Goal: Task Accomplishment & Management: Complete application form

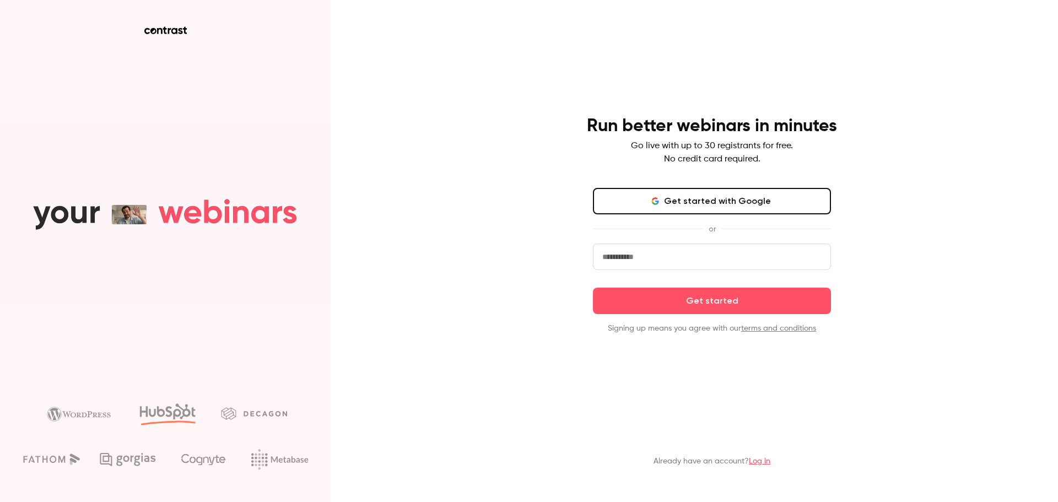
click at [661, 248] on input "email" at bounding box center [712, 256] width 238 height 26
type input "**********"
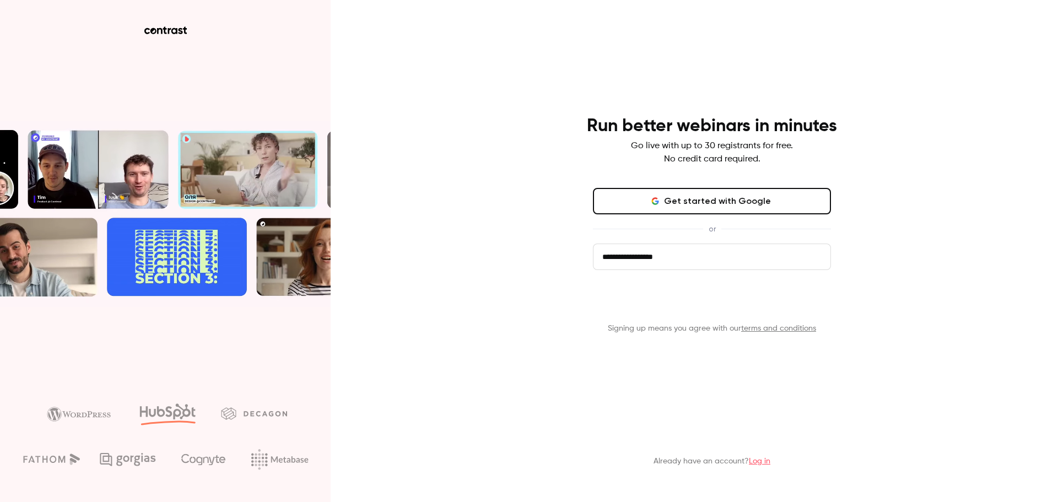
click at [658, 303] on button "Get started" at bounding box center [712, 301] width 238 height 26
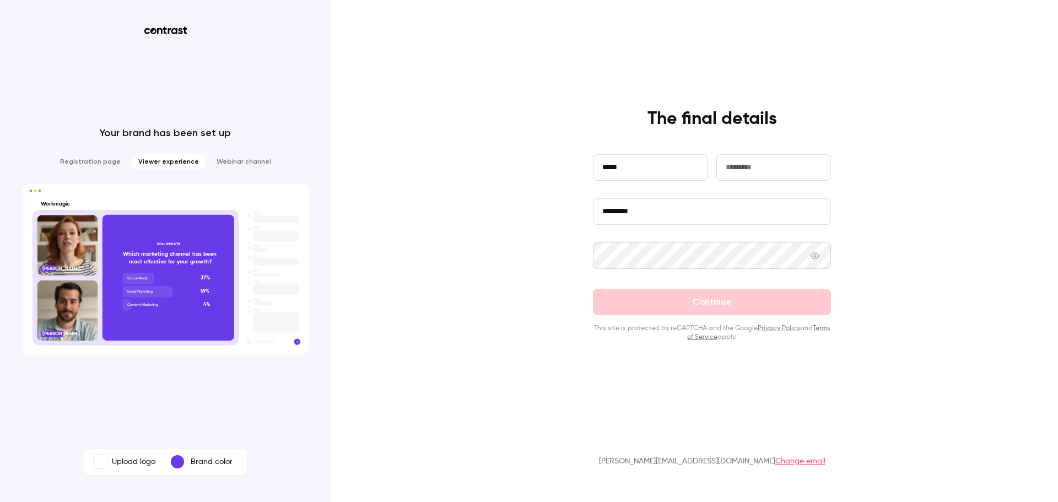
type input "*****"
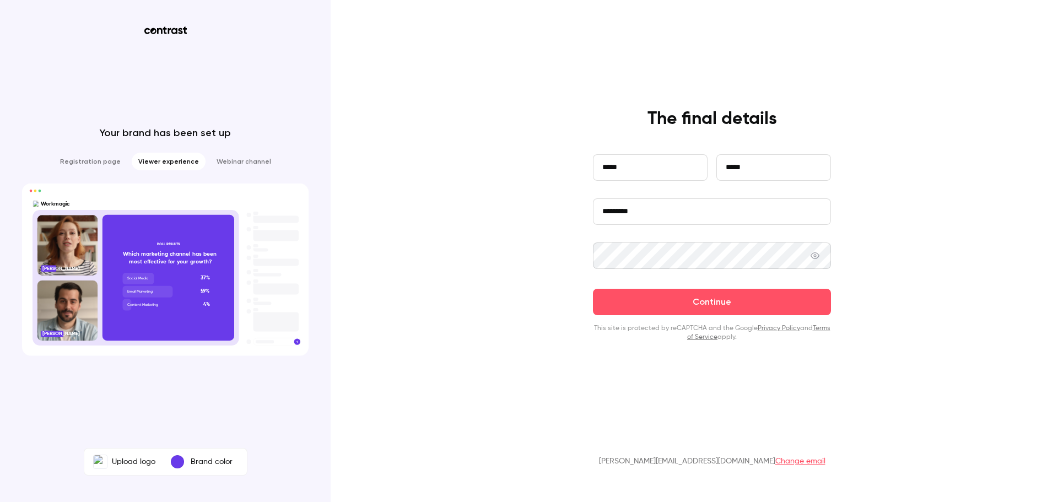
click at [593, 289] on button "Continue" at bounding box center [712, 302] width 238 height 26
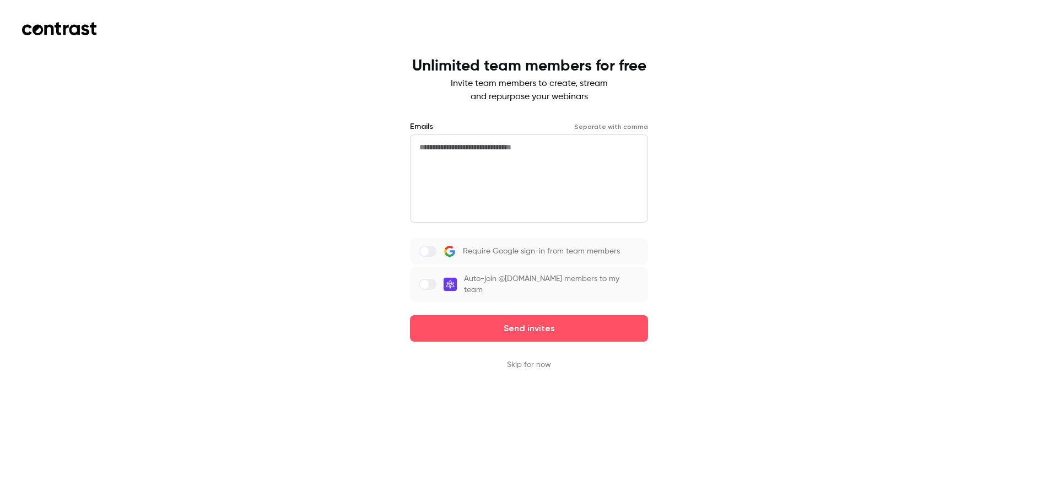
click at [524, 360] on button "Skip for now" at bounding box center [529, 364] width 44 height 11
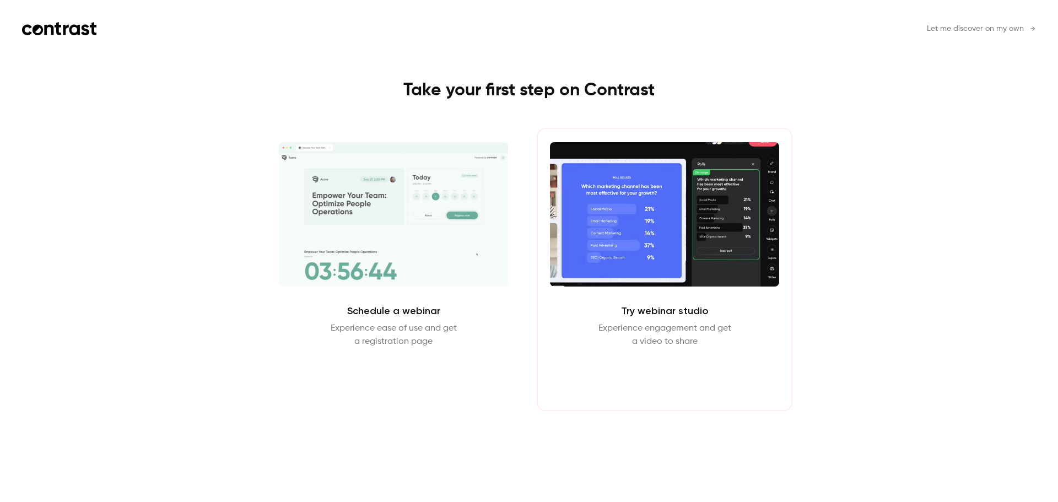
click at [666, 374] on button "Enter Studio" at bounding box center [664, 374] width 71 height 26
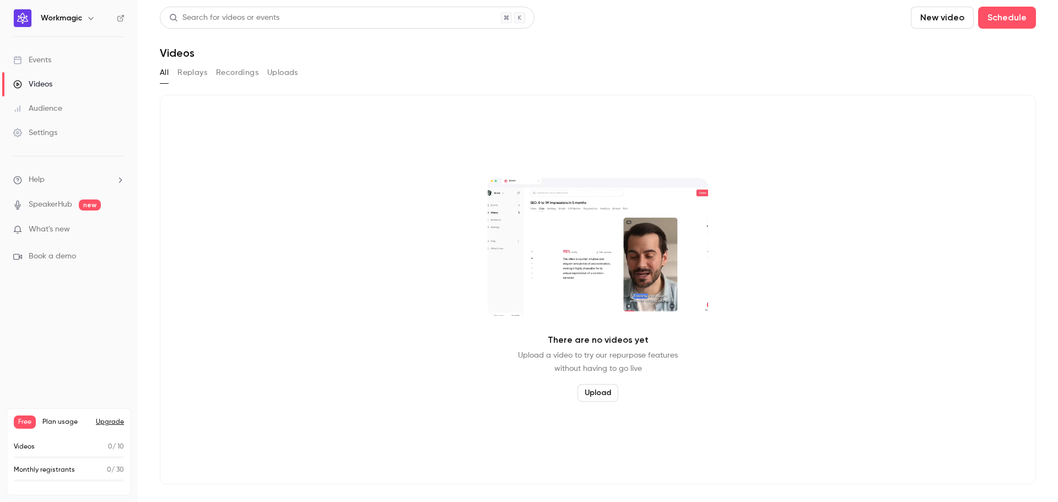
click at [565, 138] on div "There are no videos yet Upload a video to try our repurpose features without ha…" at bounding box center [598, 289] width 876 height 389
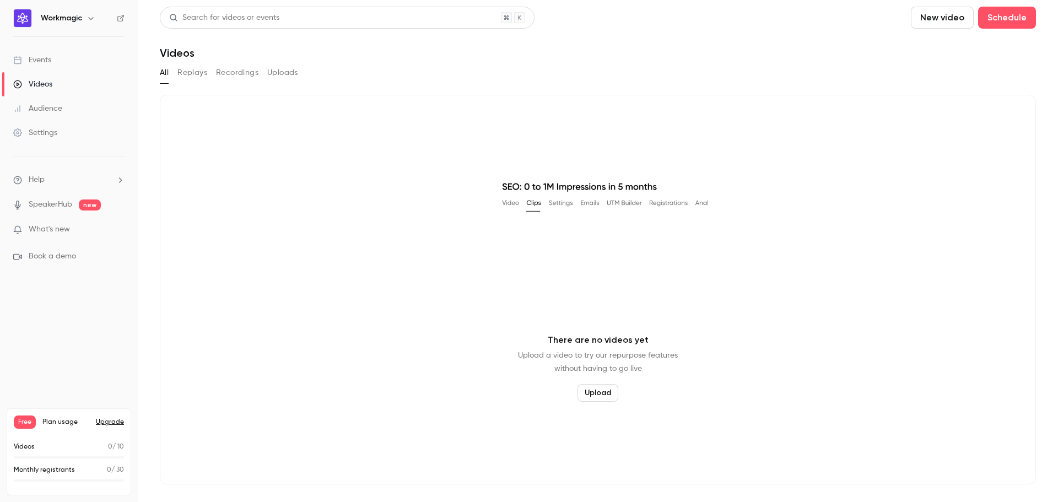
click at [67, 102] on link "Audience" at bounding box center [69, 108] width 138 height 24
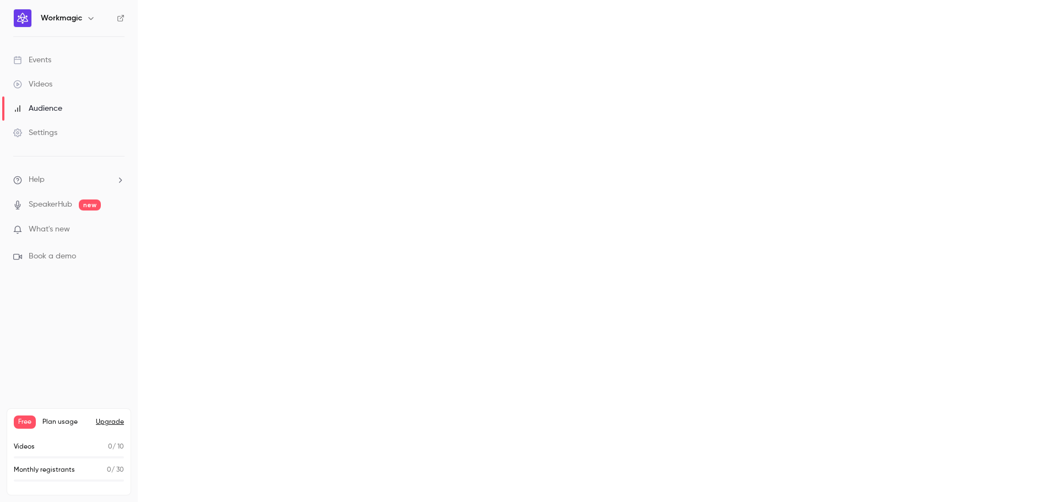
click at [42, 51] on link "Events" at bounding box center [69, 60] width 138 height 24
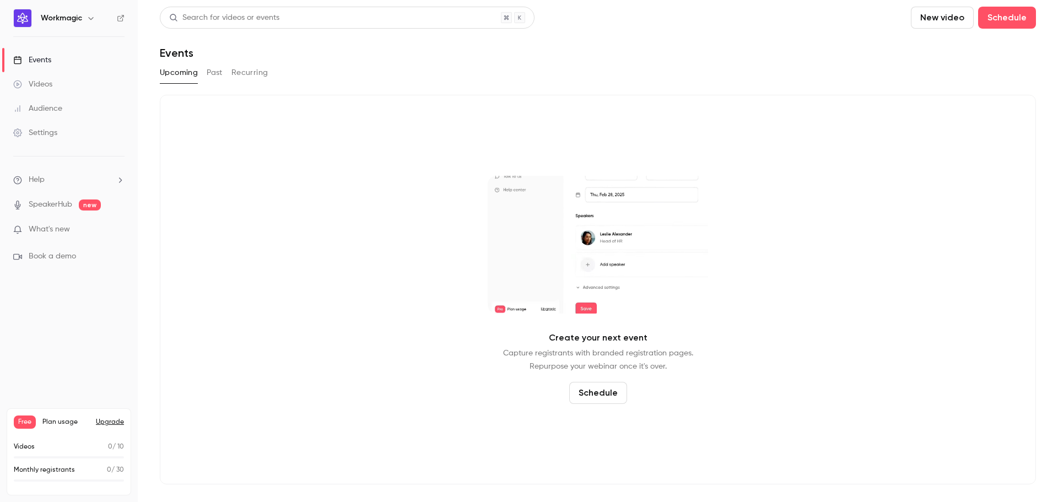
click at [603, 396] on button "Schedule" at bounding box center [598, 393] width 58 height 22
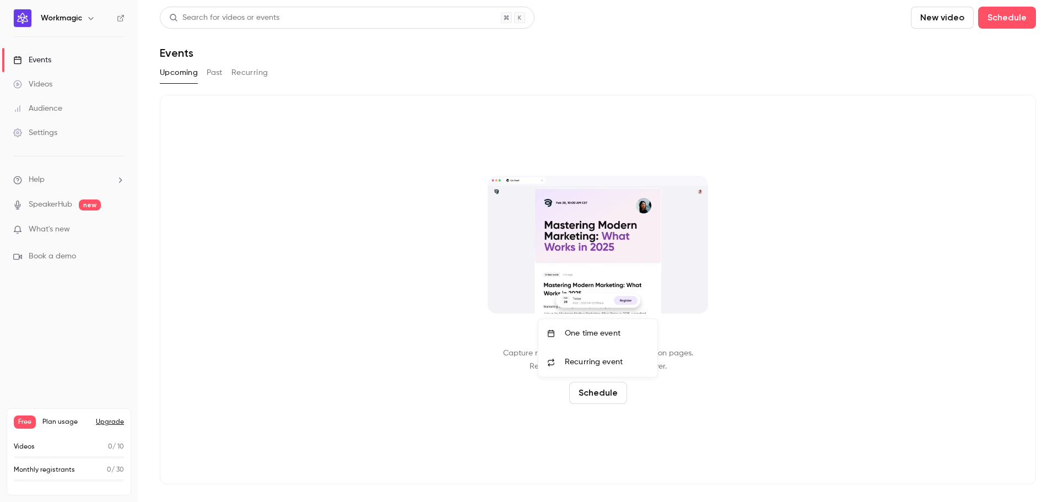
click at [596, 334] on div "One time event" at bounding box center [607, 333] width 84 height 11
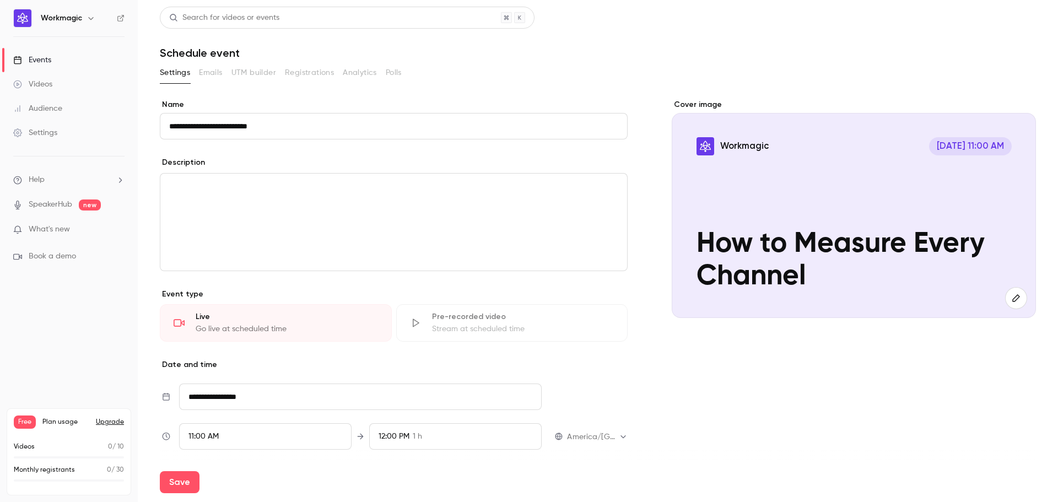
type input "**********"
click at [397, 223] on div "editor" at bounding box center [393, 222] width 467 height 97
click at [741, 397] on div "Cover image Workmagic [DATE] 11:00 AM How to Measure Every Channel" at bounding box center [853, 328] width 364 height 459
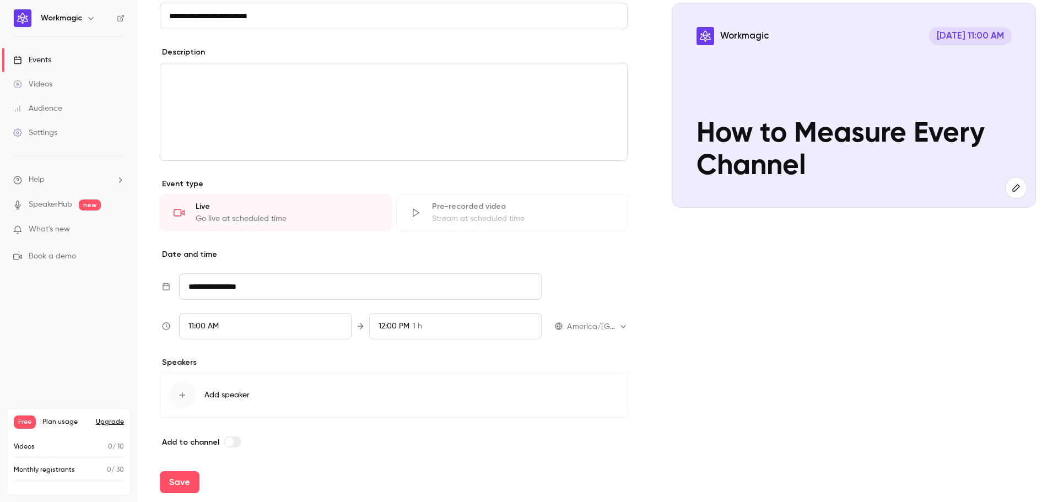
scroll to position [55, 0]
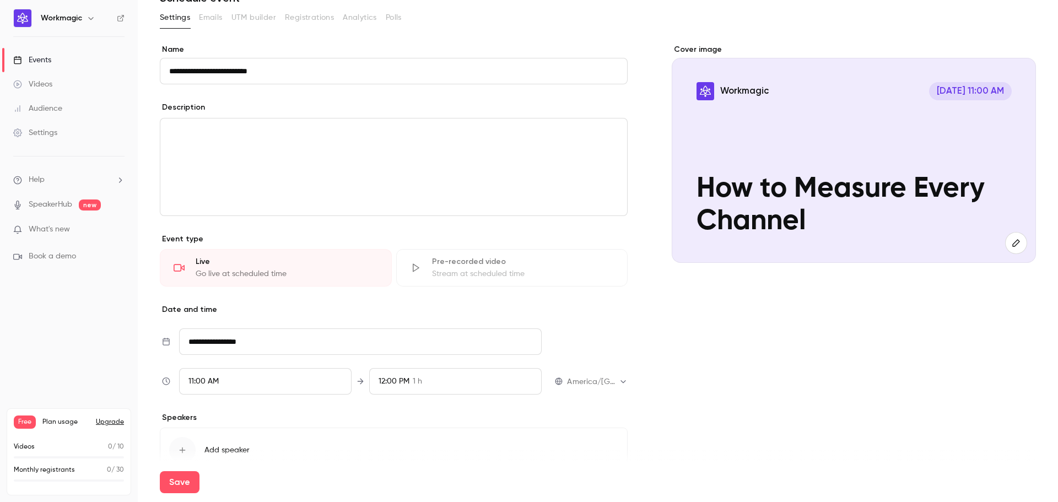
click at [276, 178] on div "editor" at bounding box center [393, 166] width 467 height 97
click at [471, 164] on div "editor" at bounding box center [393, 166] width 467 height 97
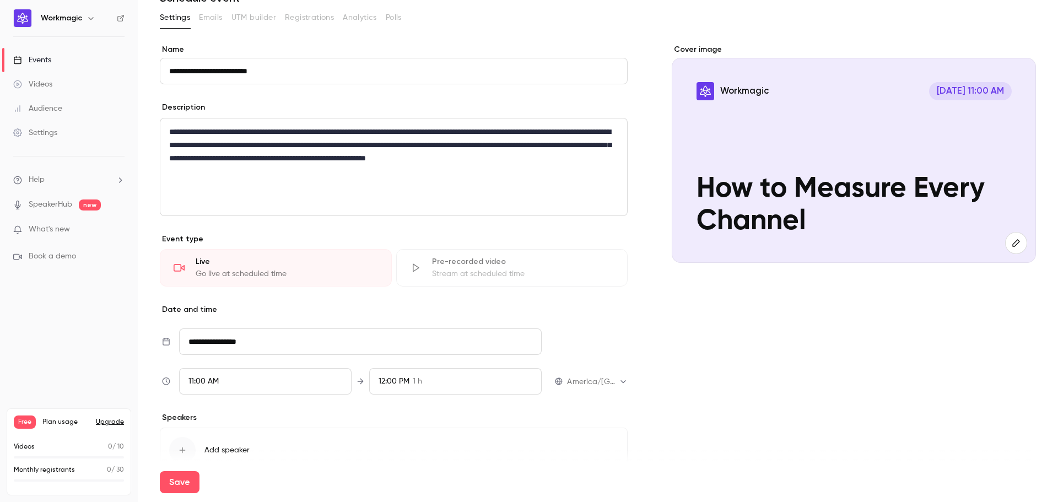
scroll to position [0, 0]
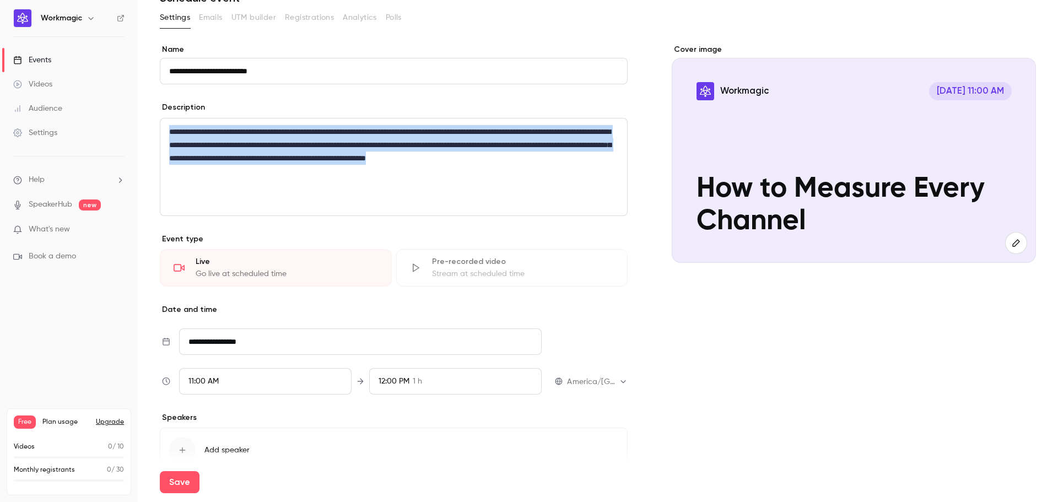
drag, startPoint x: 348, startPoint y: 166, endPoint x: 244, endPoint y: 150, distance: 105.3
click at [205, 154] on p "**********" at bounding box center [391, 151] width 444 height 53
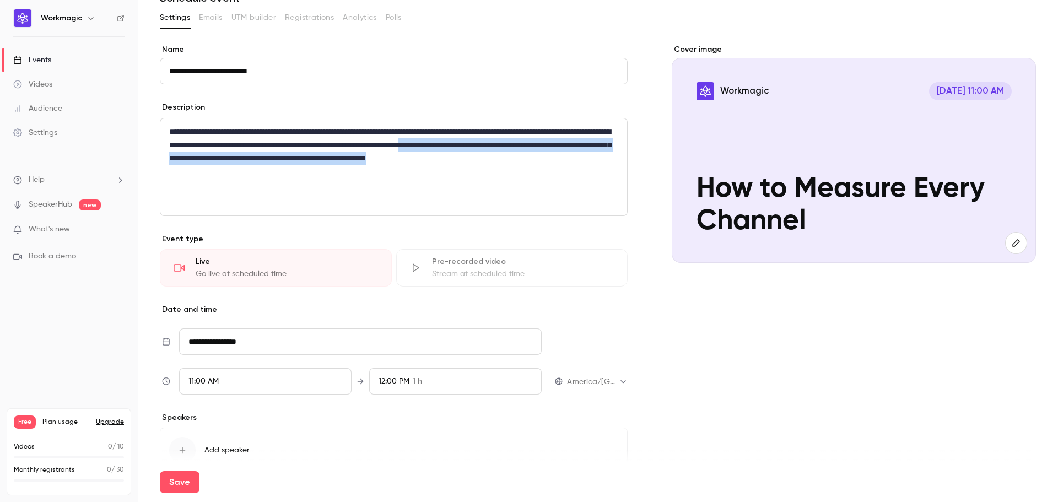
click at [251, 189] on div "**********" at bounding box center [393, 166] width 467 height 97
click at [319, 175] on p "**********" at bounding box center [391, 151] width 444 height 53
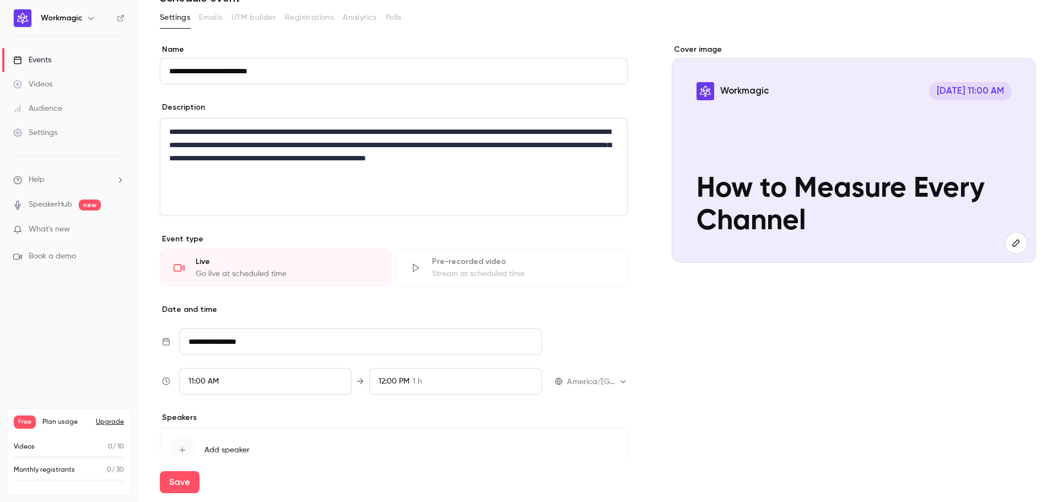
click at [319, 175] on p "**********" at bounding box center [391, 151] width 444 height 53
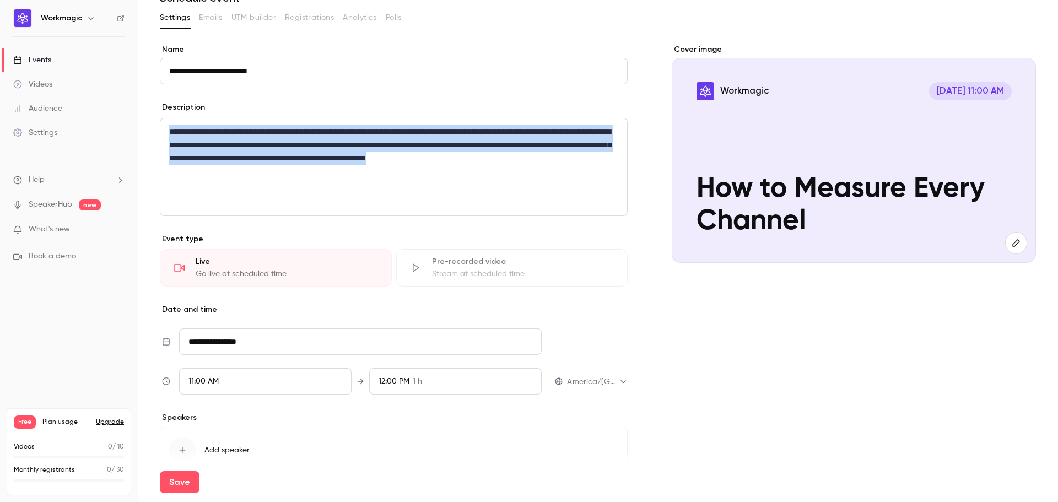
drag, startPoint x: 319, startPoint y: 175, endPoint x: 182, endPoint y: 137, distance: 141.6
click at [182, 137] on p "**********" at bounding box center [391, 151] width 444 height 53
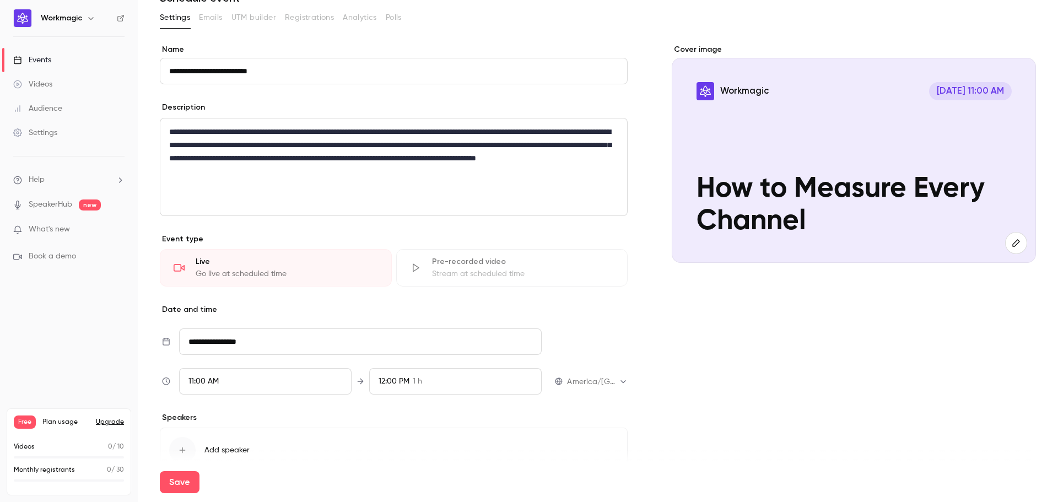
click at [707, 346] on div "Cover image Workmagic [DATE] 11:00 AM How to Measure Every Channel" at bounding box center [853, 273] width 364 height 459
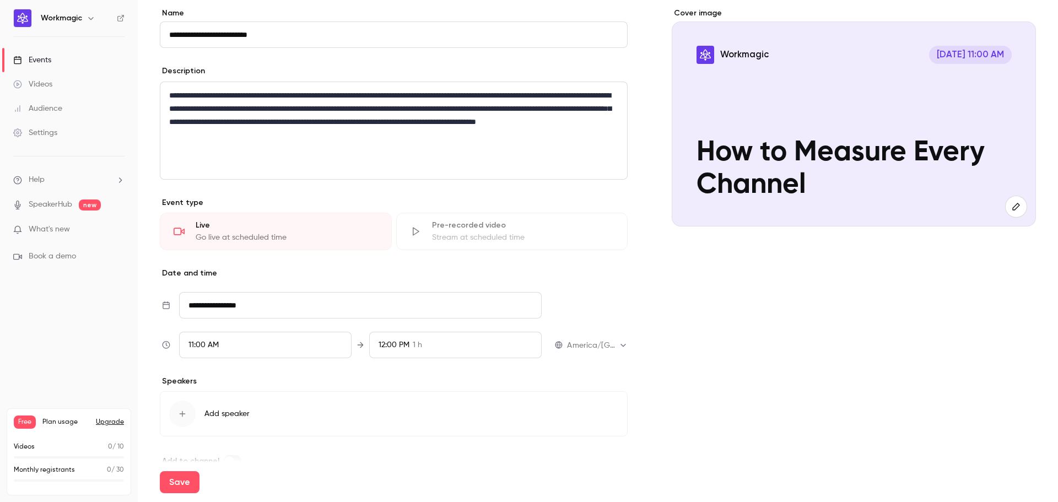
scroll to position [110, 0]
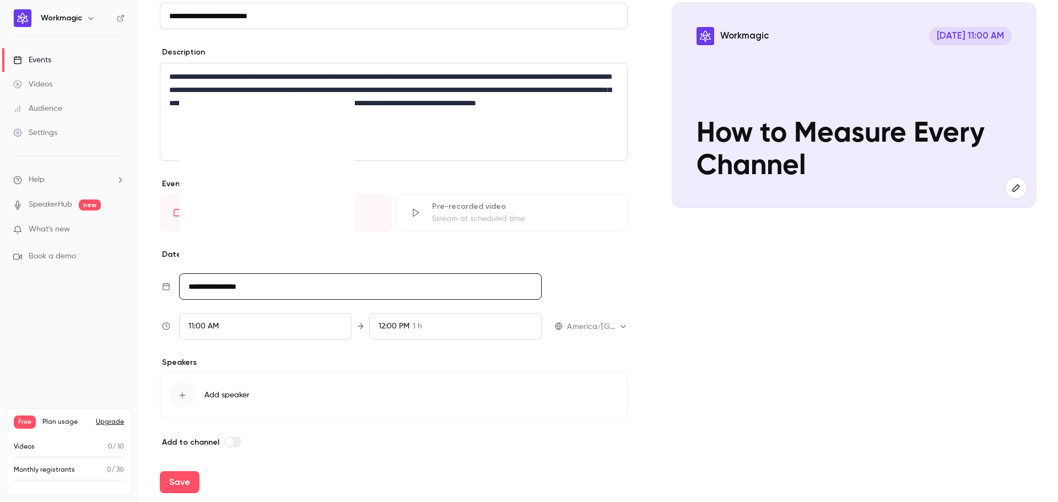
click at [253, 279] on input "**********" at bounding box center [360, 286] width 362 height 26
click at [297, 223] on div "28" at bounding box center [289, 221] width 17 height 17
type input "**********"
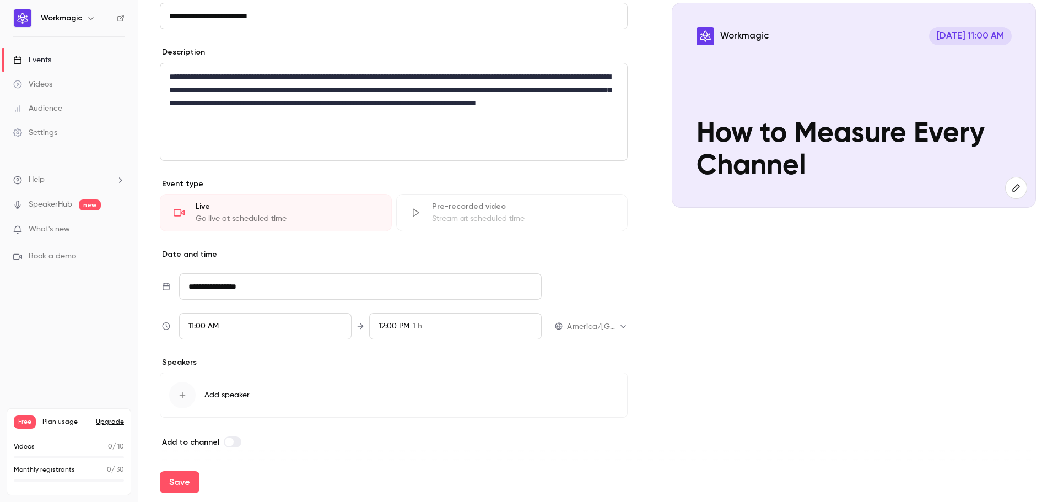
click at [426, 331] on div "12:00 PM 1 h" at bounding box center [455, 326] width 172 height 26
click at [444, 197] on div "11:30 AM 30 min" at bounding box center [451, 196] width 151 height 12
click at [843, 370] on div at bounding box center [529, 251] width 1058 height 502
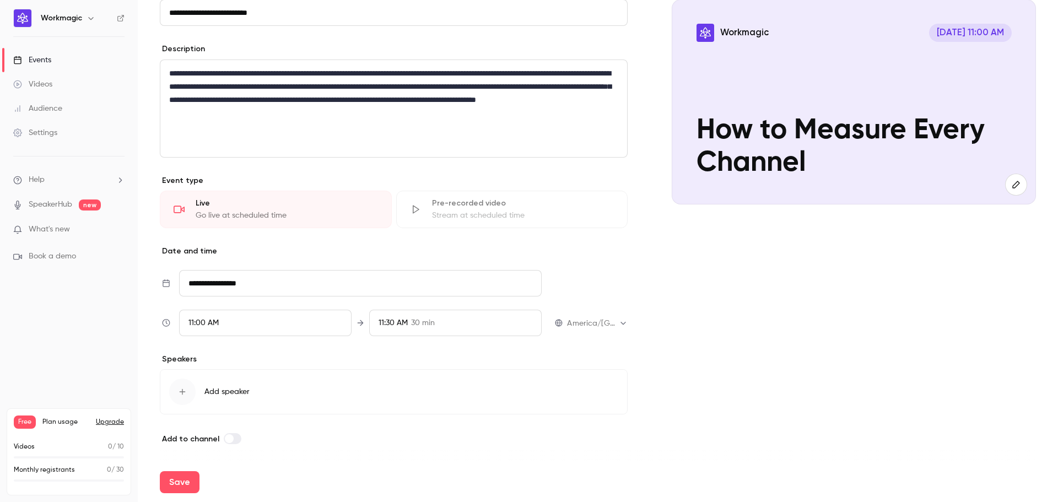
scroll to position [114, 0]
click at [822, 267] on div "Cover image Workmagic [DATE] 11:00 AM How to Measure Every Channel" at bounding box center [853, 214] width 364 height 459
click at [178, 388] on icon "button" at bounding box center [182, 391] width 9 height 9
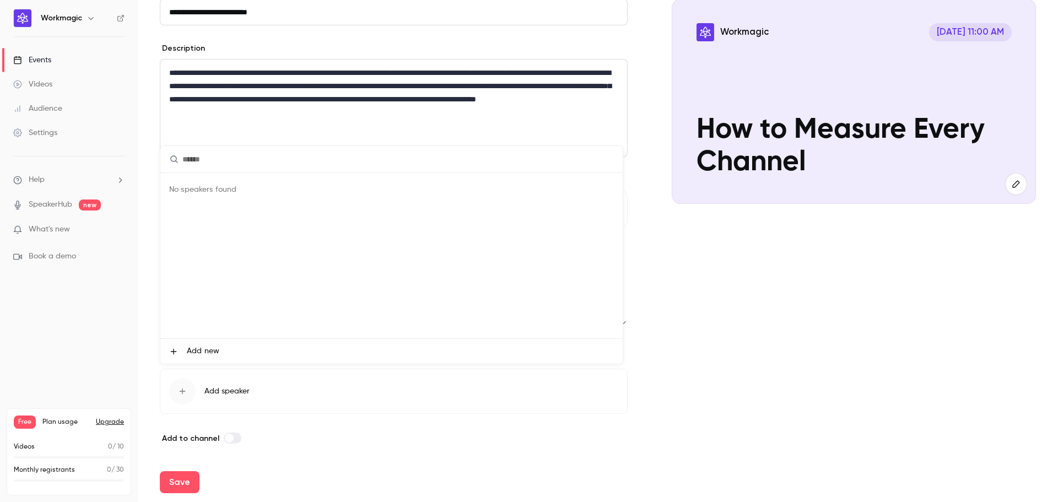
click at [274, 160] on input "text" at bounding box center [391, 159] width 462 height 26
click at [773, 311] on div at bounding box center [529, 251] width 1058 height 502
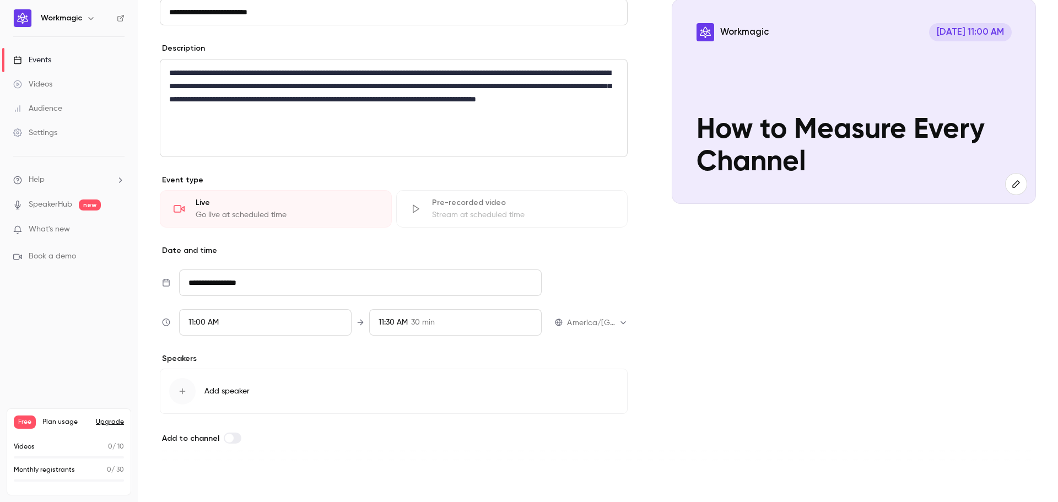
click at [191, 477] on button "Save" at bounding box center [180, 482] width 40 height 22
type input "**********"
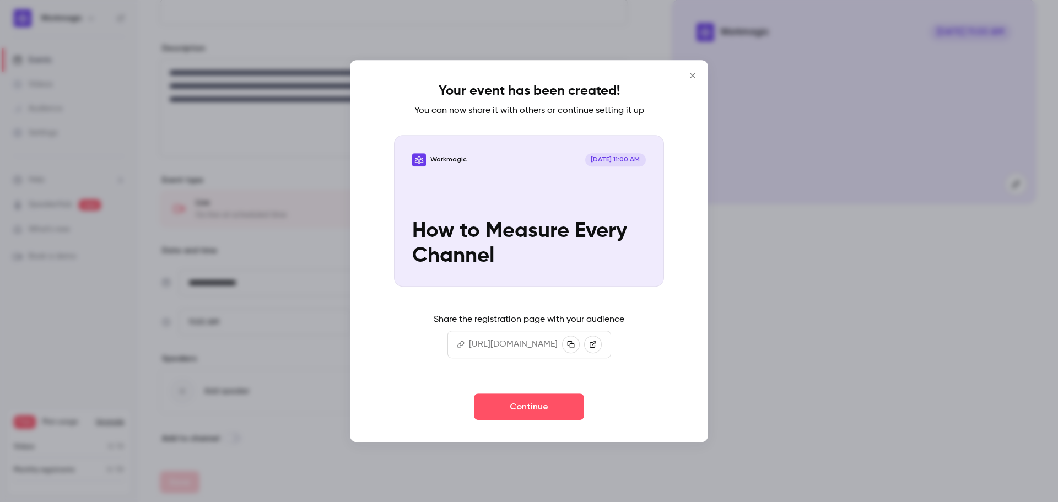
click at [479, 340] on p "[URL][DOMAIN_NAME]" at bounding box center [513, 344] width 89 height 13
click at [579, 345] on button "button" at bounding box center [571, 344] width 18 height 18
click at [694, 71] on icon "Close" at bounding box center [692, 75] width 13 height 9
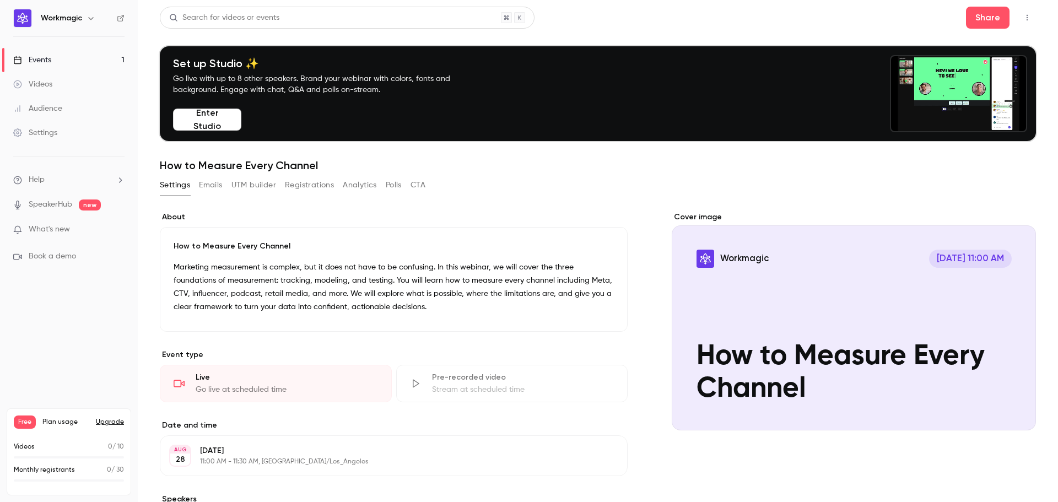
click at [67, 105] on link "Audience" at bounding box center [69, 108] width 138 height 24
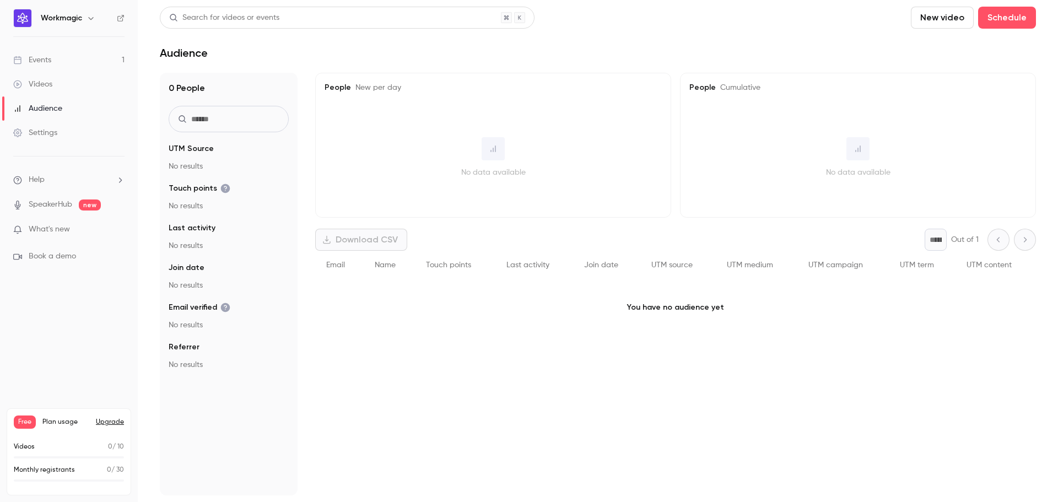
click at [181, 148] on span "UTM Source" at bounding box center [191, 148] width 45 height 11
click at [61, 63] on link "Events 1" at bounding box center [69, 60] width 138 height 24
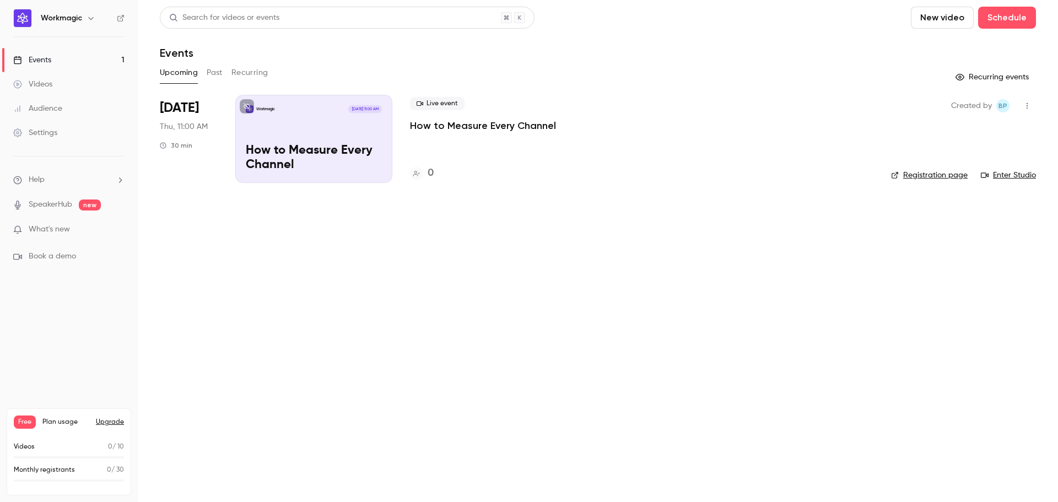
click at [272, 135] on div "Workmagic [DATE] 11:00 AM How to Measure Every Channel" at bounding box center [313, 139] width 157 height 88
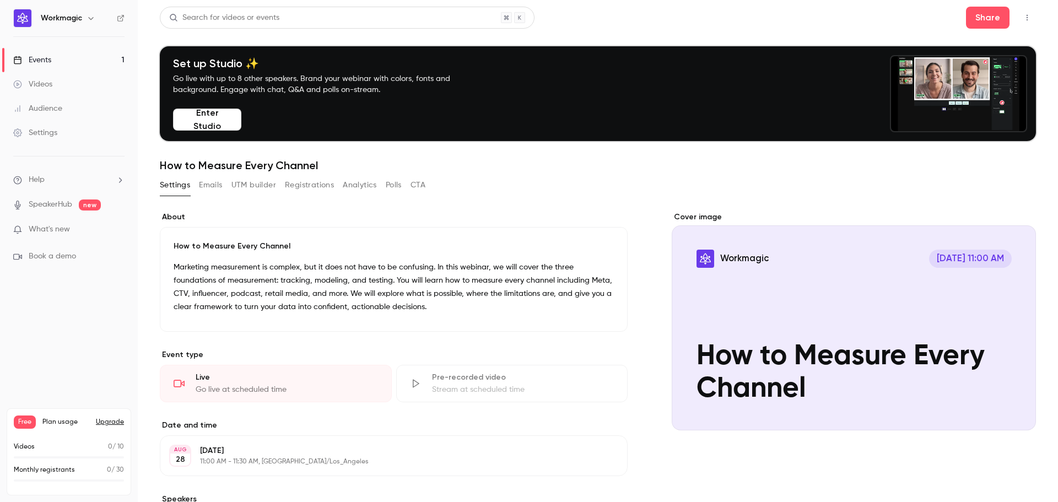
click at [251, 188] on button "UTM builder" at bounding box center [253, 185] width 45 height 18
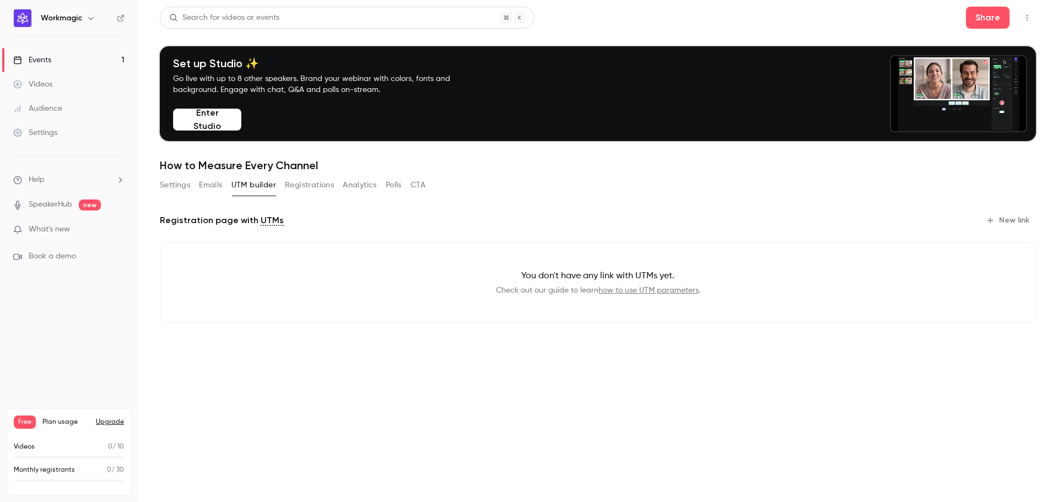
click at [212, 187] on button "Emails" at bounding box center [210, 185] width 23 height 18
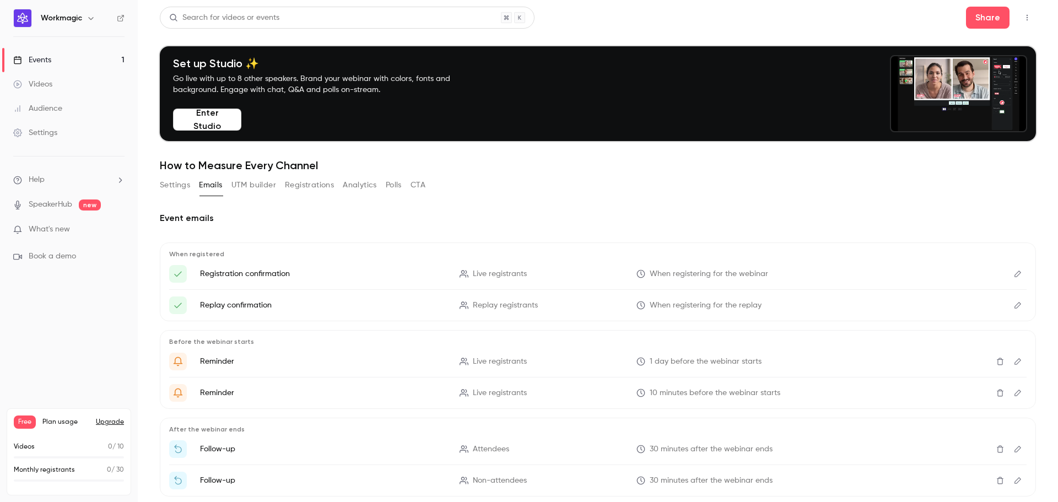
click at [364, 183] on button "Analytics" at bounding box center [360, 185] width 34 height 18
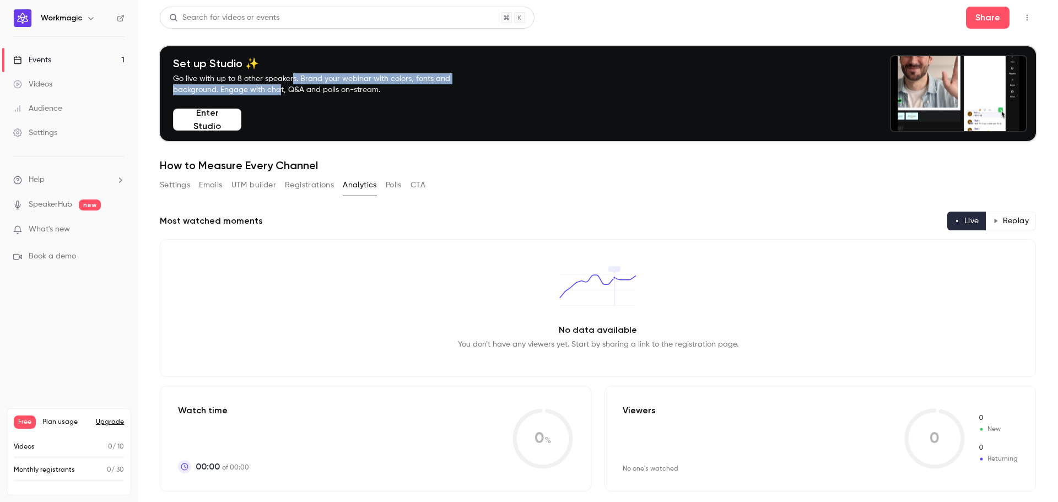
drag, startPoint x: 293, startPoint y: 80, endPoint x: 279, endPoint y: 85, distance: 14.8
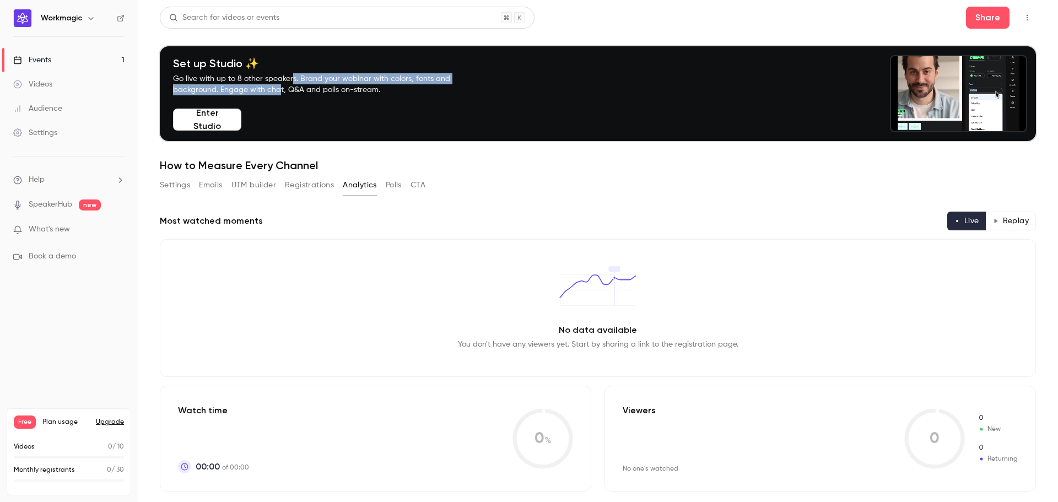
click at [279, 85] on p "Go live with up to 8 other speakers. Brand your webinar with colors, fonts and …" at bounding box center [324, 84] width 303 height 22
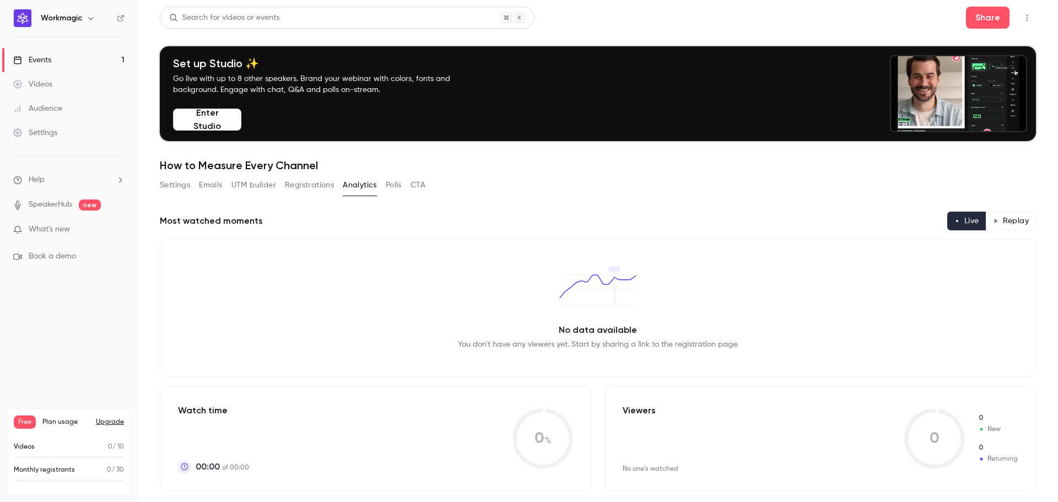
click at [571, 171] on h1 "How to Measure Every Channel" at bounding box center [598, 165] width 876 height 13
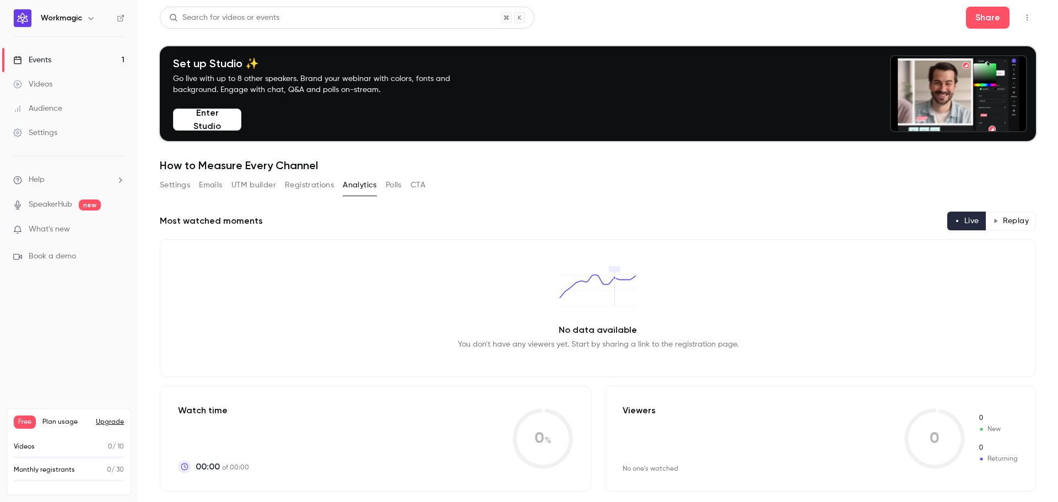
click at [425, 186] on button "CTA" at bounding box center [417, 185] width 15 height 18
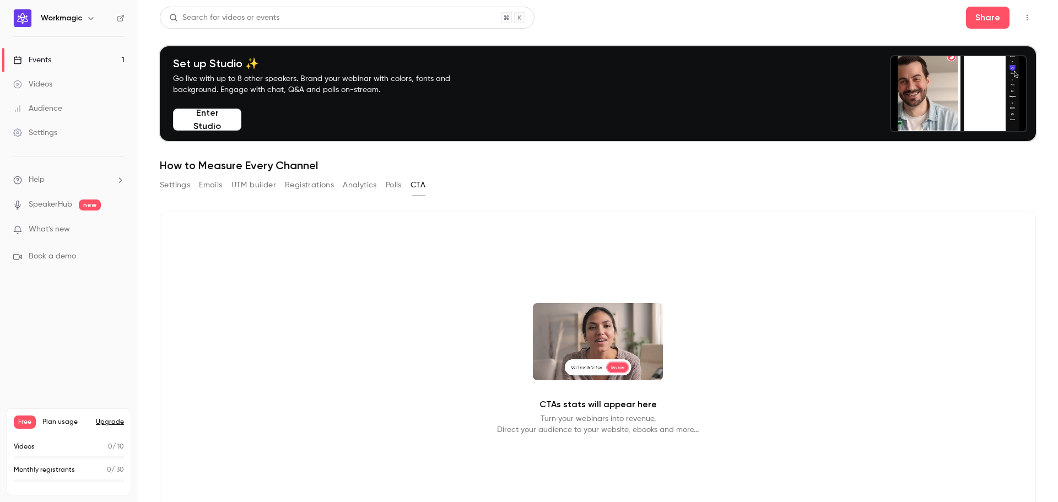
click at [393, 186] on button "Polls" at bounding box center [394, 185] width 16 height 18
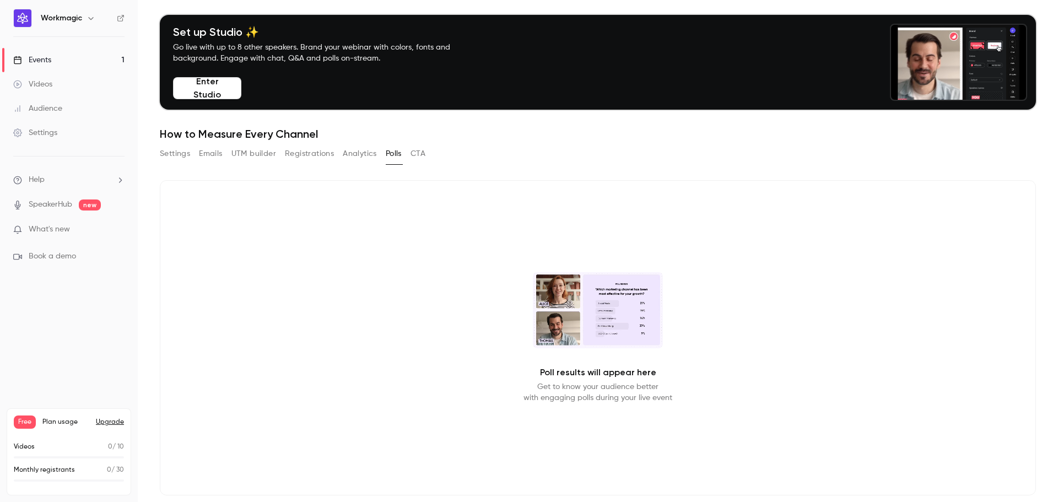
scroll to position [49, 0]
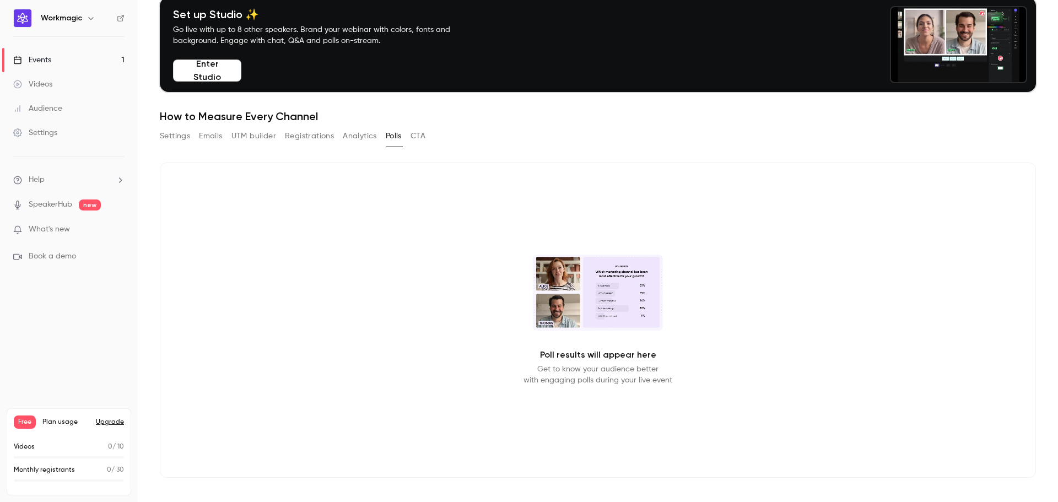
drag, startPoint x: 209, startPoint y: 136, endPoint x: 197, endPoint y: 137, distance: 12.1
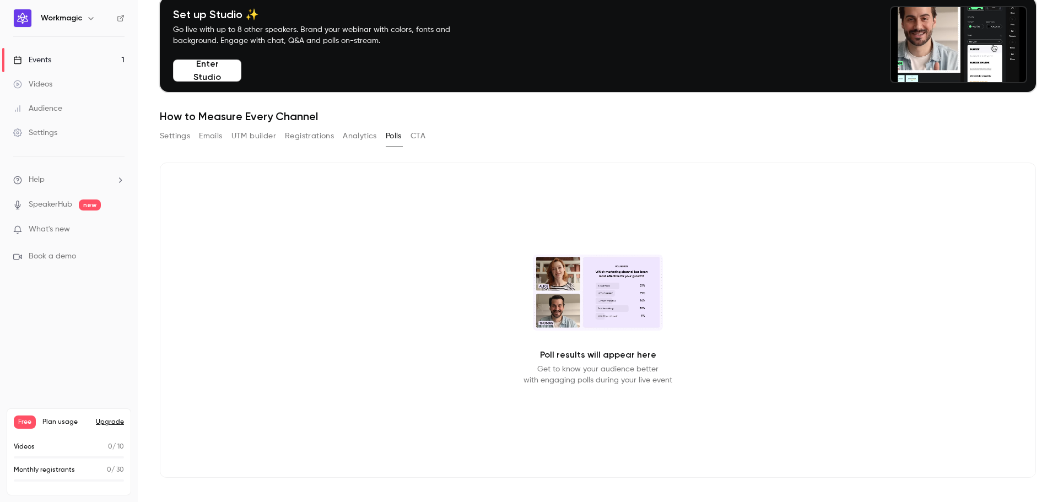
click at [208, 135] on button "Emails" at bounding box center [210, 136] width 23 height 18
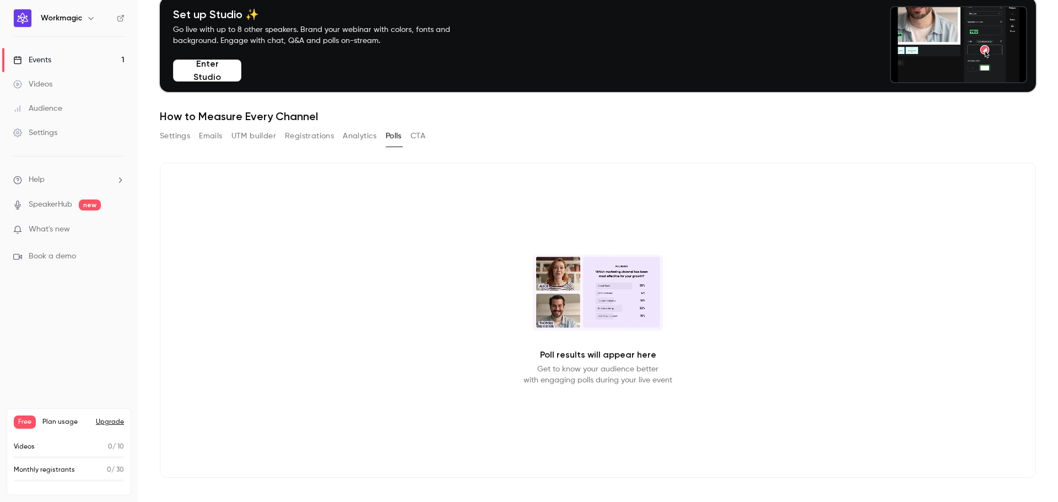
scroll to position [1, 0]
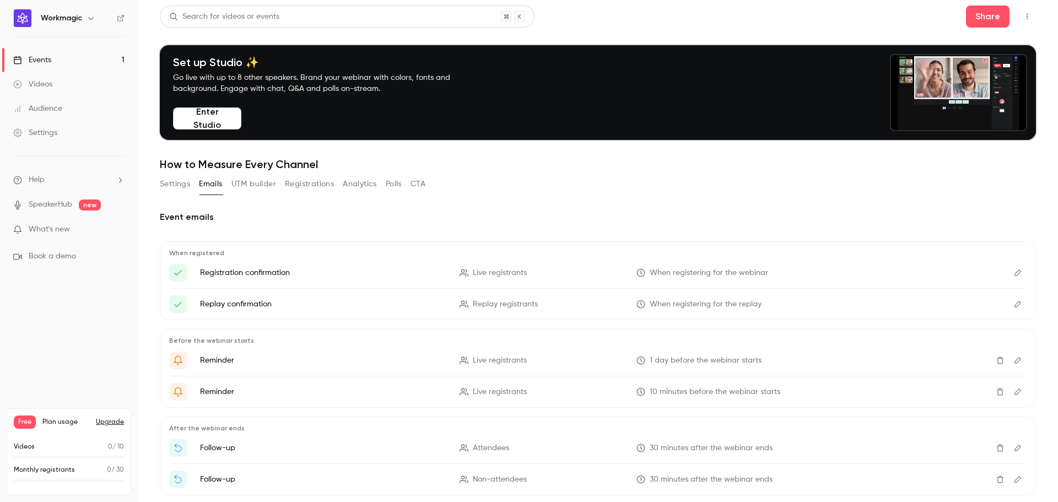
click at [175, 184] on button "Settings" at bounding box center [175, 184] width 30 height 18
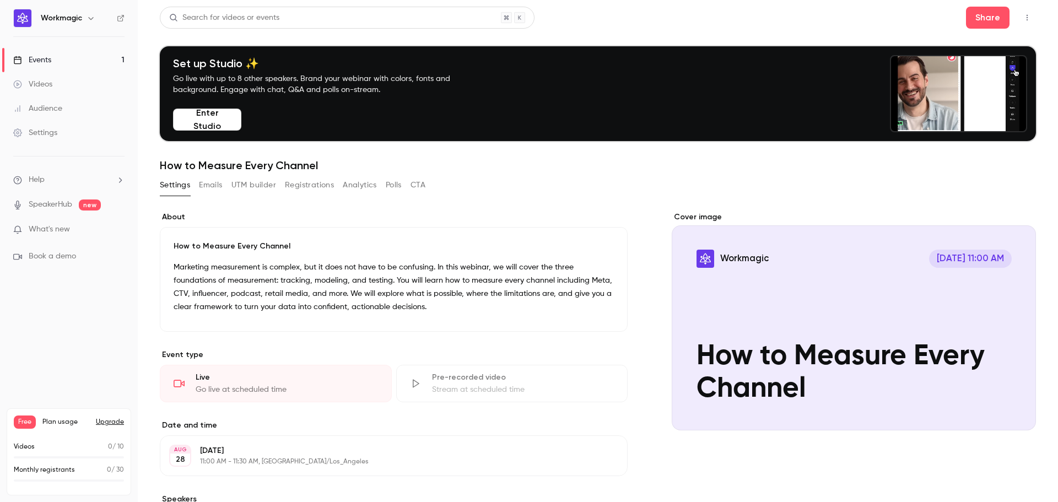
click at [1022, 18] on icon "button" at bounding box center [1026, 18] width 9 height 8
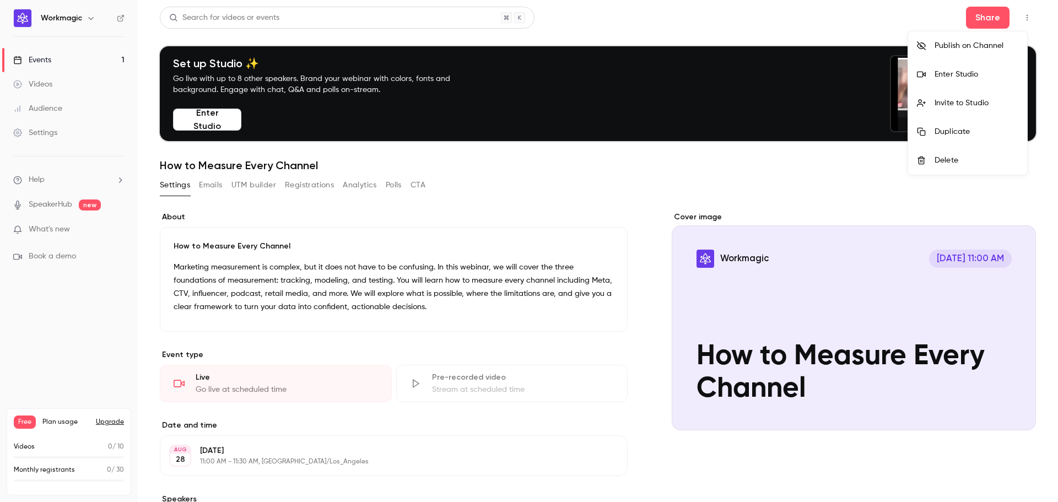
click at [624, 189] on div at bounding box center [529, 251] width 1058 height 502
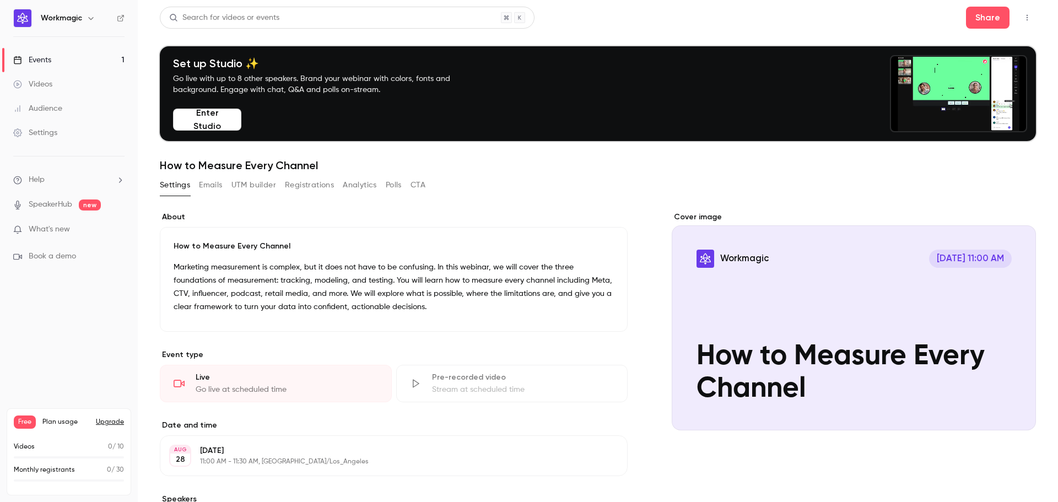
click at [113, 424] on button "Upgrade" at bounding box center [110, 422] width 28 height 9
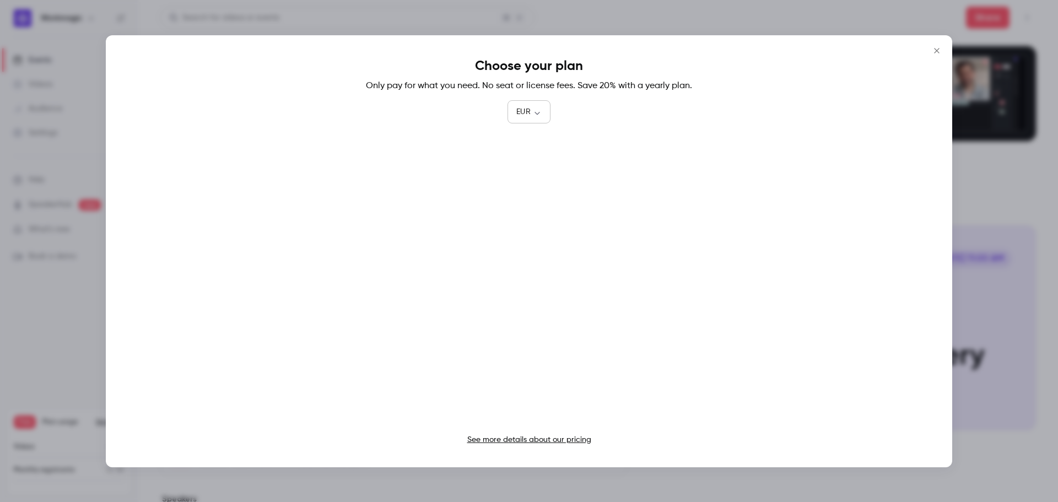
click at [536, 104] on div "EUR *** ​" at bounding box center [528, 112] width 42 height 22
click at [533, 112] on body "Workmagic Events 1 Videos Audience Settings Help SpeakerHub new What's new Book…" at bounding box center [529, 251] width 1058 height 502
click at [524, 176] on li "USD" at bounding box center [528, 175] width 43 height 29
type input "***"
click at [552, 444] on p "See more details about our pricing" at bounding box center [529, 439] width 802 height 11
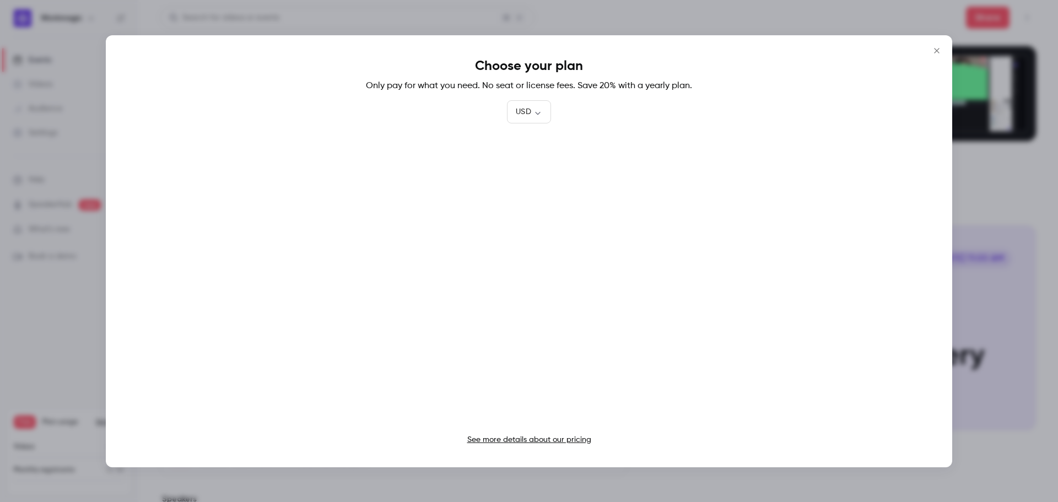
click at [550, 438] on link "See more details about our pricing" at bounding box center [529, 440] width 124 height 8
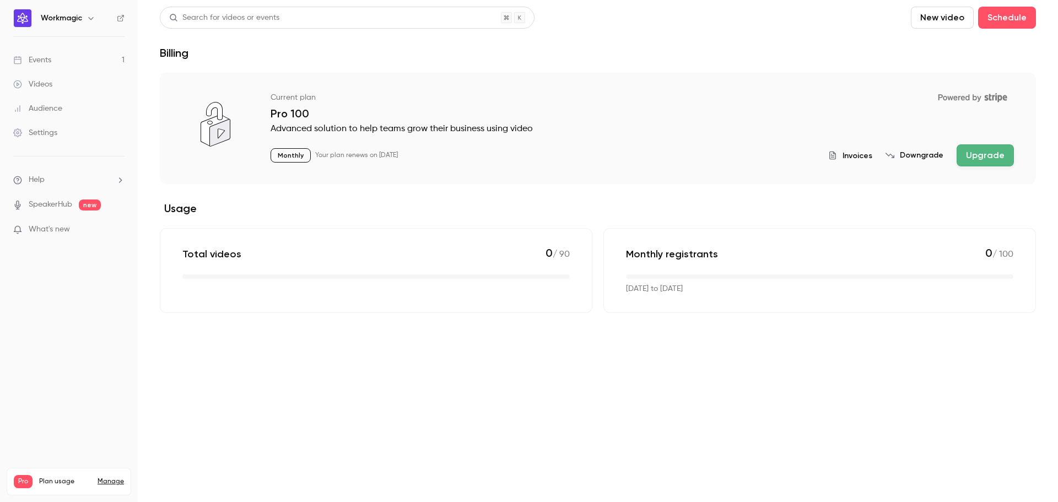
click at [68, 129] on link "Settings" at bounding box center [69, 133] width 138 height 24
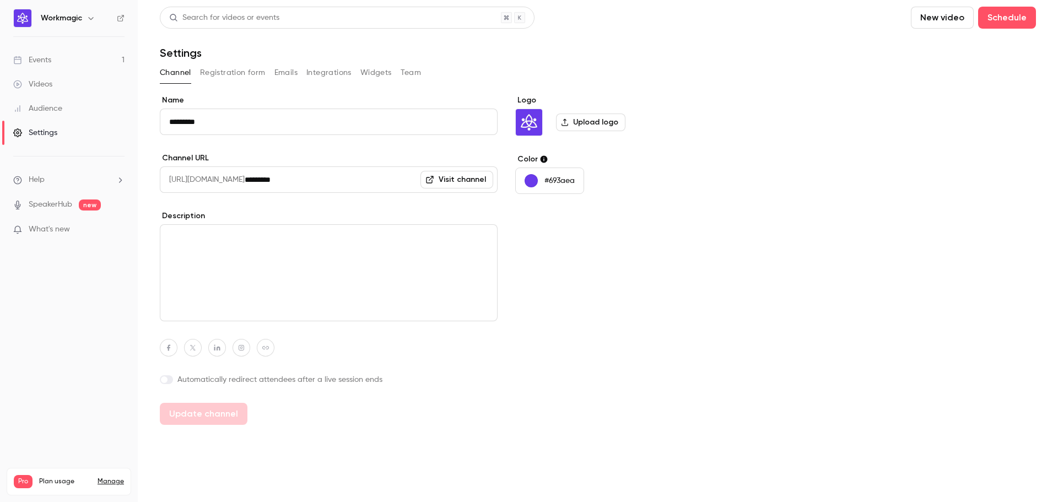
click at [332, 71] on button "Integrations" at bounding box center [328, 73] width 45 height 18
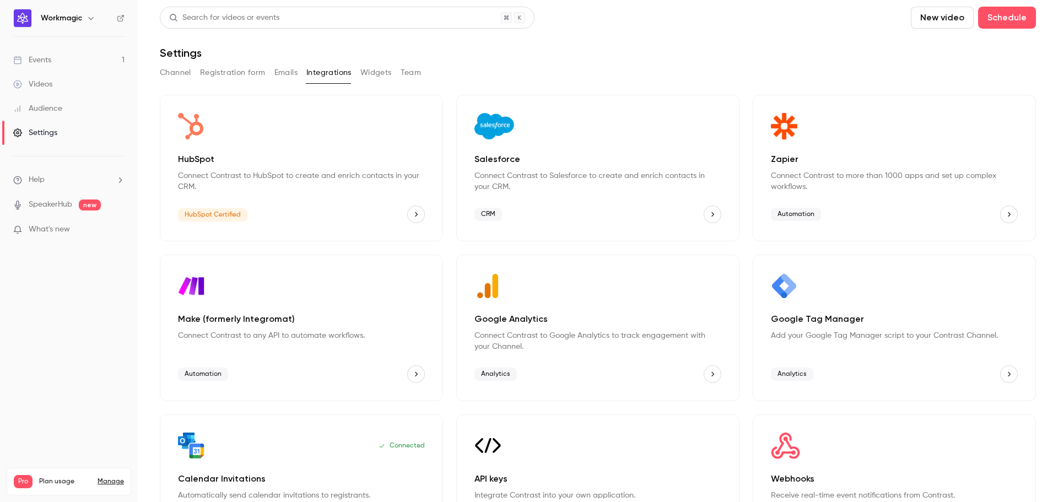
click at [357, 215] on div "HubSpot Certified" at bounding box center [301, 214] width 247 height 18
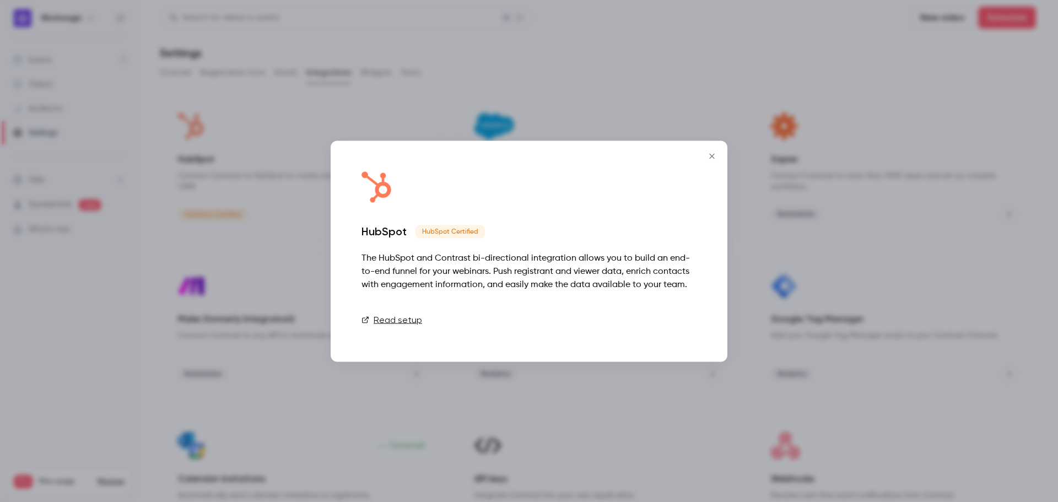
click at [676, 313] on link "Connect" at bounding box center [668, 319] width 55 height 22
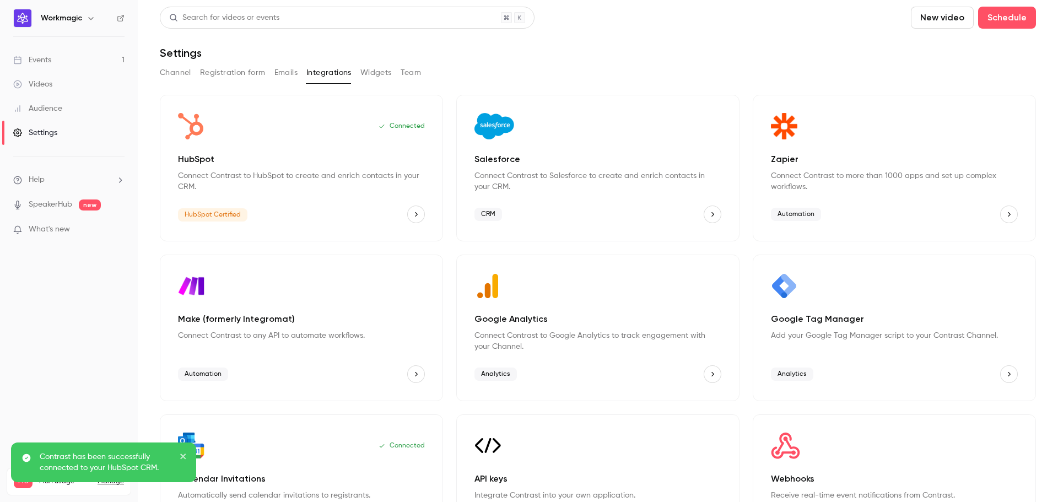
click at [189, 458] on div "Contrast has been successfully connected to your HubSpot CRM." at bounding box center [103, 462] width 185 height 40
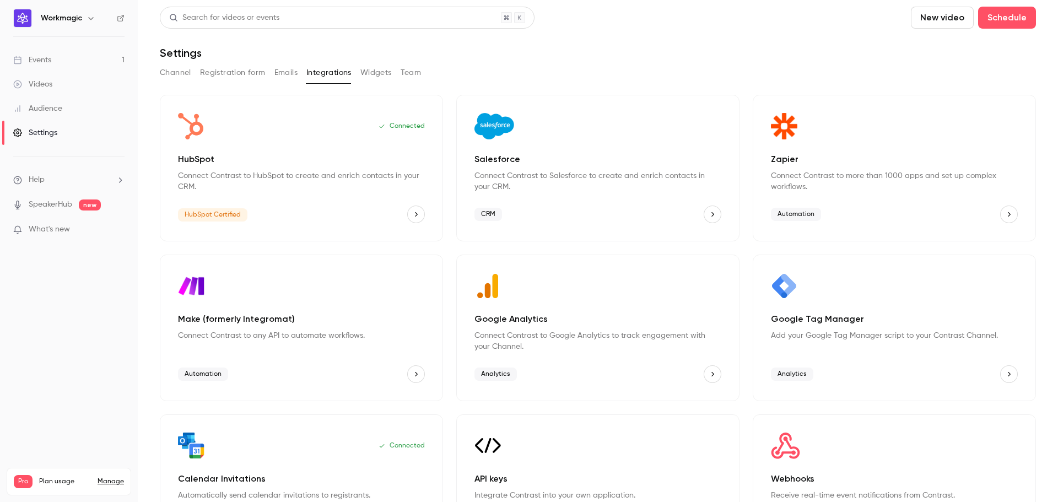
click at [59, 65] on link "Events 1" at bounding box center [69, 60] width 138 height 24
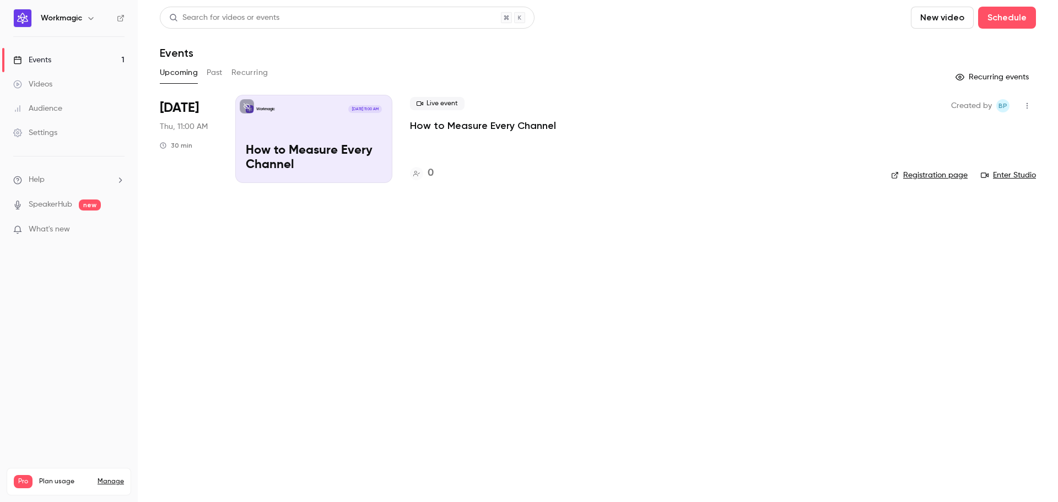
click at [313, 123] on div "Workmagic [DATE] 11:00 AM How to Measure Every Channel" at bounding box center [313, 139] width 157 height 88
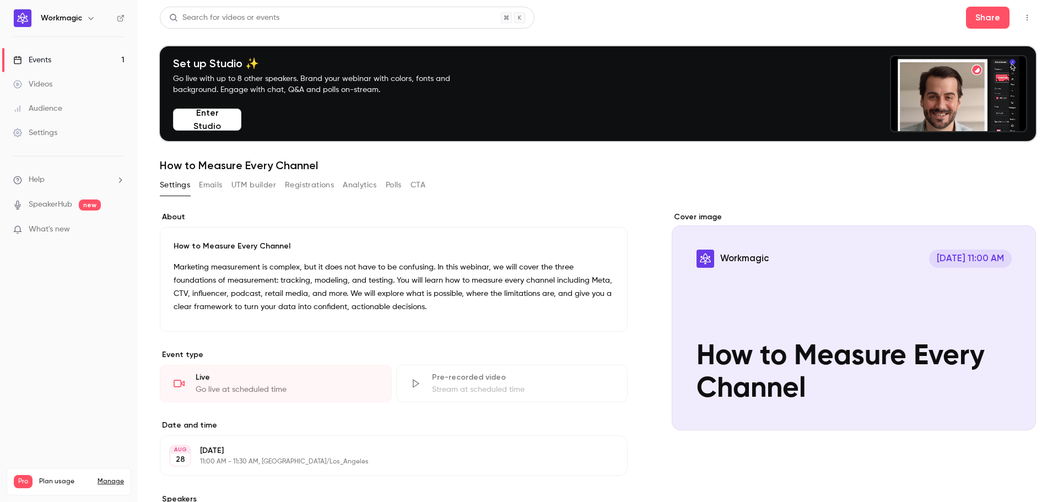
click at [216, 181] on button "Emails" at bounding box center [210, 185] width 23 height 18
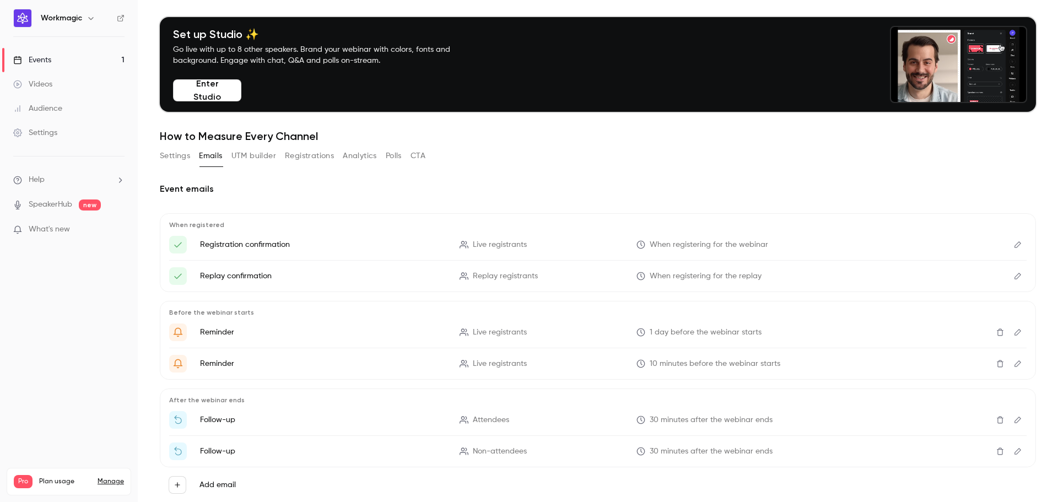
scroll to position [30, 0]
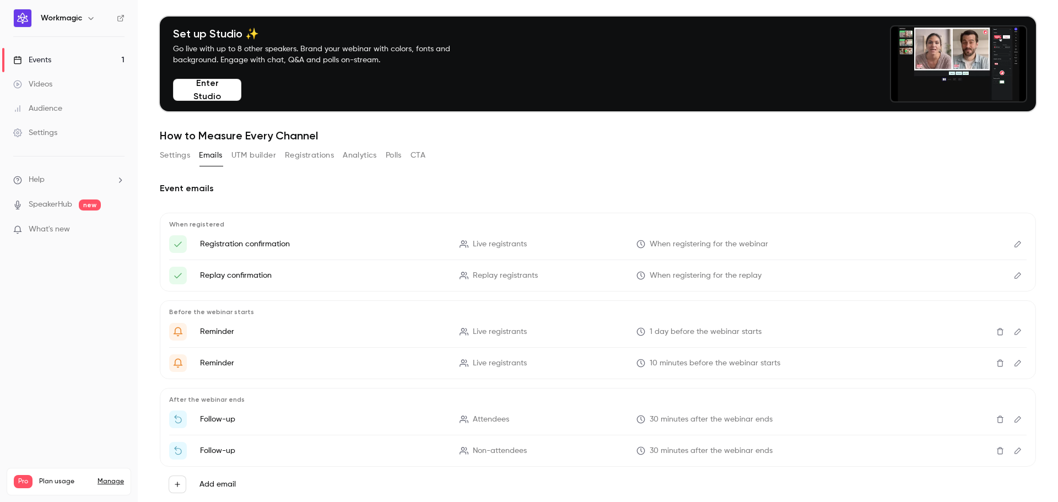
click at [1015, 249] on button "Edit" at bounding box center [1018, 244] width 18 height 18
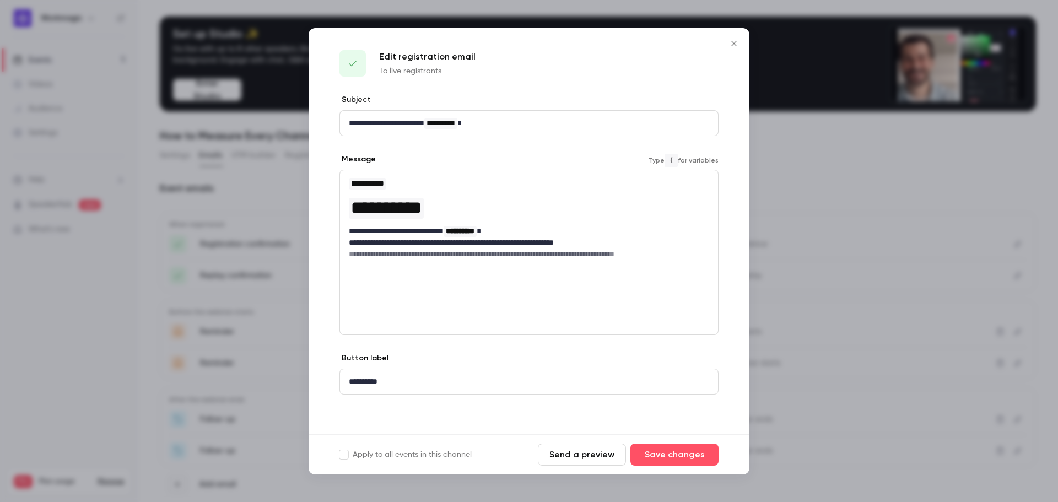
click at [564, 219] on h1 "**********" at bounding box center [529, 207] width 360 height 26
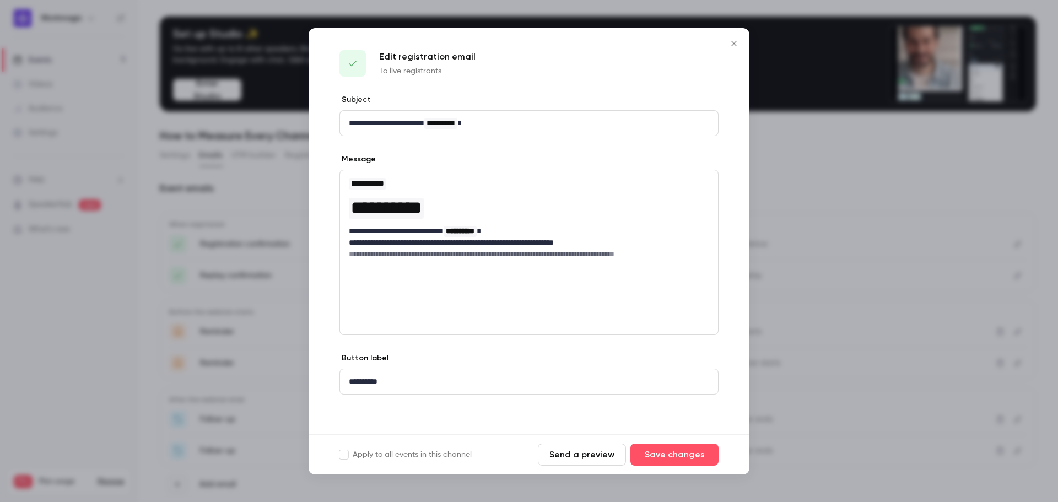
click at [558, 291] on div "**********" at bounding box center [528, 252] width 379 height 165
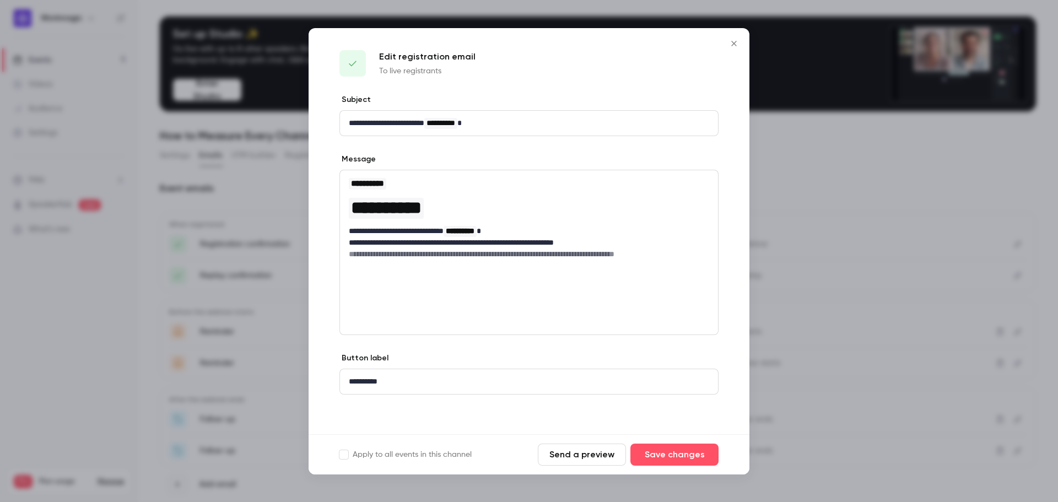
click at [738, 46] on icon "Close" at bounding box center [733, 43] width 13 height 9
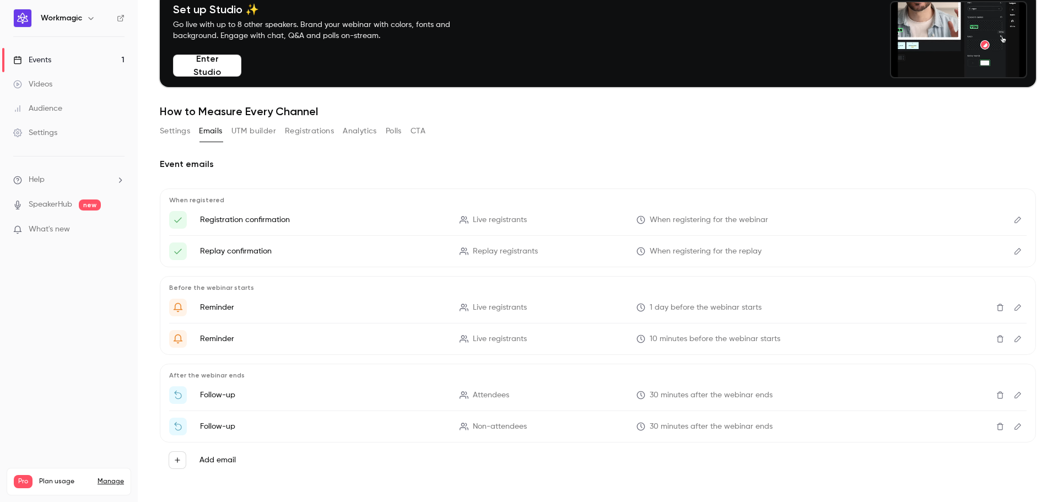
scroll to position [58, 0]
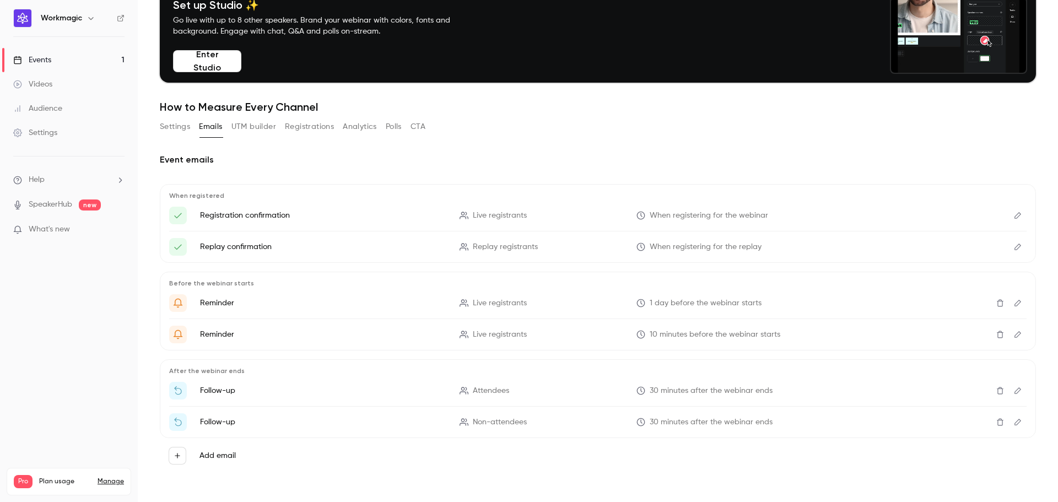
click at [513, 214] on span "Live registrants" at bounding box center [500, 216] width 54 height 12
click at [200, 195] on p "When registered" at bounding box center [597, 195] width 857 height 9
click at [636, 214] on icon "Here's your access link to {{ event_name }}!" at bounding box center [640, 215] width 9 height 9
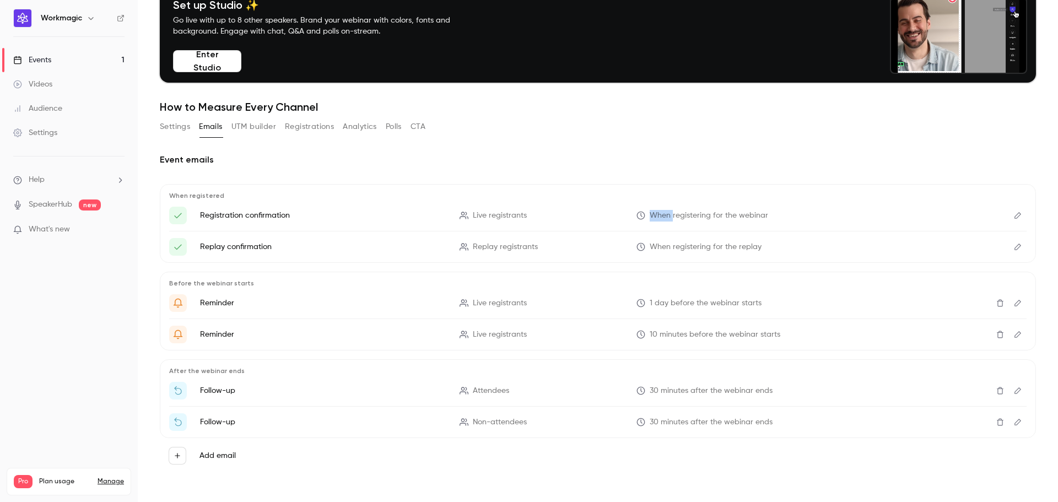
click at [636, 214] on icon "Here's your access link to {{ event_name }}!" at bounding box center [640, 215] width 9 height 9
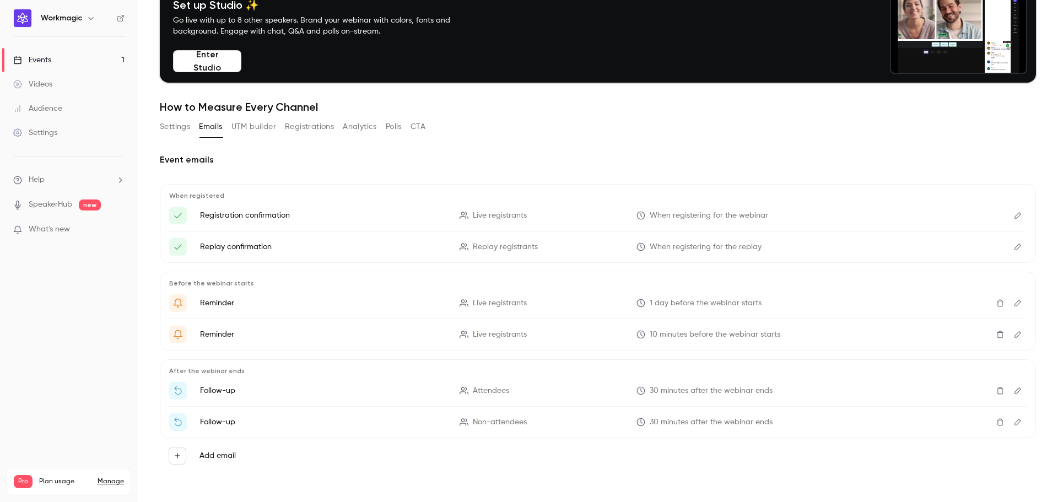
click at [636, 214] on icon "Here's your access link to {{ event_name }}!" at bounding box center [640, 215] width 9 height 9
click at [312, 126] on button "Registrations" at bounding box center [309, 127] width 49 height 18
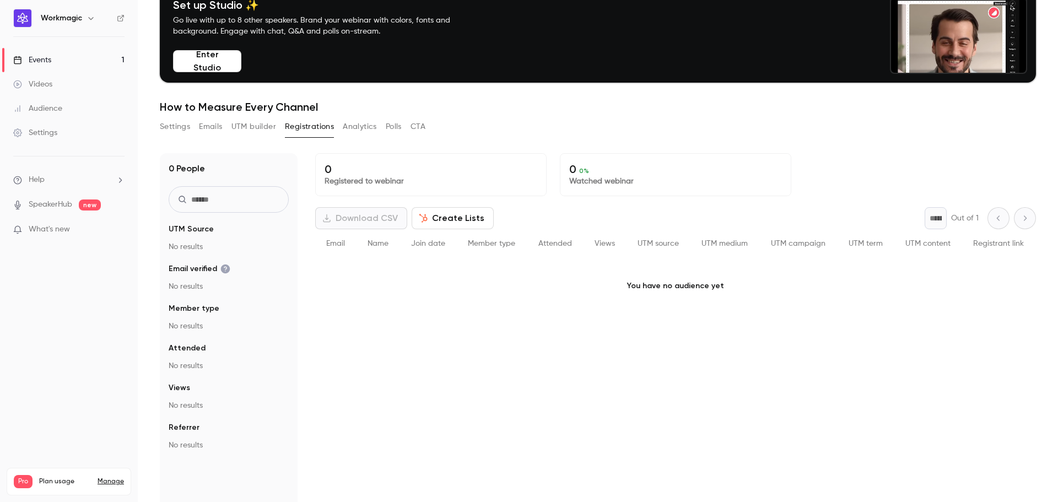
click at [452, 218] on button "Create Lists" at bounding box center [452, 218] width 82 height 22
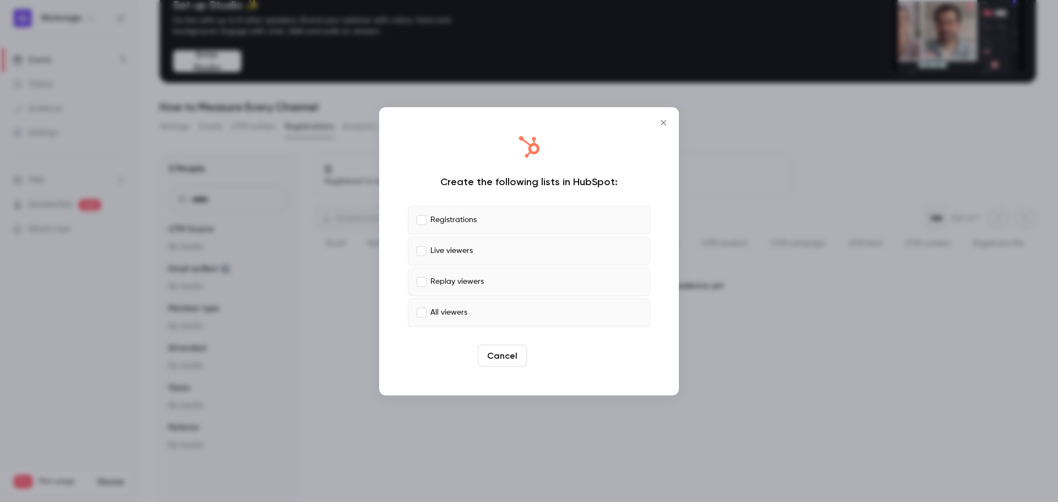
click at [560, 353] on button "Create" at bounding box center [556, 355] width 50 height 22
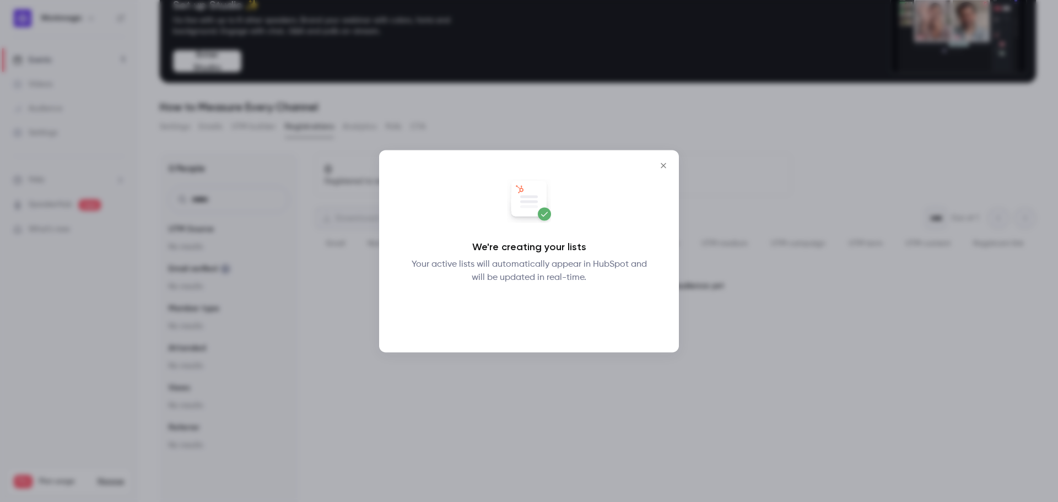
click at [529, 312] on button "Okay" at bounding box center [529, 312] width 40 height 22
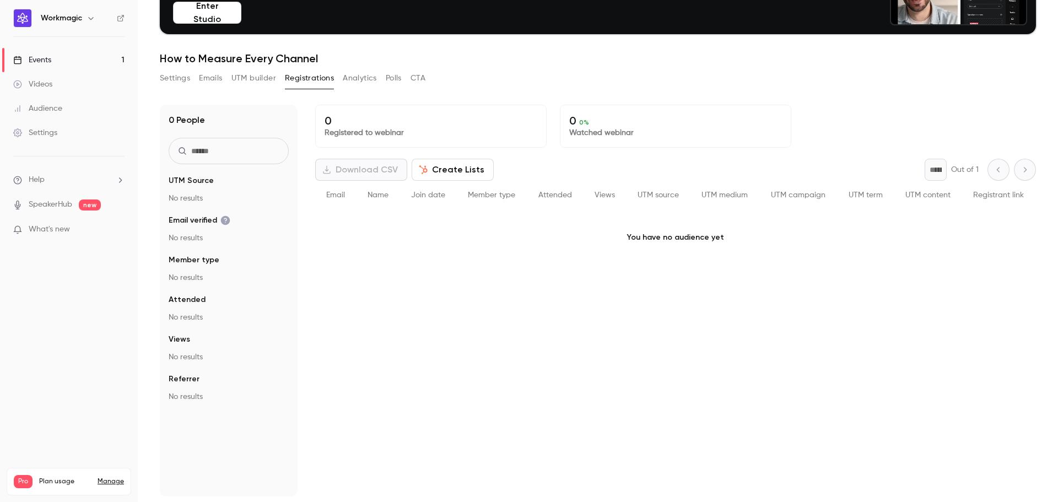
scroll to position [107, 0]
click at [254, 79] on button "UTM builder" at bounding box center [253, 78] width 45 height 18
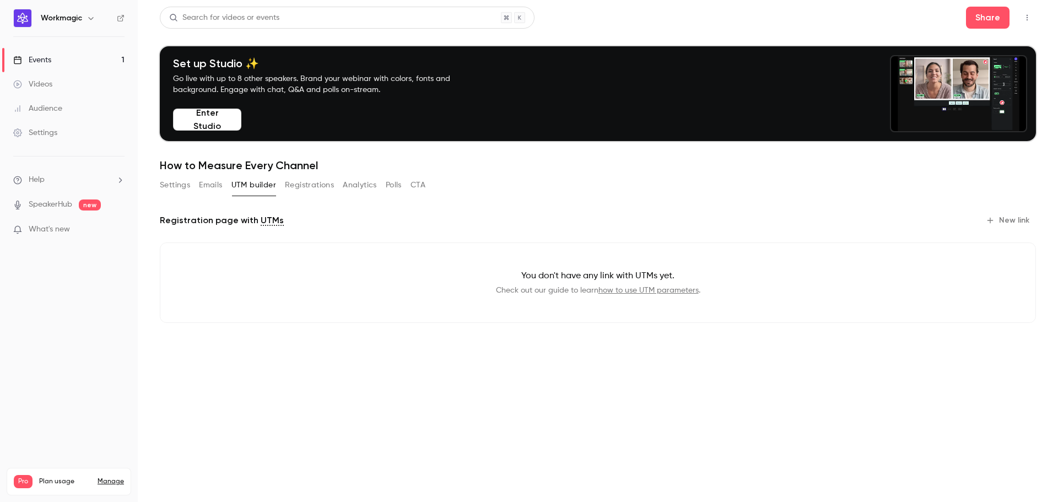
click at [351, 187] on button "Analytics" at bounding box center [360, 185] width 34 height 18
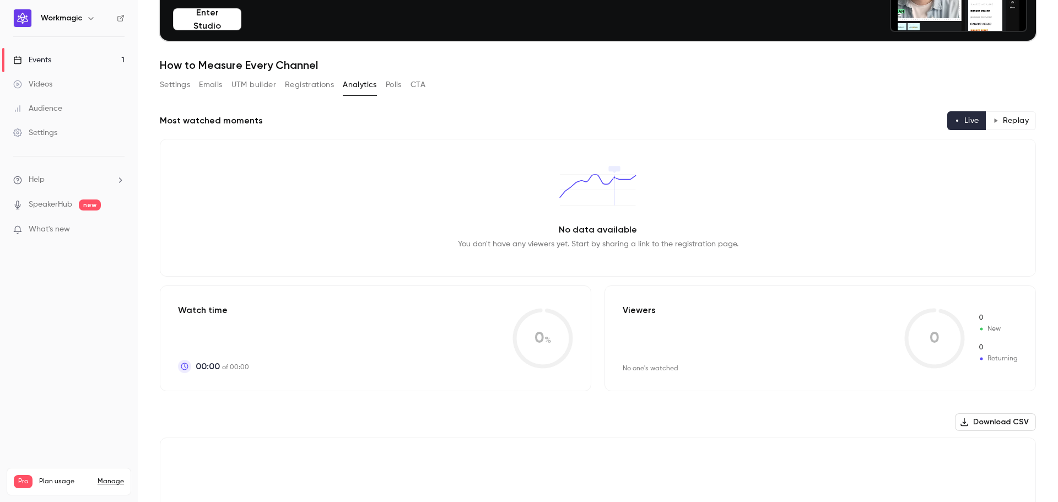
scroll to position [101, 0]
click at [394, 91] on button "Polls" at bounding box center [394, 84] width 16 height 18
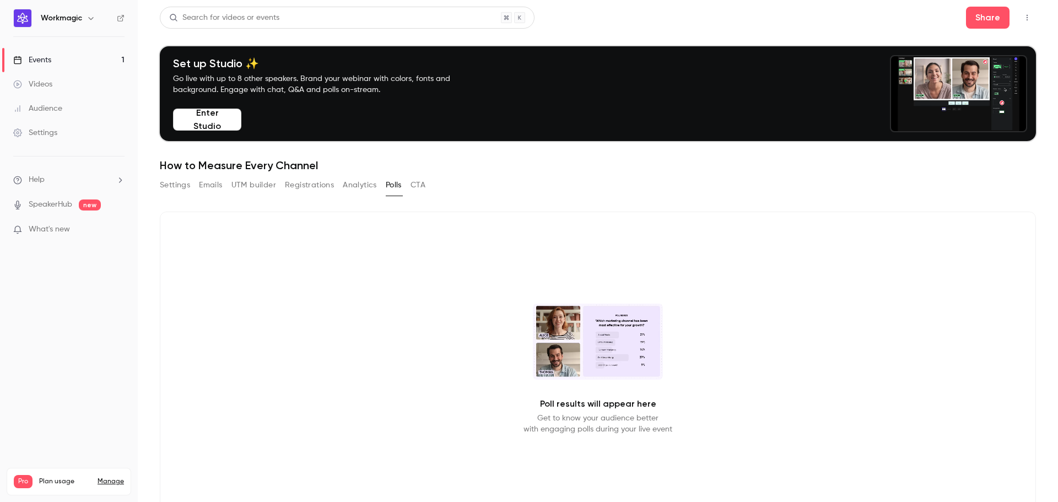
scroll to position [49, 0]
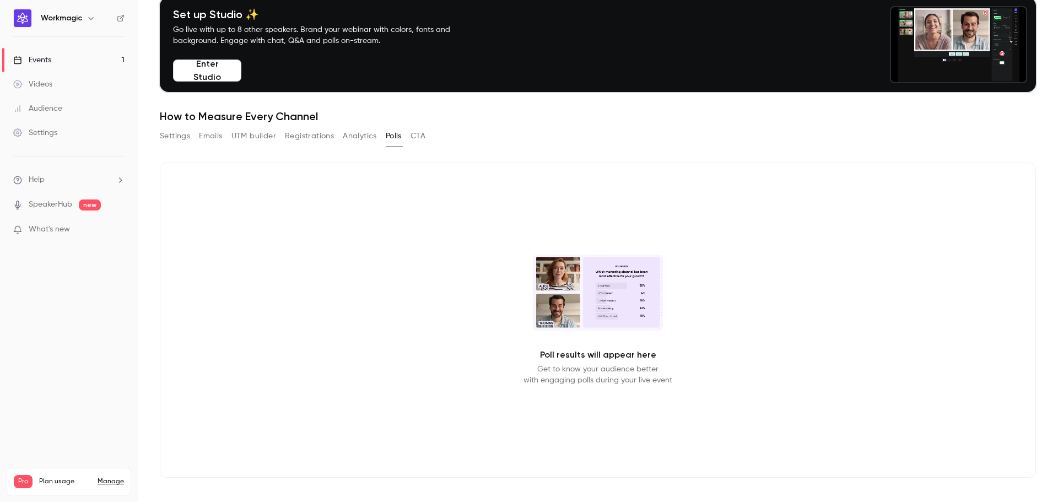
click at [418, 133] on button "CTA" at bounding box center [417, 136] width 15 height 18
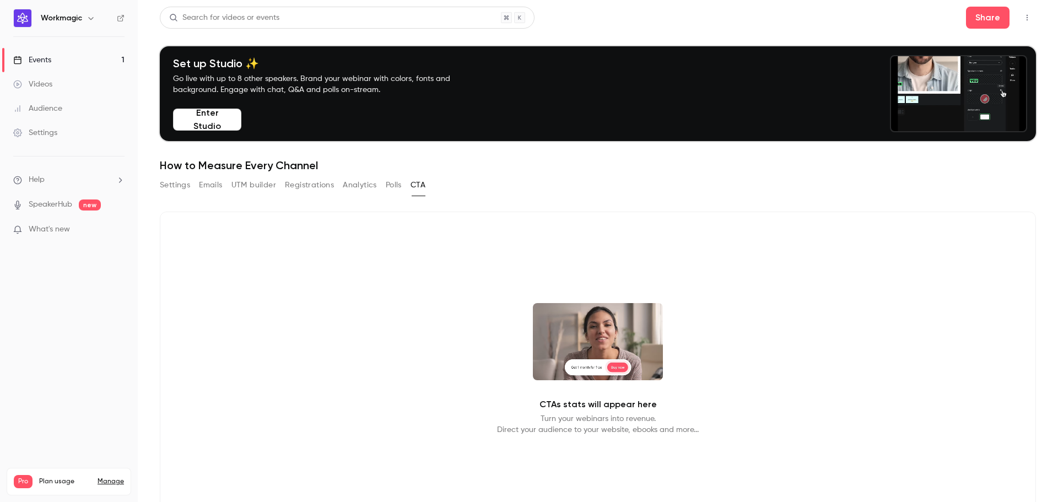
click at [299, 191] on button "Registrations" at bounding box center [309, 185] width 49 height 18
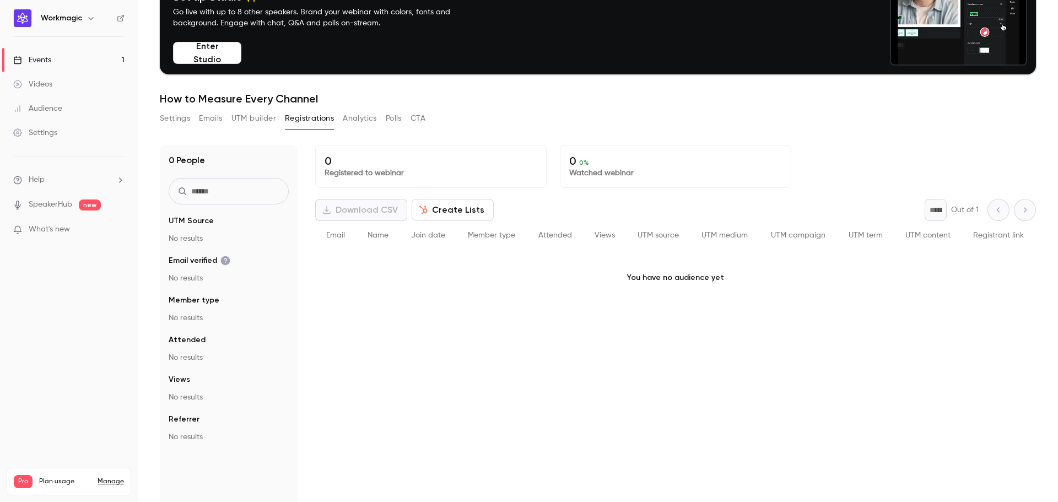
scroll to position [64, 0]
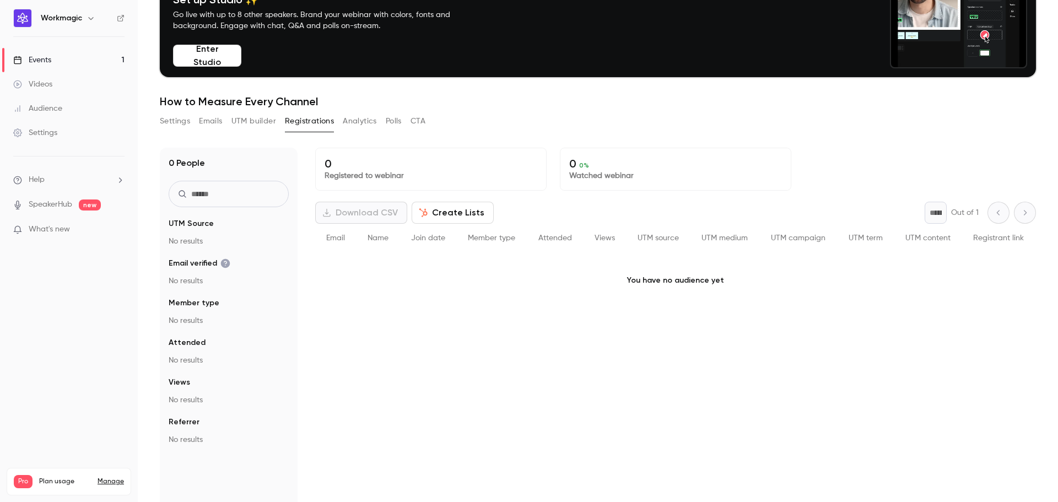
click at [253, 118] on button "UTM builder" at bounding box center [253, 121] width 45 height 18
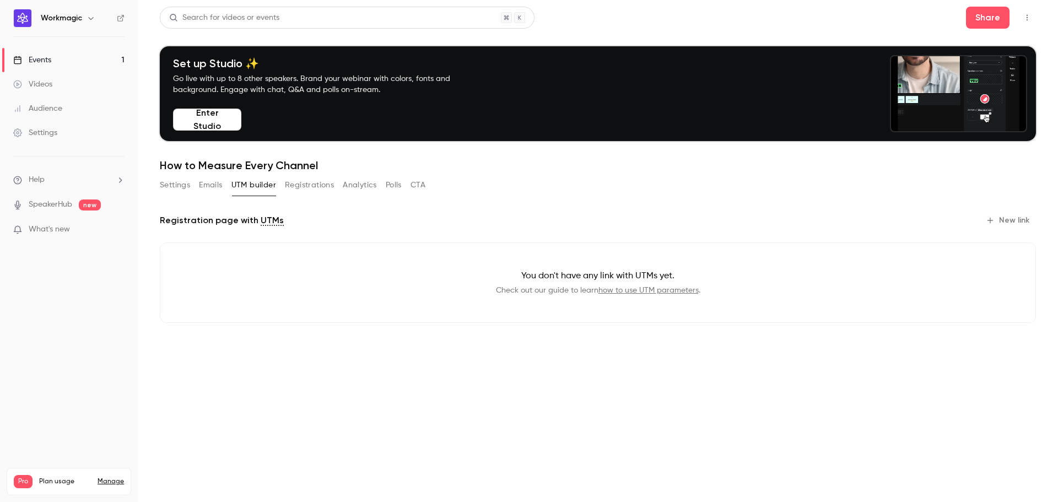
click at [206, 183] on button "Emails" at bounding box center [210, 185] width 23 height 18
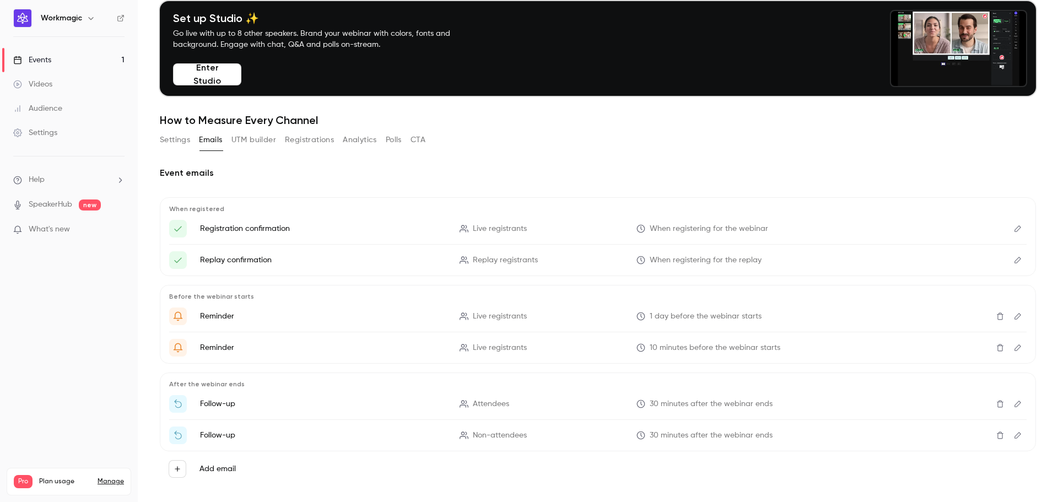
scroll to position [46, 0]
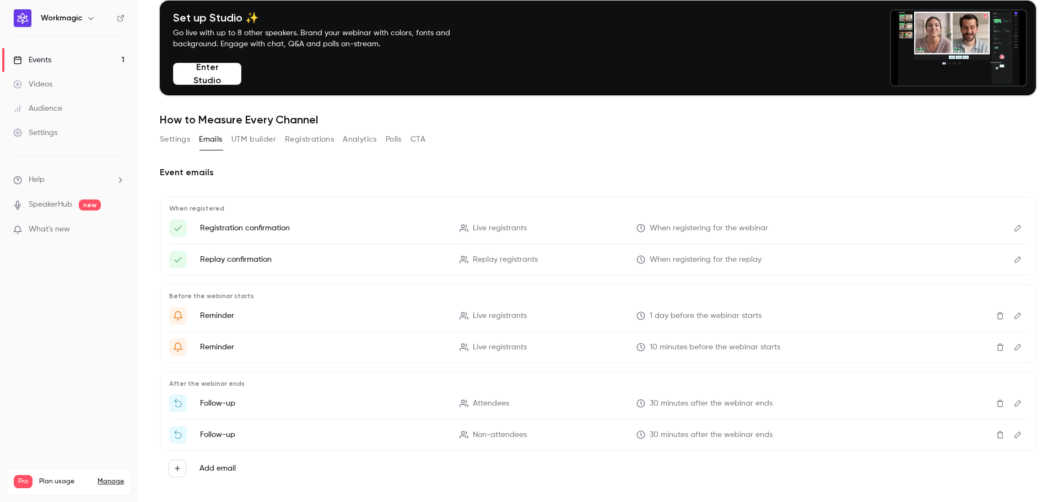
click at [639, 230] on icon "Here's your access link to {{ event_name }}!" at bounding box center [640, 228] width 9 height 9
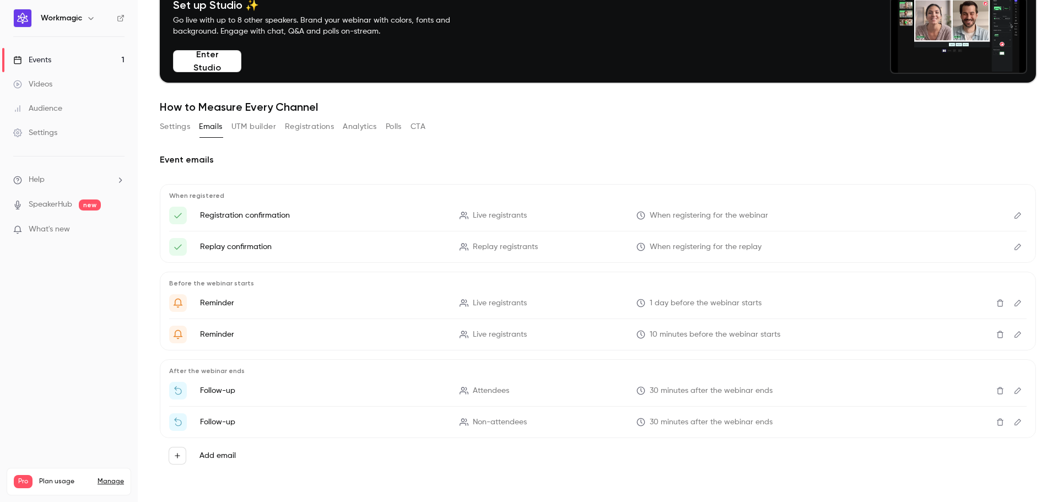
click at [176, 456] on icon "button" at bounding box center [177, 455] width 5 height 5
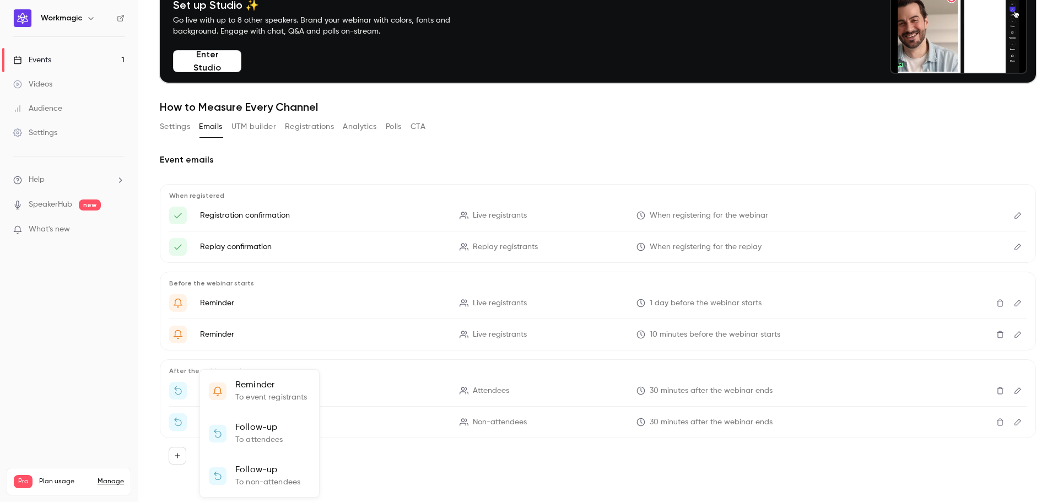
click at [409, 469] on div at bounding box center [529, 251] width 1058 height 502
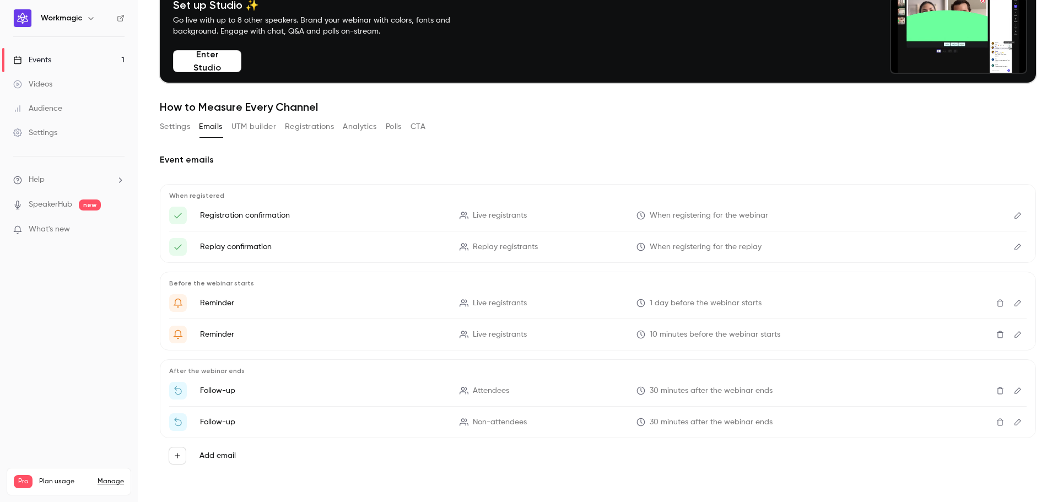
click at [171, 126] on button "Settings" at bounding box center [175, 127] width 30 height 18
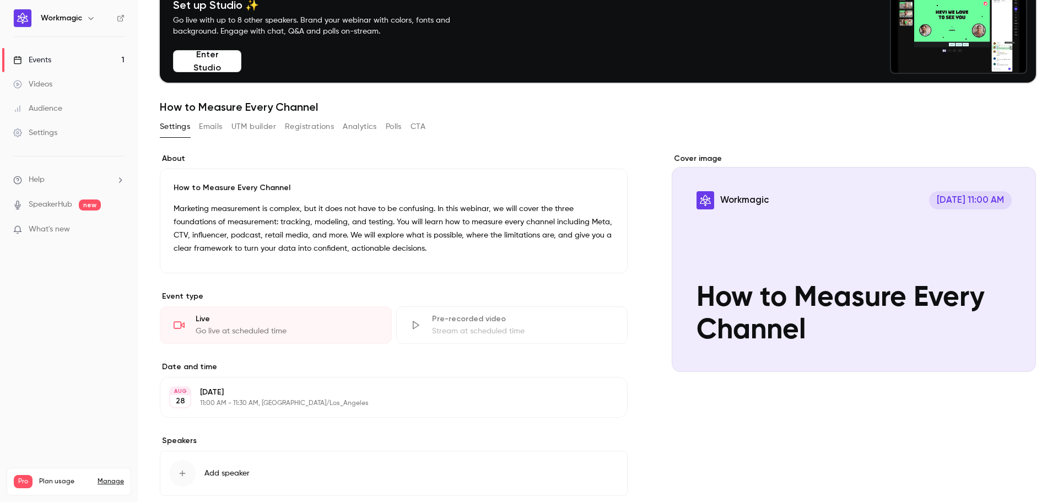
scroll to position [121, 0]
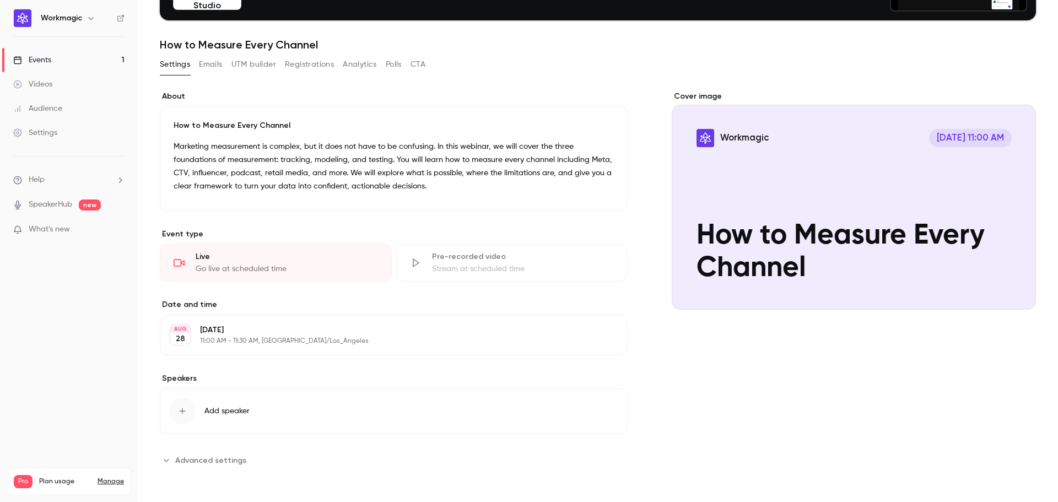
click at [195, 460] on span "Advanced settings" at bounding box center [210, 460] width 71 height 12
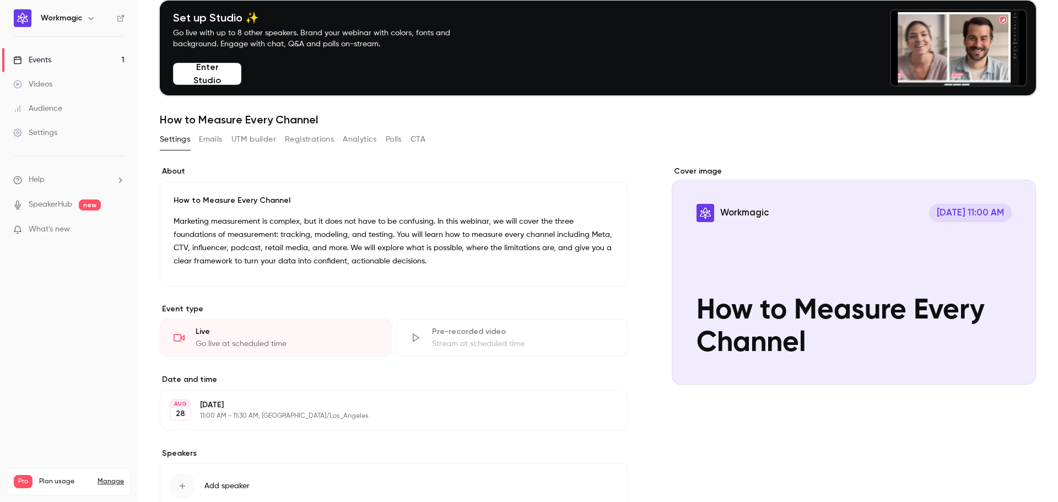
scroll to position [43, 0]
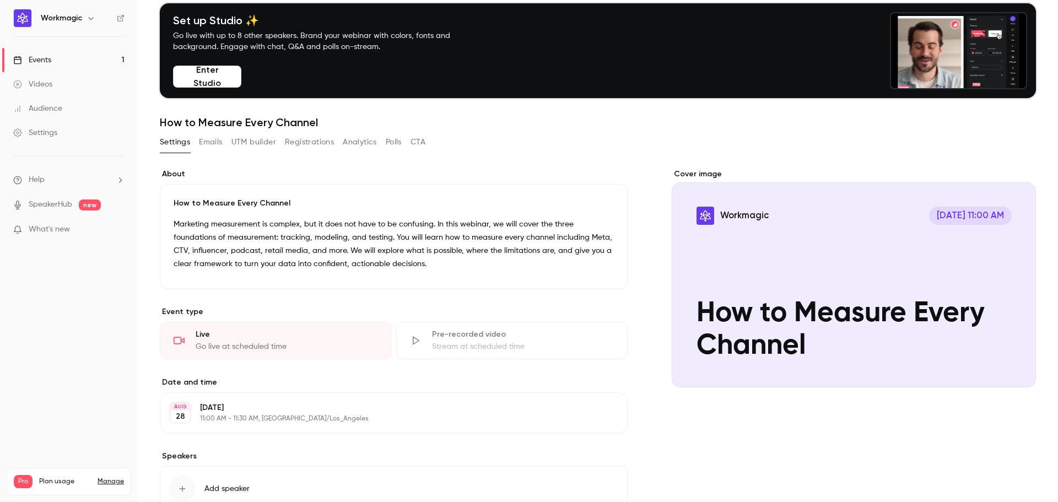
click at [210, 147] on button "Emails" at bounding box center [210, 142] width 23 height 18
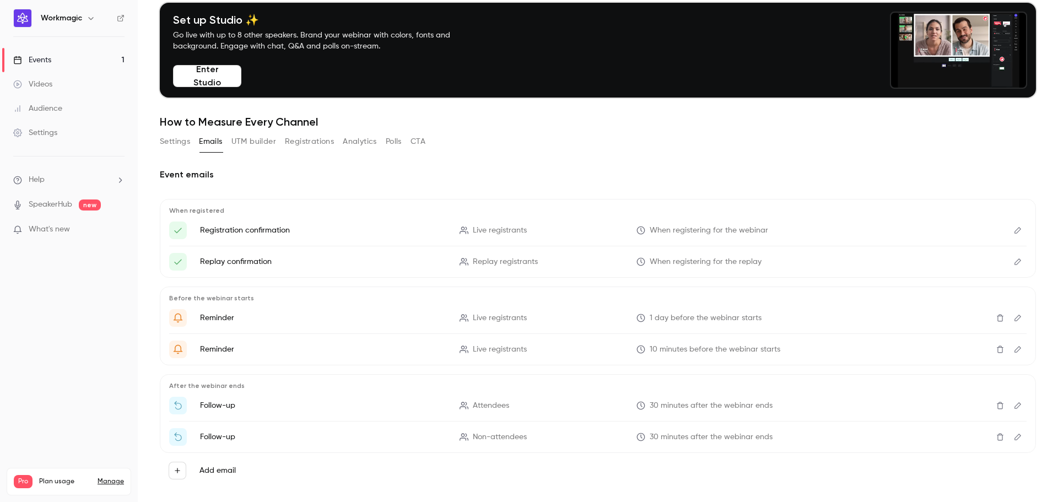
scroll to position [58, 0]
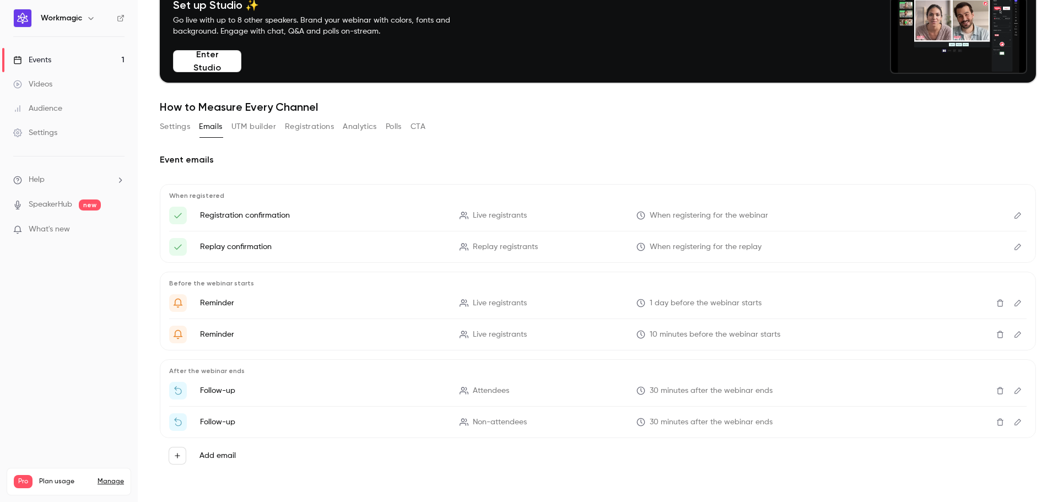
click at [465, 214] on icon "Here's your access link to {{ event_name }}!" at bounding box center [463, 215] width 9 height 9
click at [639, 219] on icon "Here's your access link to {{ event_name }}!" at bounding box center [640, 215] width 9 height 9
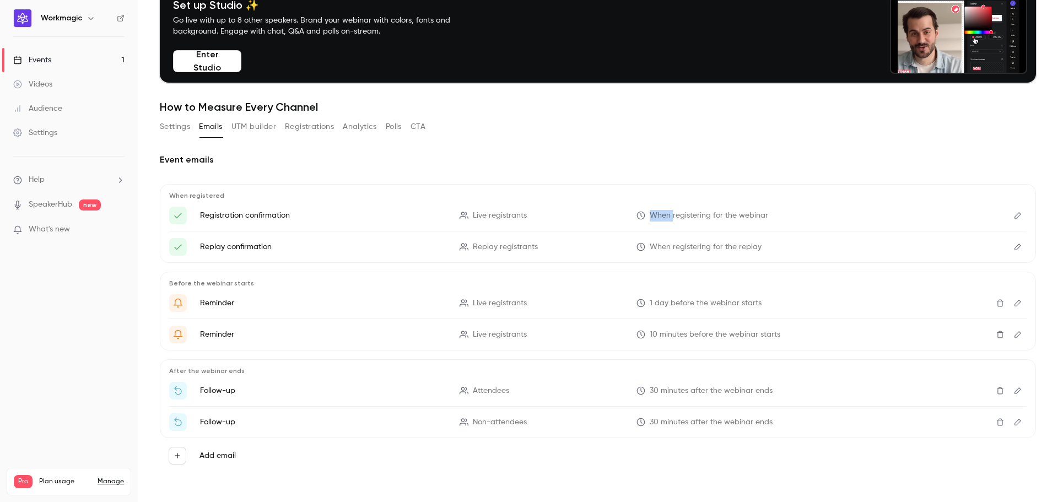
click at [639, 219] on icon "Here's your access link to {{ event_name }}!" at bounding box center [640, 215] width 9 height 9
click at [723, 221] on span "When registering for the webinar" at bounding box center [708, 216] width 118 height 12
click at [1013, 216] on icon "Edit" at bounding box center [1017, 216] width 9 height 8
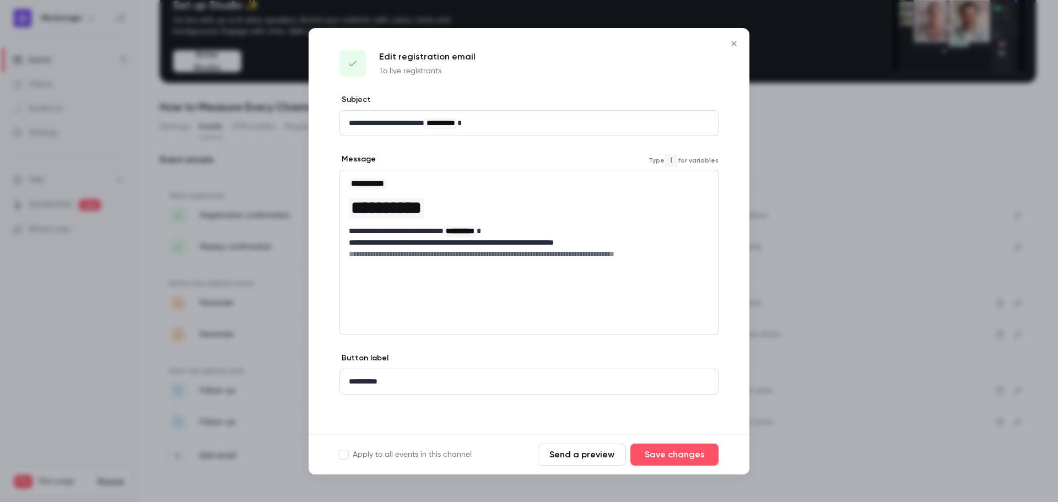
click at [421, 212] on span "**********" at bounding box center [386, 208] width 71 height 18
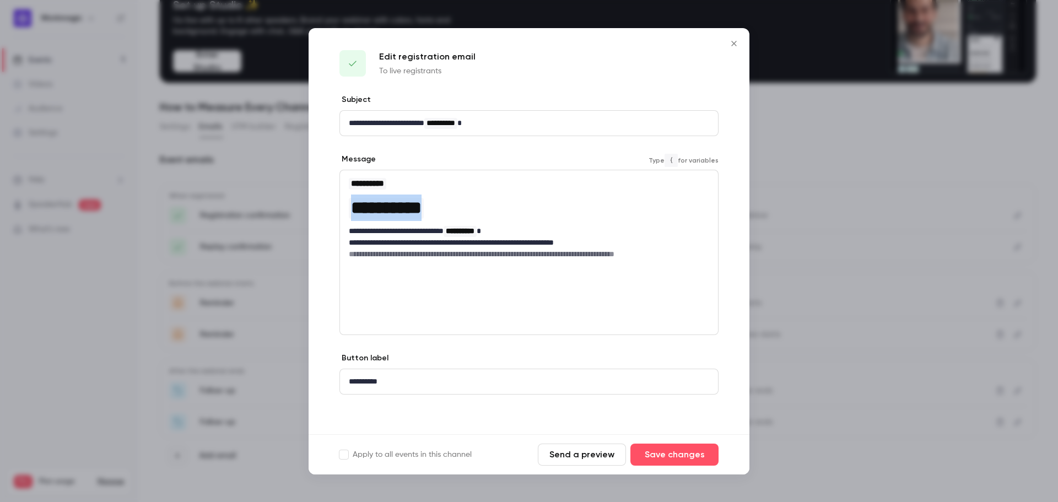
click at [421, 212] on span "**********" at bounding box center [386, 208] width 71 height 18
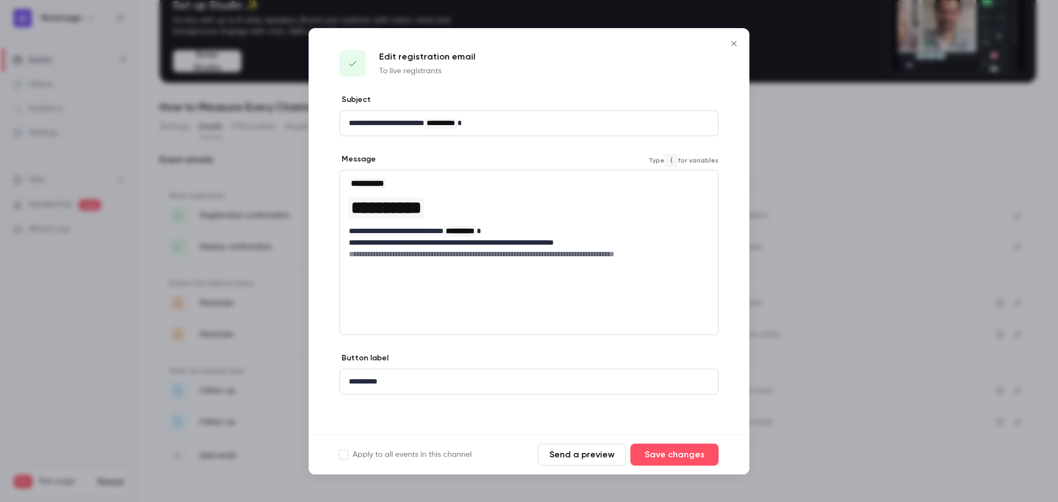
click at [483, 258] on h6 "**********" at bounding box center [529, 253] width 360 height 11
click at [571, 459] on button "Send a preview" at bounding box center [582, 454] width 88 height 22
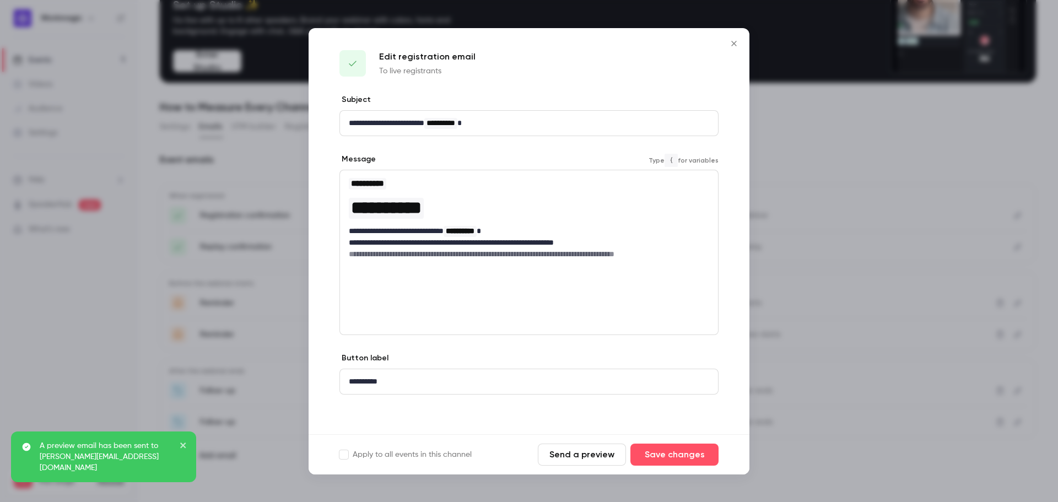
click at [385, 208] on span "**********" at bounding box center [386, 208] width 71 height 18
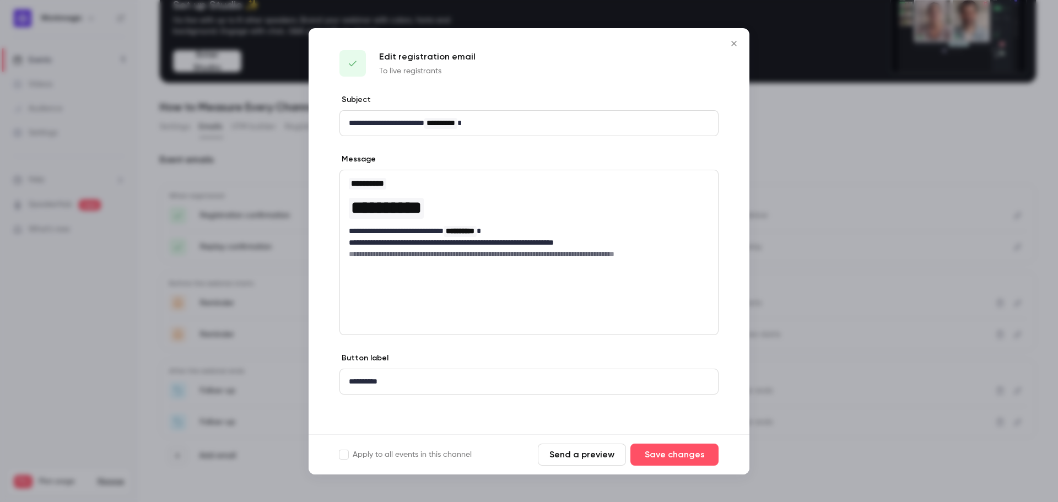
click at [735, 43] on icon "Close" at bounding box center [733, 43] width 13 height 9
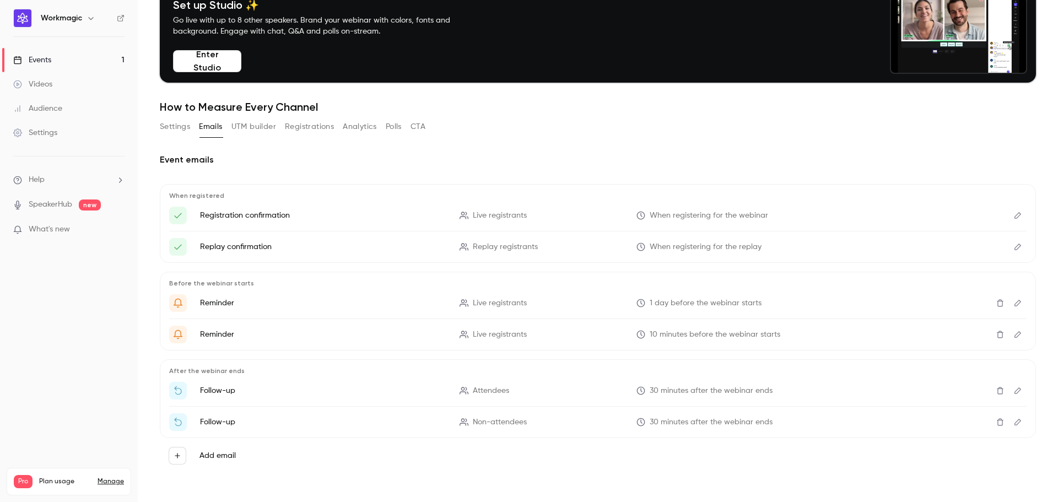
click at [310, 129] on button "Registrations" at bounding box center [309, 127] width 49 height 18
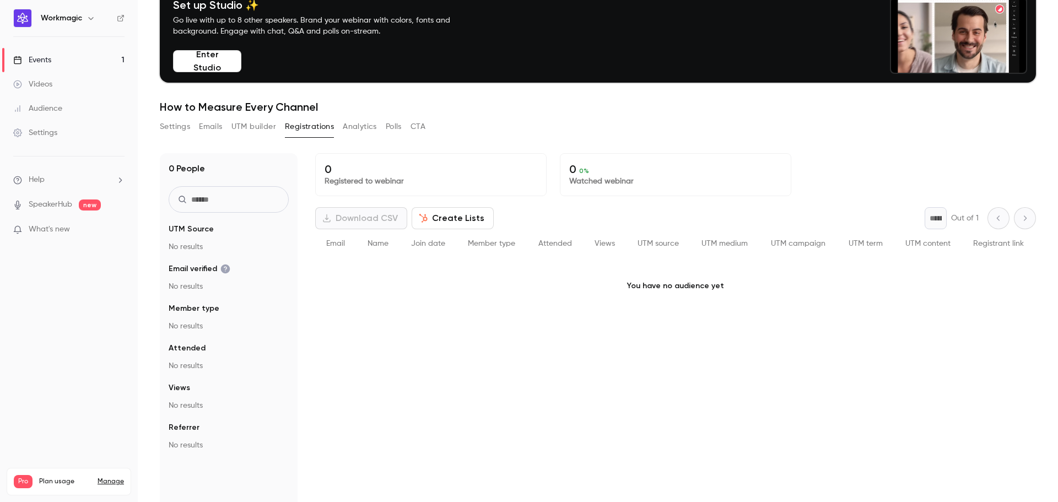
click at [353, 126] on button "Analytics" at bounding box center [360, 127] width 34 height 18
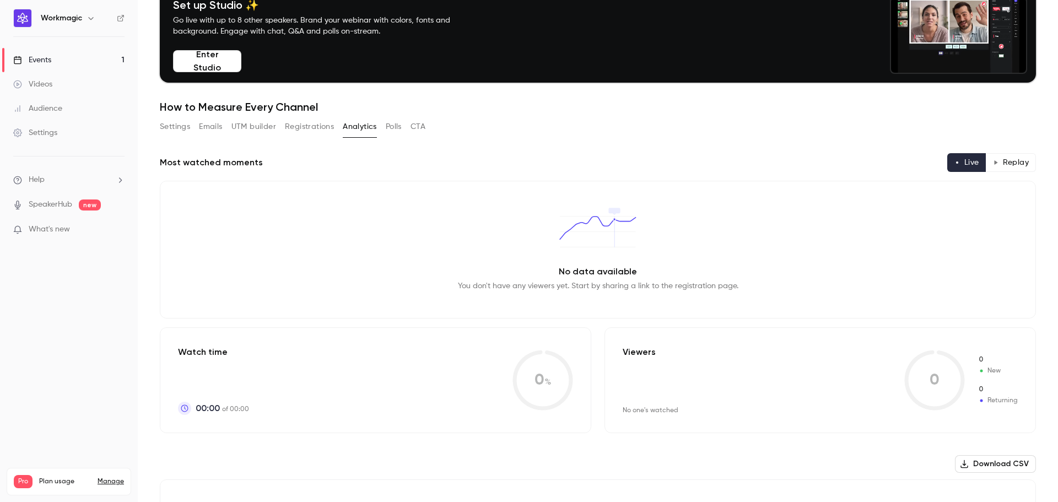
click at [394, 124] on button "Polls" at bounding box center [394, 127] width 16 height 18
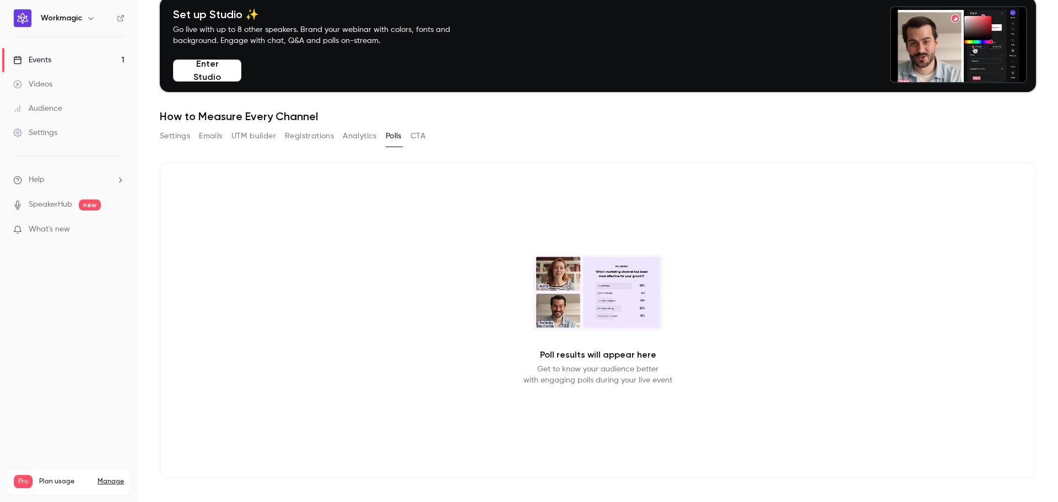
click at [424, 136] on button "CTA" at bounding box center [417, 136] width 15 height 18
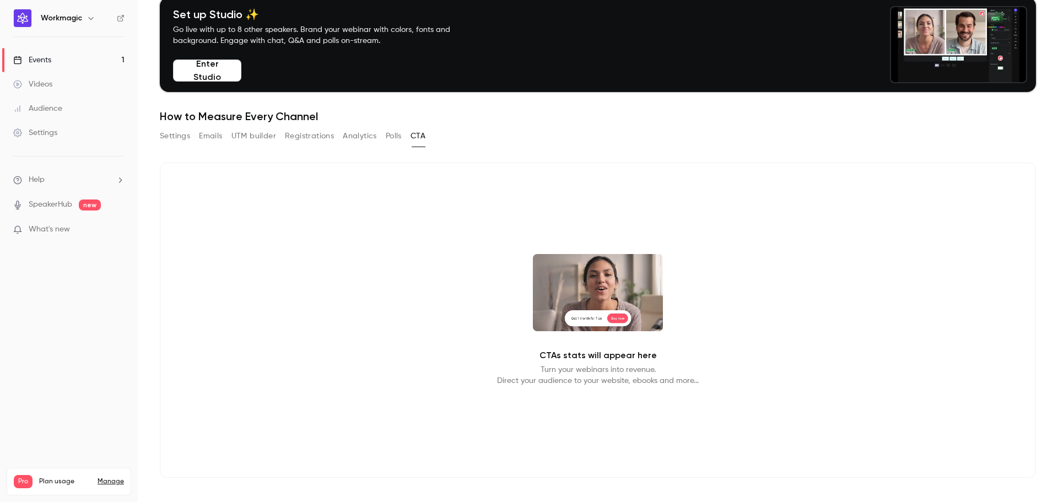
click at [198, 137] on div "Settings Emails UTM builder Registrations Analytics Polls CTA" at bounding box center [292, 136] width 265 height 18
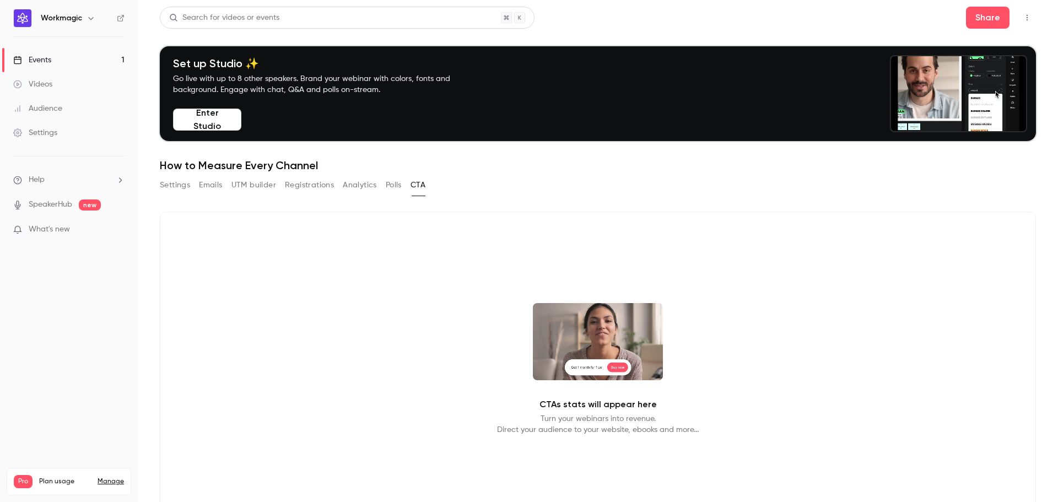
click at [212, 185] on button "Emails" at bounding box center [210, 185] width 23 height 18
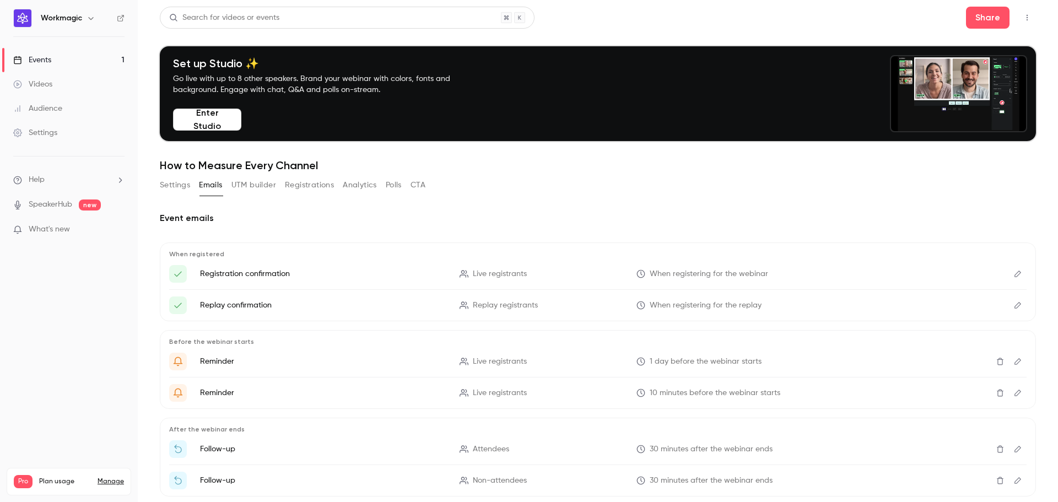
click at [243, 273] on p "Registration confirmation" at bounding box center [323, 273] width 246 height 11
click at [473, 272] on span "Live registrants" at bounding box center [500, 274] width 54 height 12
click at [636, 274] on icon "Here's your access link to {{ event_name }}!" at bounding box center [640, 273] width 9 height 9
click at [1014, 270] on button "Edit" at bounding box center [1018, 274] width 18 height 18
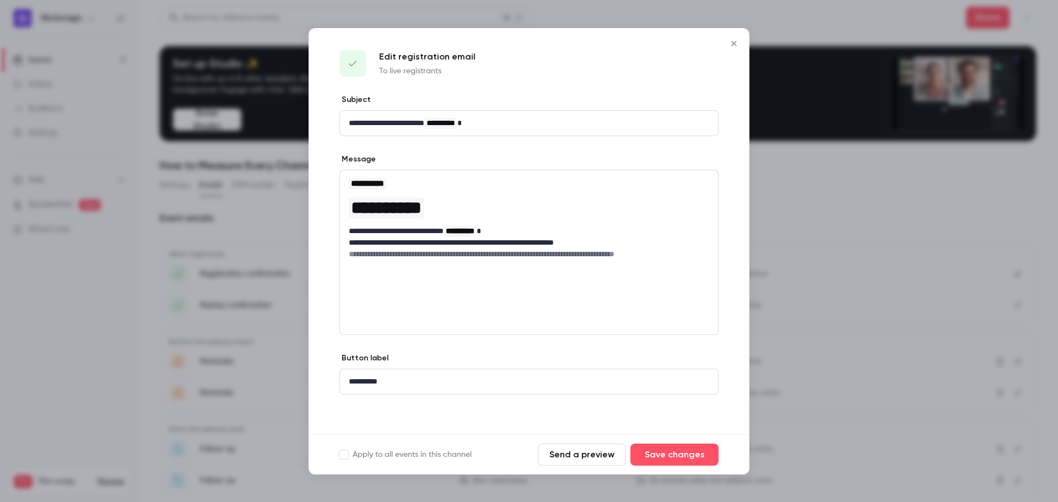
click at [832, 194] on div at bounding box center [529, 251] width 1058 height 502
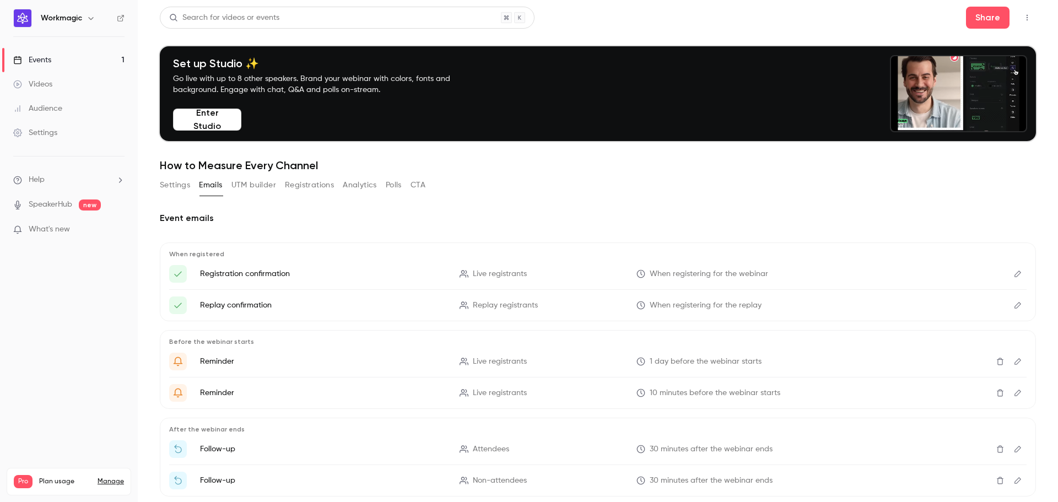
scroll to position [55, 0]
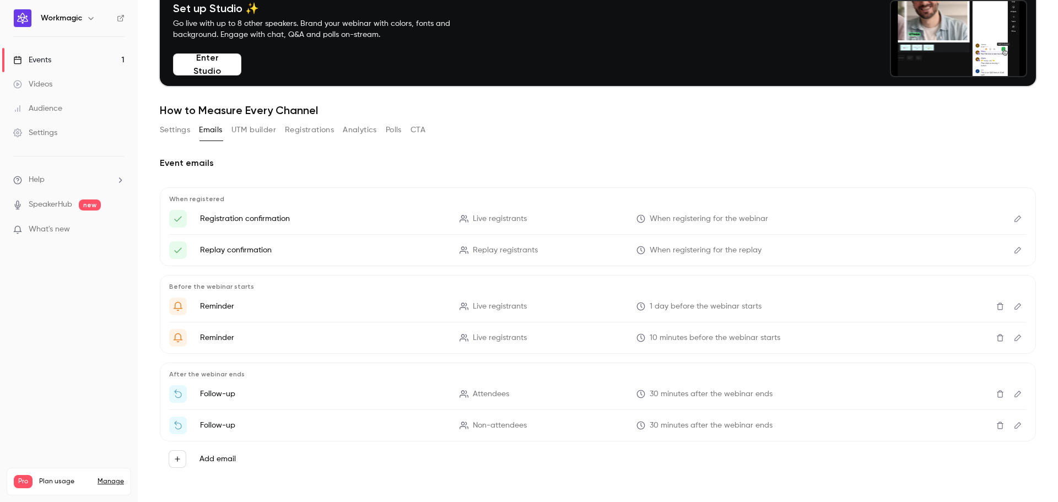
click at [181, 305] on icon "Get Ready for '{{ event_name }}' tomorrow!" at bounding box center [178, 306] width 9 height 9
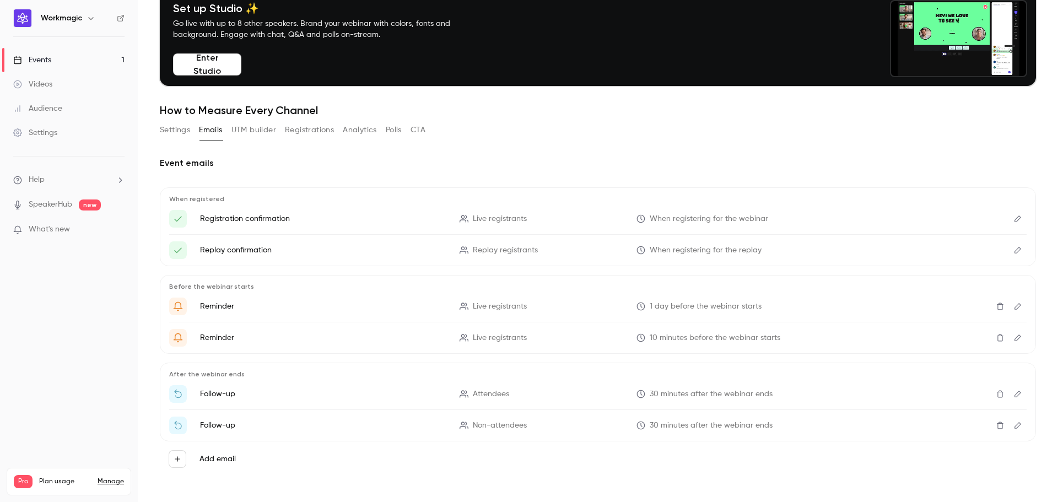
click at [219, 307] on p "Reminder" at bounding box center [323, 306] width 246 height 11
click at [483, 305] on span "Live registrants" at bounding box center [500, 307] width 54 height 12
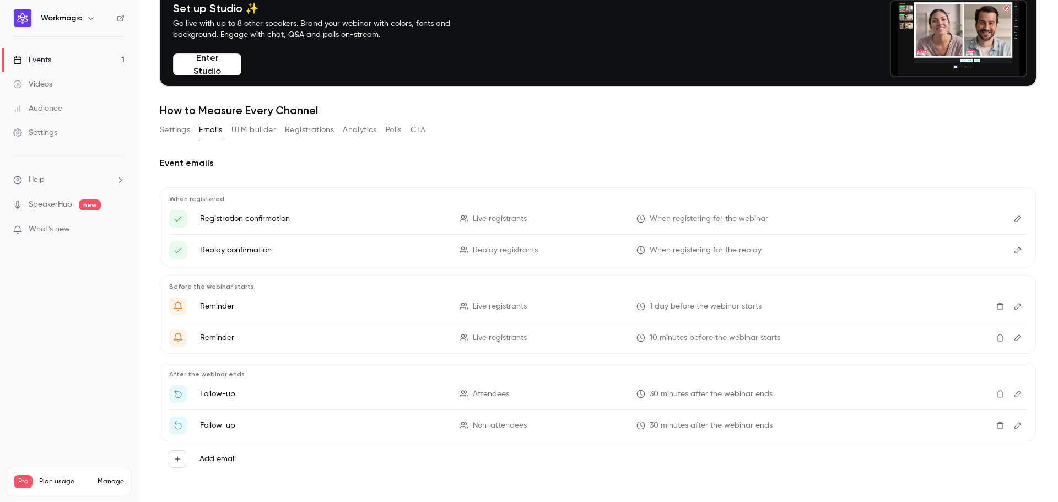
click at [460, 299] on li "Reminder Live registrants 1 day before the webinar starts" at bounding box center [597, 306] width 857 height 18
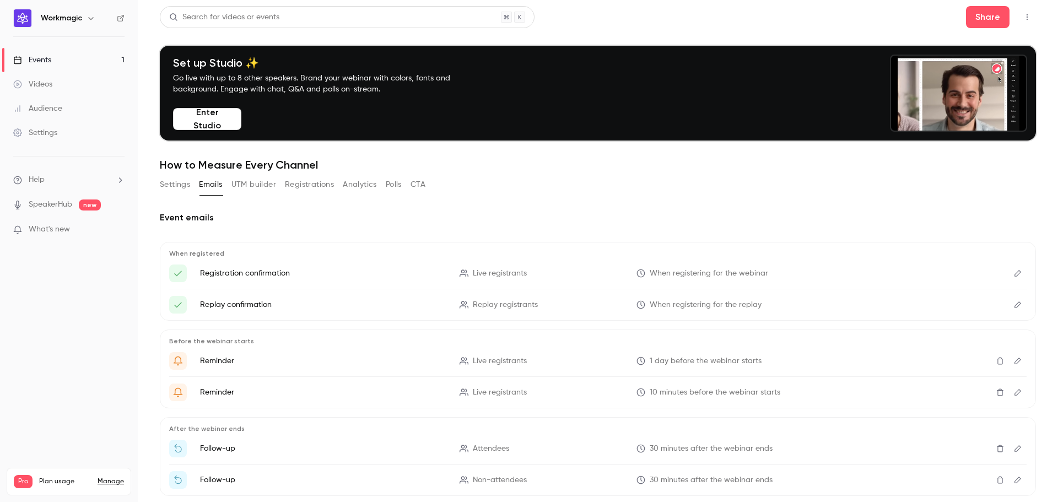
scroll to position [0, 0]
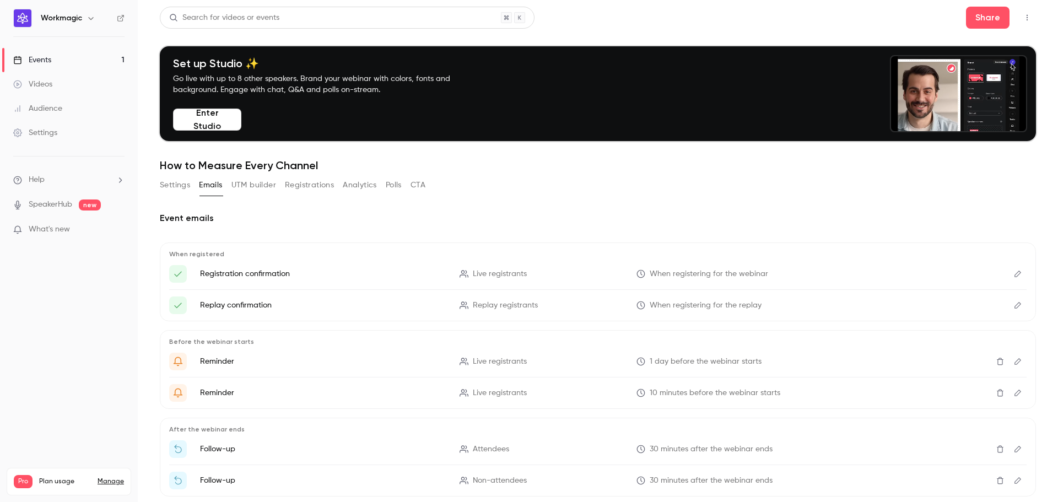
click at [74, 86] on link "Videos" at bounding box center [69, 84] width 138 height 24
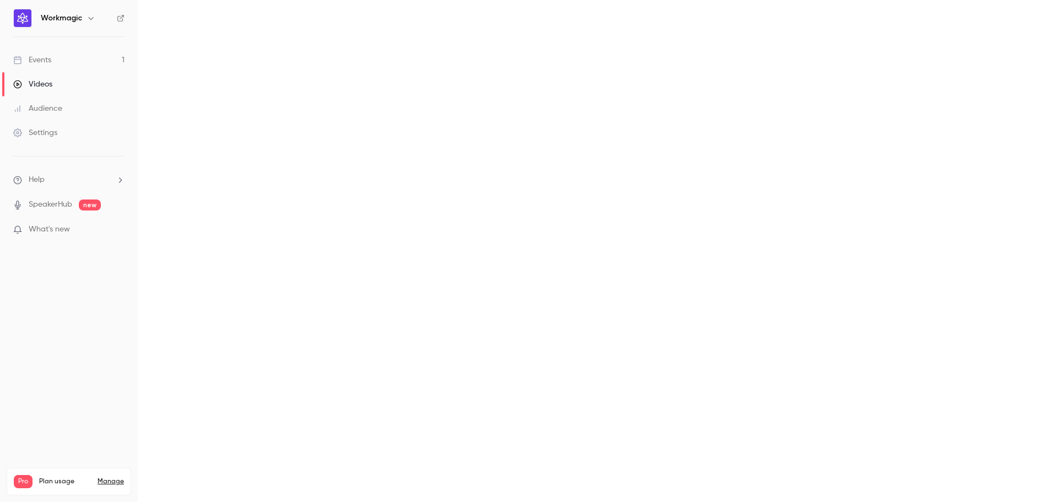
click at [73, 63] on link "Events 1" at bounding box center [69, 60] width 138 height 24
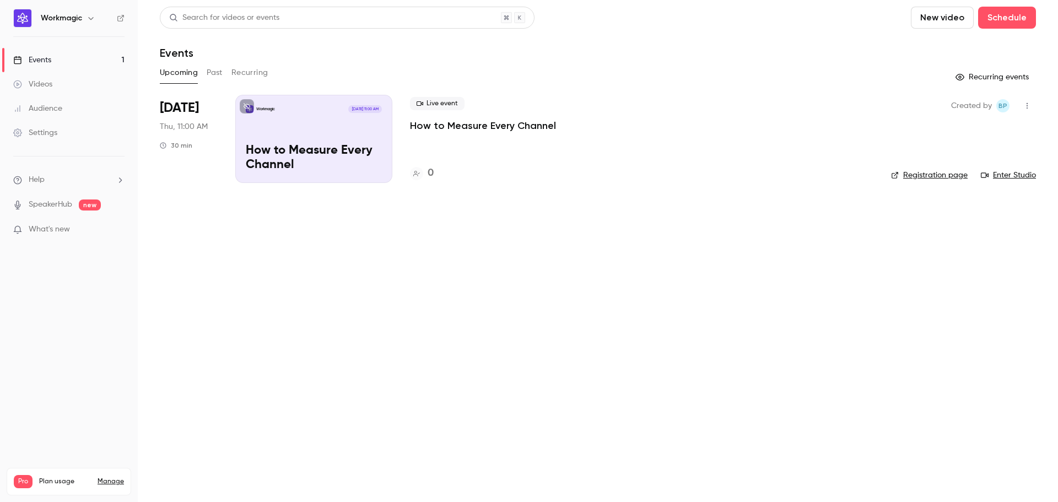
click at [209, 75] on button "Past" at bounding box center [215, 73] width 16 height 18
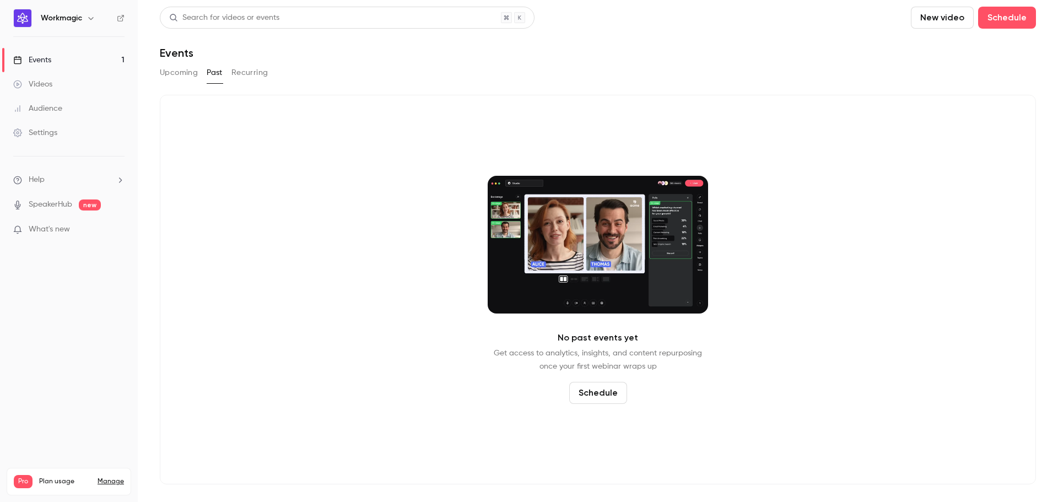
click at [180, 77] on button "Upcoming" at bounding box center [179, 73] width 38 height 18
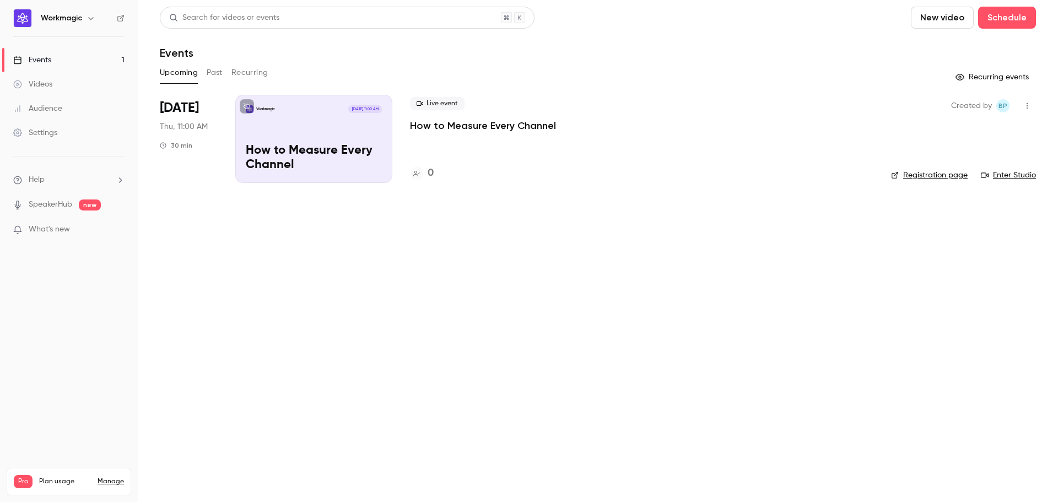
click at [84, 84] on link "Videos" at bounding box center [69, 84] width 138 height 24
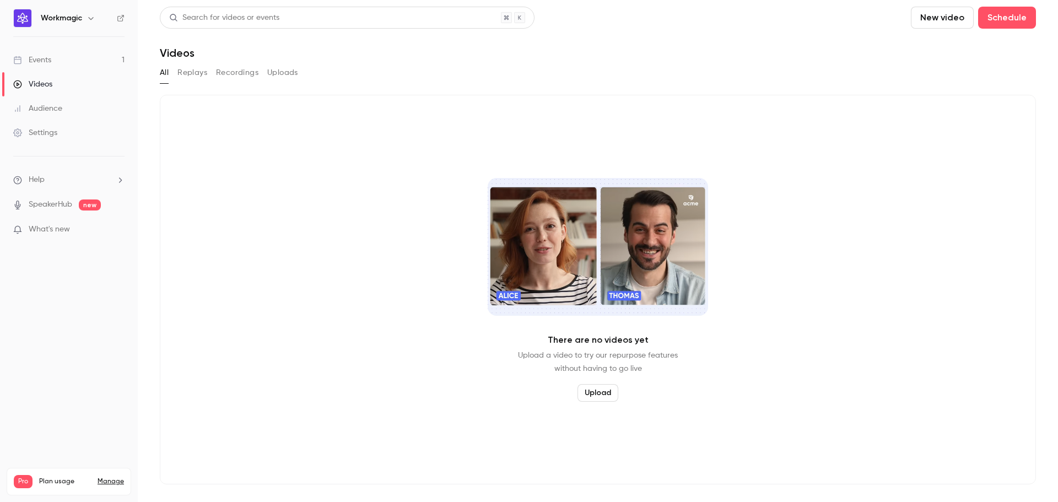
click at [58, 58] on link "Events 1" at bounding box center [69, 60] width 138 height 24
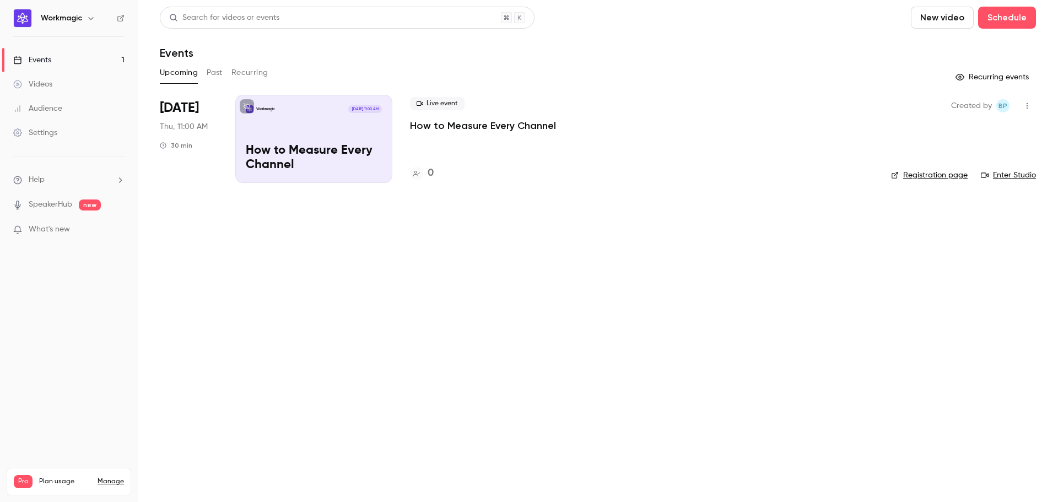
click at [323, 137] on div "Workmagic [DATE] 11:00 AM How to Measure Every Channel" at bounding box center [313, 139] width 157 height 88
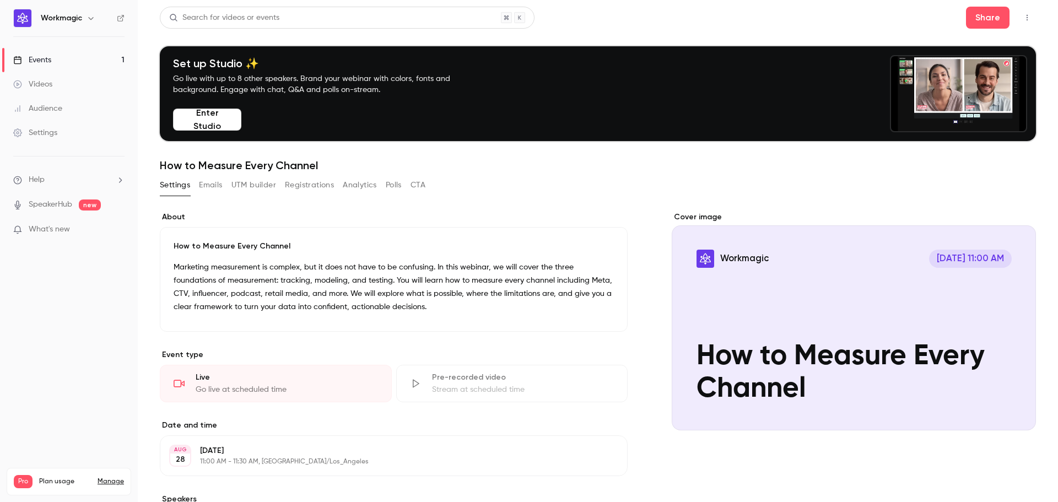
click at [684, 216] on div "Cover image" at bounding box center [853, 321] width 364 height 219
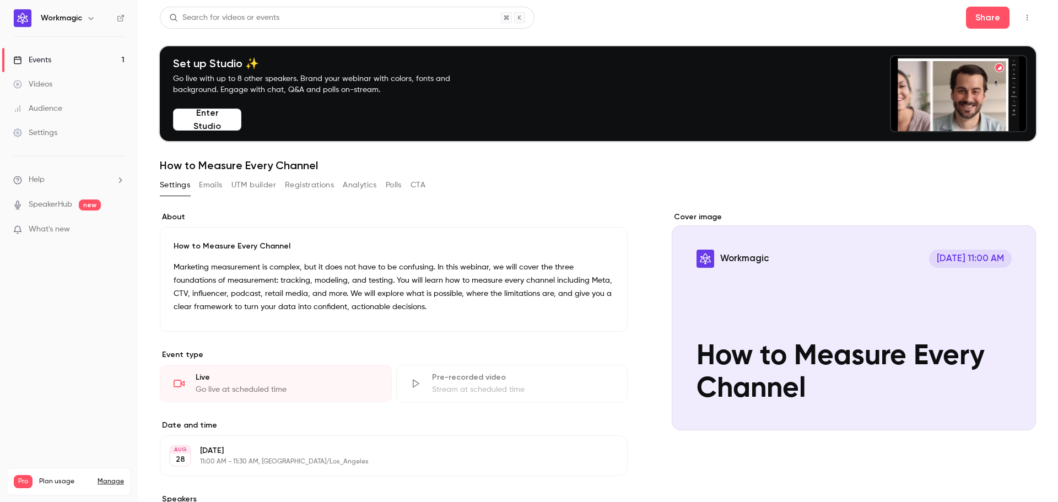
click at [0, 0] on input "Workmagic [DATE] 11:00 AM How to Measure Every Channel" at bounding box center [0, 0] width 0 height 0
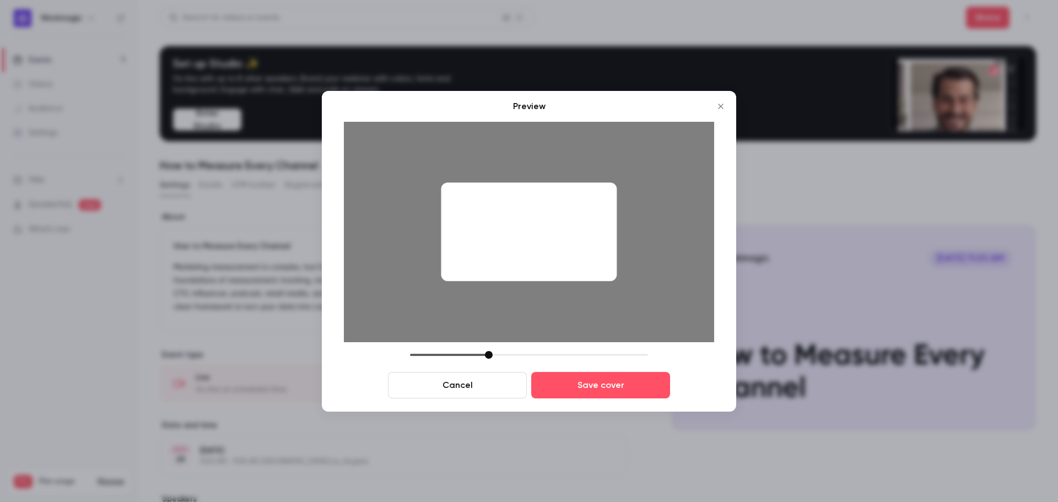
drag, startPoint x: 492, startPoint y: 232, endPoint x: 535, endPoint y: 235, distance: 43.0
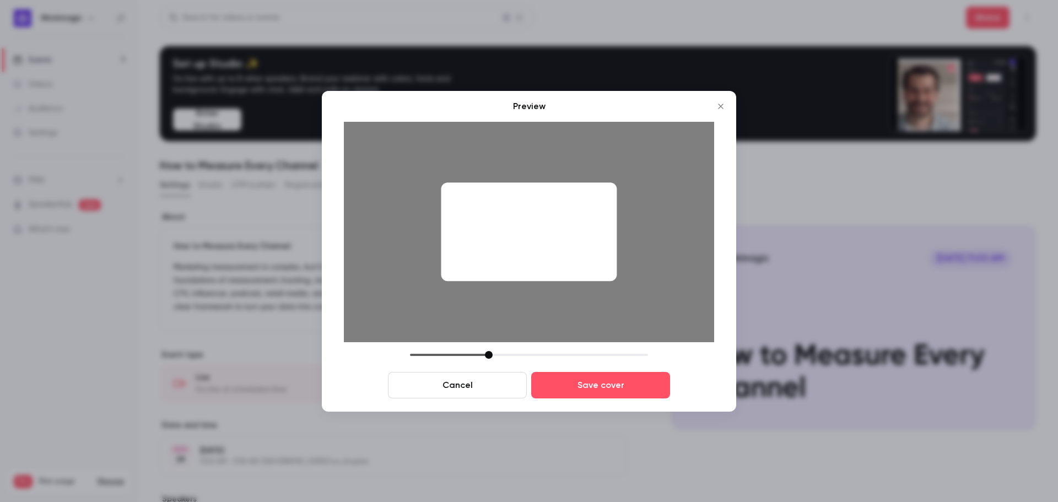
click at [519, 229] on div at bounding box center [529, 231] width 176 height 99
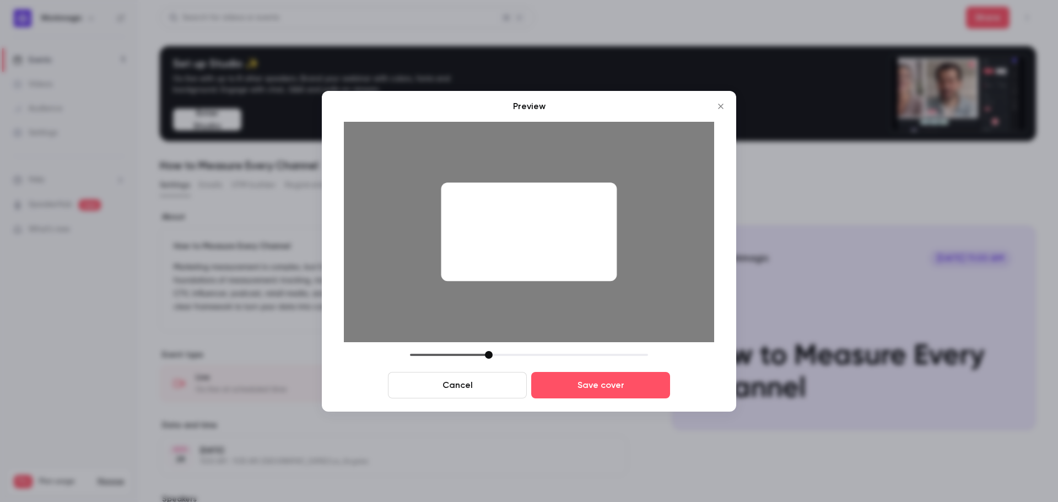
drag, startPoint x: 570, startPoint y: 248, endPoint x: 668, endPoint y: 244, distance: 98.1
click at [668, 244] on div at bounding box center [529, 232] width 370 height 220
click at [614, 278] on div at bounding box center [529, 232] width 370 height 220
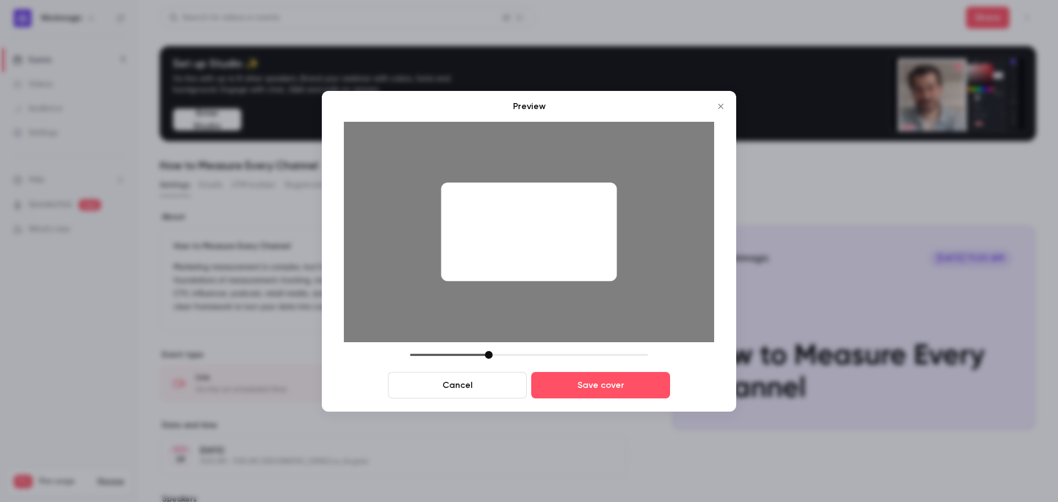
click at [478, 387] on button "Cancel" at bounding box center [457, 385] width 139 height 26
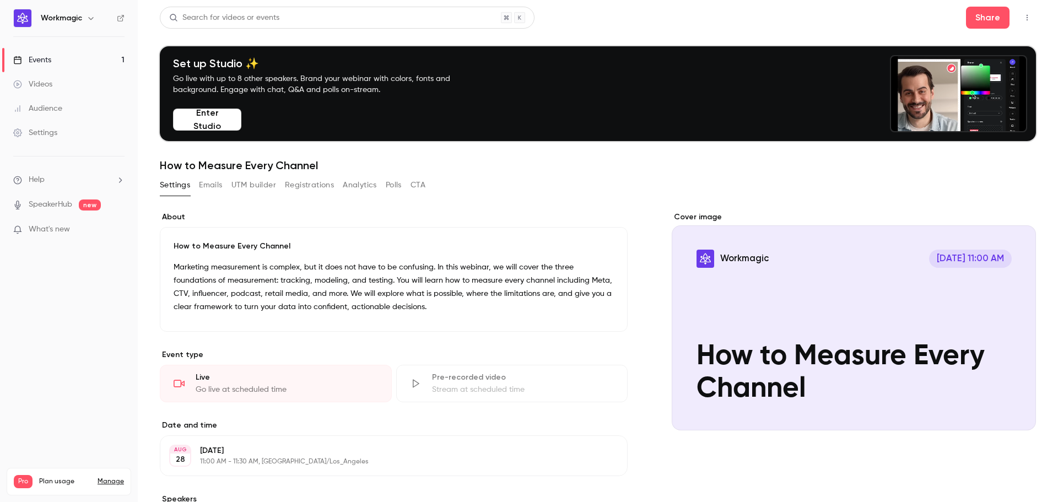
click at [756, 309] on div "Cover image" at bounding box center [853, 321] width 364 height 219
click at [0, 0] on input "Workmagic [DATE] 11:00 AM How to Measure Every Channel" at bounding box center [0, 0] width 0 height 0
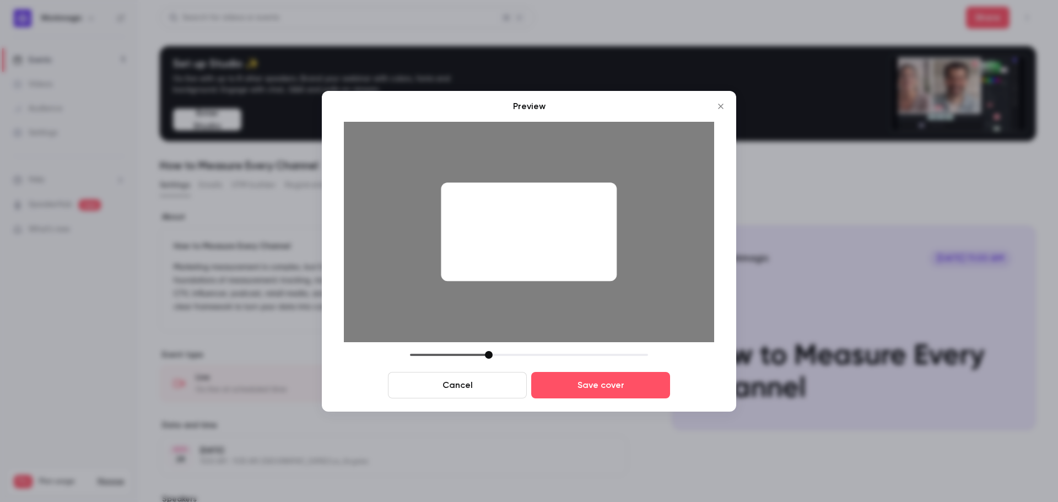
drag, startPoint x: 493, startPoint y: 240, endPoint x: 449, endPoint y: 219, distance: 48.5
click at [449, 219] on div at bounding box center [529, 231] width 176 height 99
drag, startPoint x: 527, startPoint y: 251, endPoint x: 583, endPoint y: 274, distance: 61.0
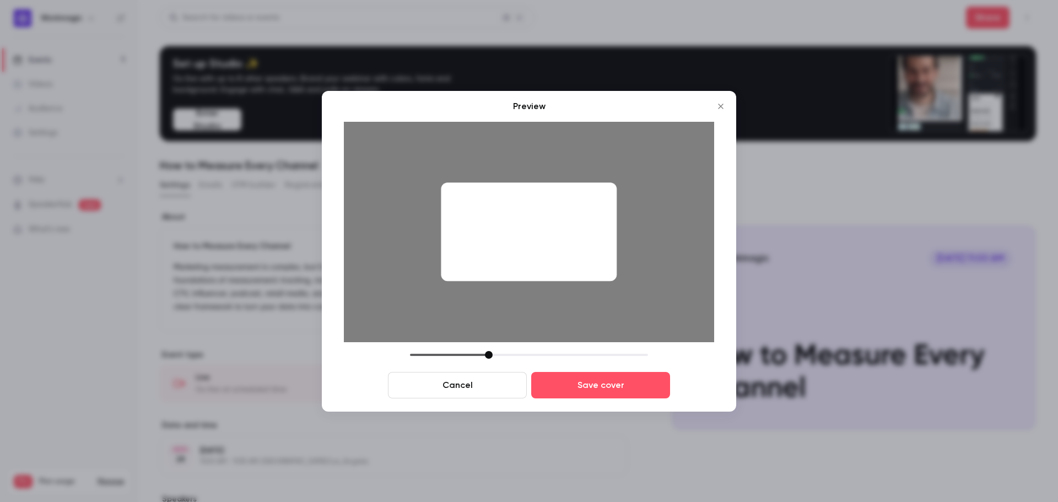
click at [580, 273] on div at bounding box center [529, 231] width 176 height 99
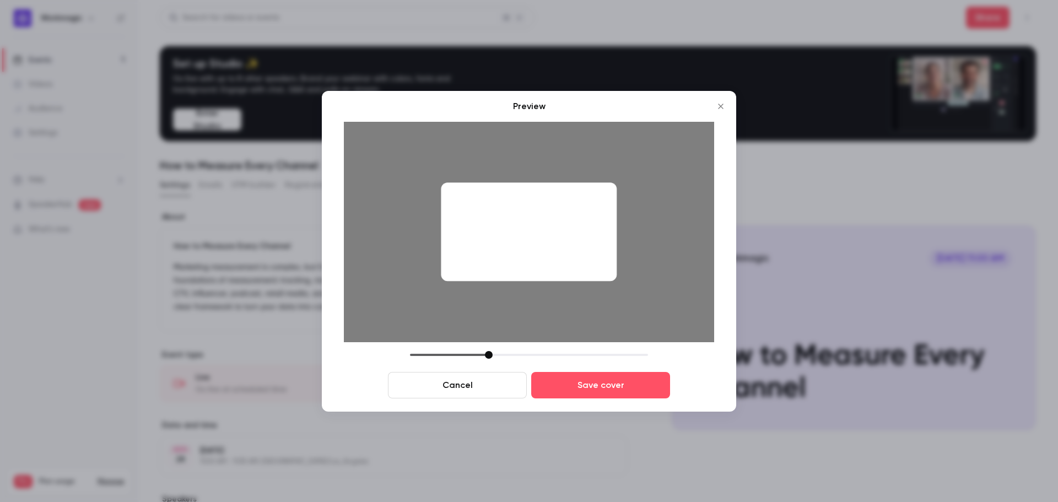
click at [487, 388] on button "Cancel" at bounding box center [457, 385] width 139 height 26
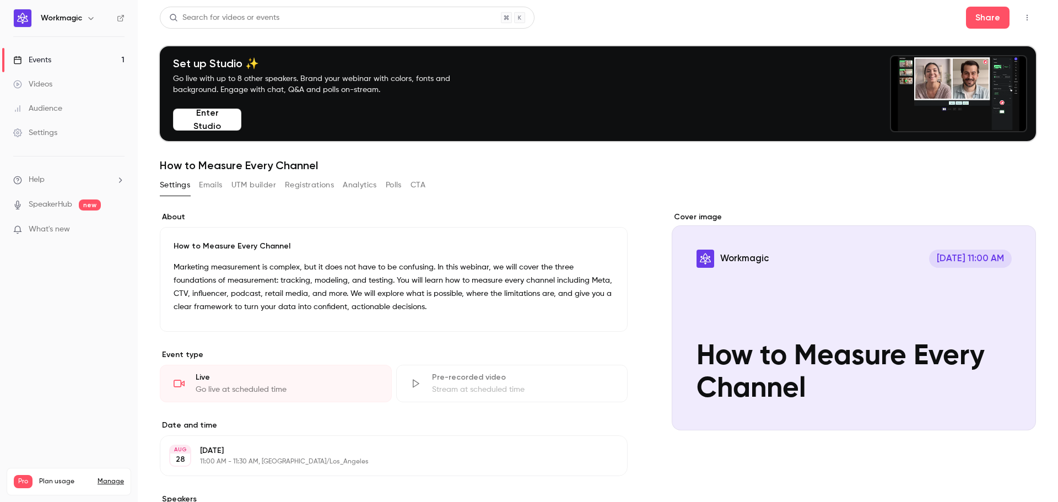
click at [1010, 406] on icon "Cover image" at bounding box center [1016, 410] width 12 height 9
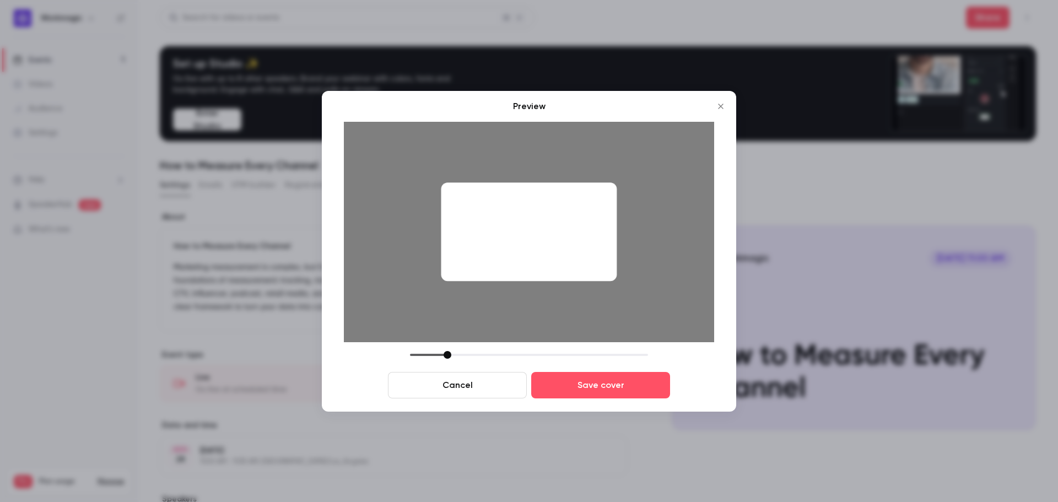
drag, startPoint x: 488, startPoint y: 354, endPoint x: 447, endPoint y: 370, distance: 44.3
click at [447, 370] on div "Cancel Save cover" at bounding box center [529, 374] width 370 height 47
click at [596, 381] on button "Save cover" at bounding box center [600, 385] width 139 height 26
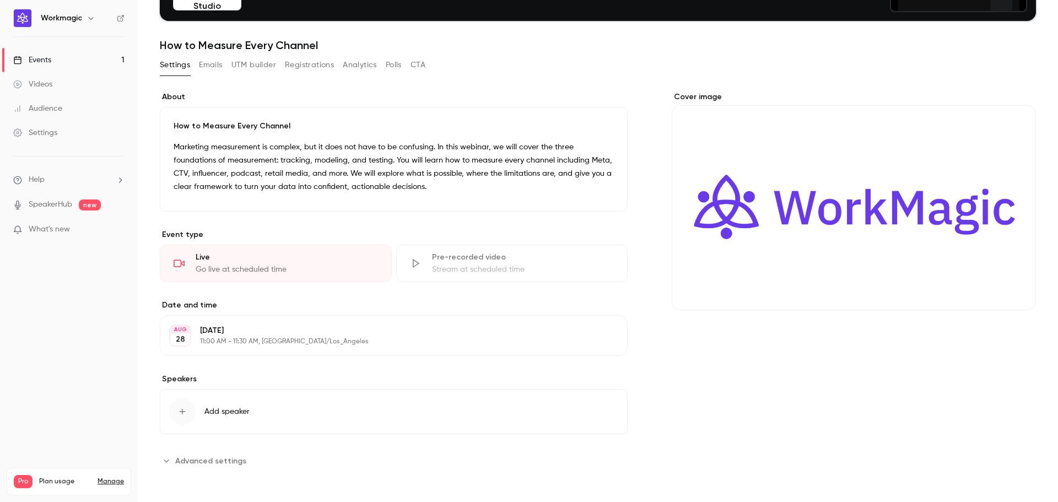
scroll to position [121, 0]
click at [847, 324] on div "Cover image" at bounding box center [853, 280] width 364 height 378
click at [879, 395] on div "Cover image" at bounding box center [853, 280] width 364 height 378
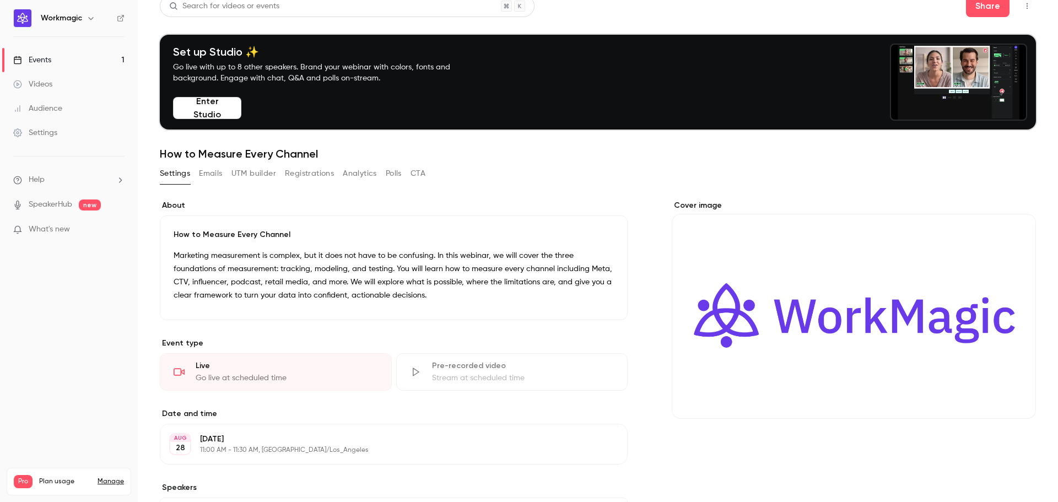
scroll to position [0, 0]
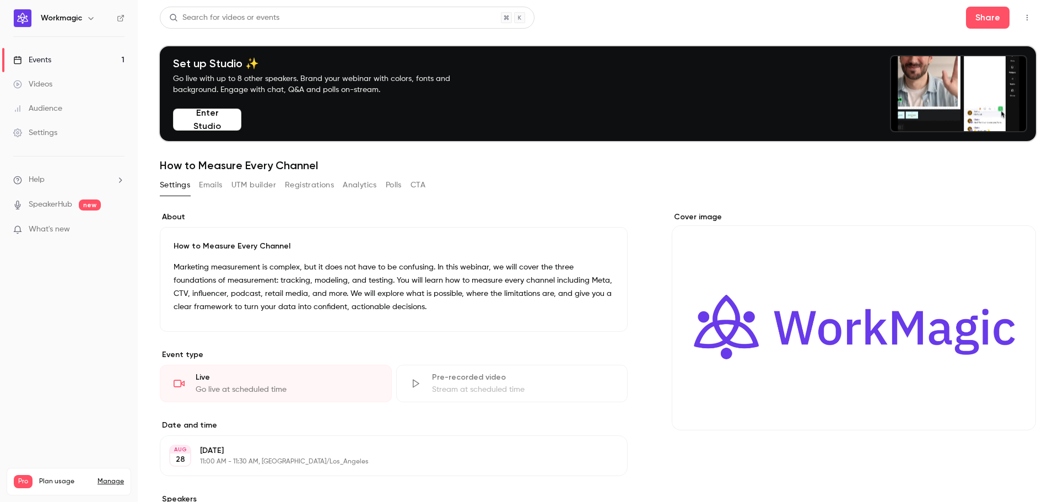
click at [238, 186] on button "UTM builder" at bounding box center [253, 185] width 45 height 18
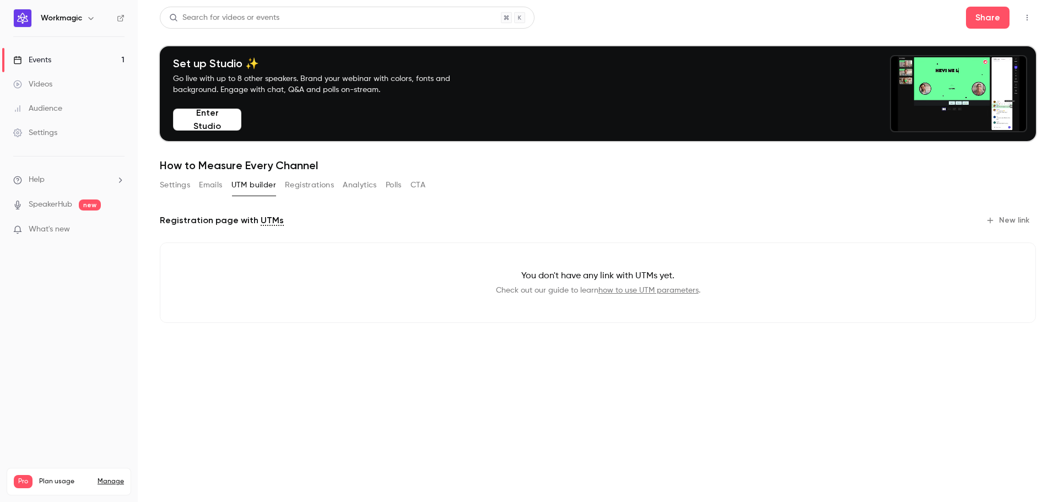
click at [209, 185] on button "Emails" at bounding box center [210, 185] width 23 height 18
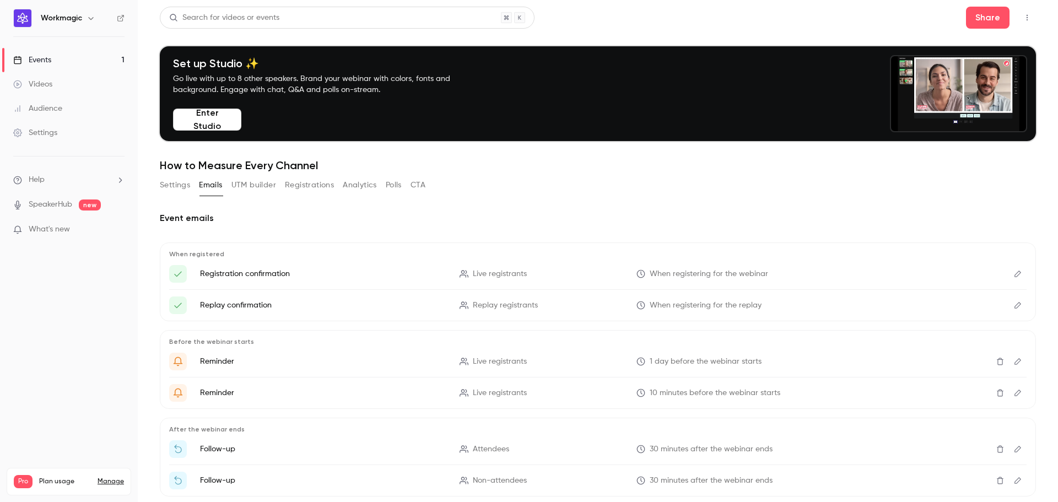
click at [305, 185] on button "Registrations" at bounding box center [309, 185] width 49 height 18
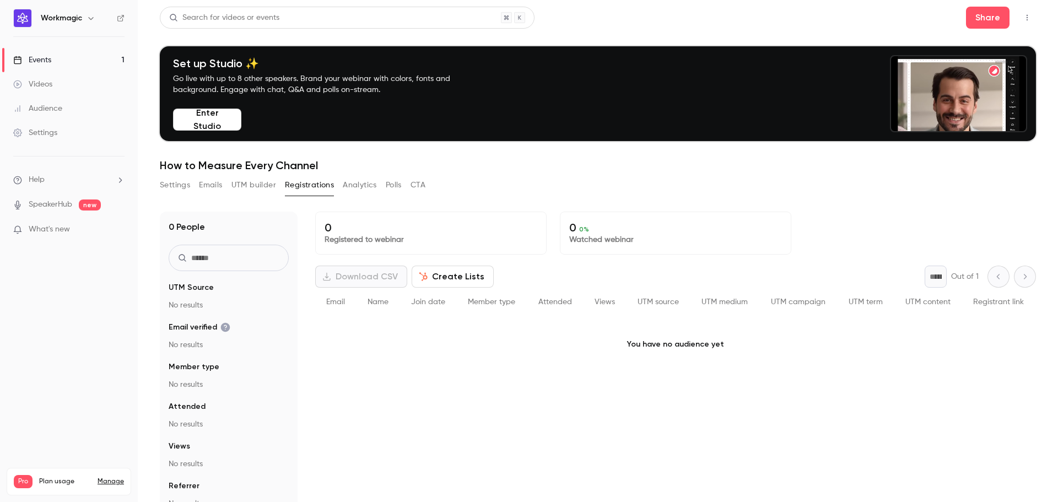
click at [341, 186] on div "Settings Emails UTM builder Registrations Analytics Polls CTA" at bounding box center [292, 185] width 265 height 18
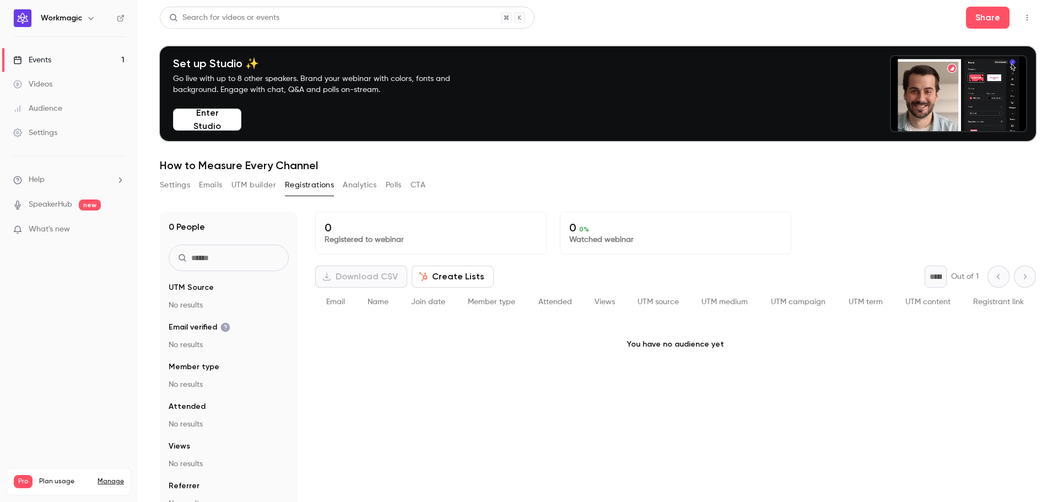
click at [382, 187] on div "Settings Emails UTM builder Registrations Analytics Polls CTA" at bounding box center [292, 185] width 265 height 18
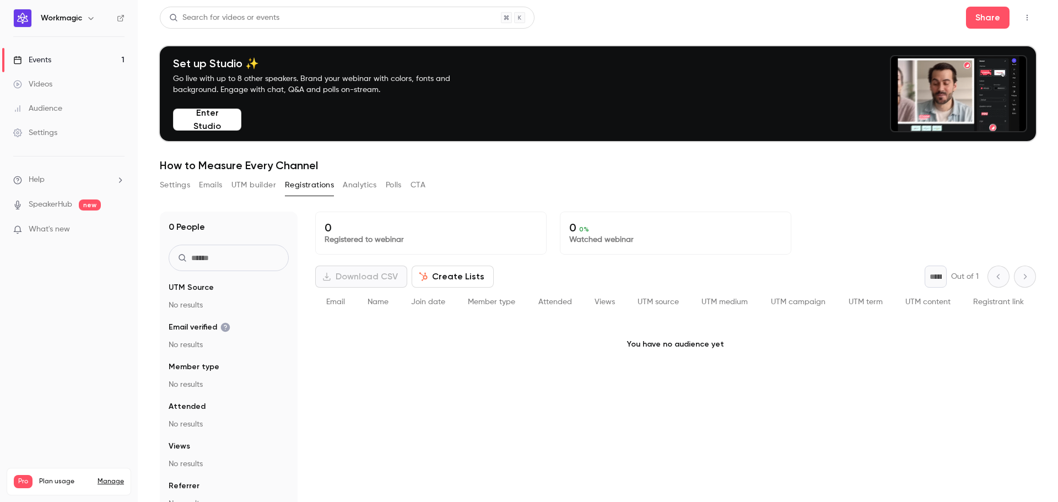
click at [393, 186] on button "Polls" at bounding box center [394, 185] width 16 height 18
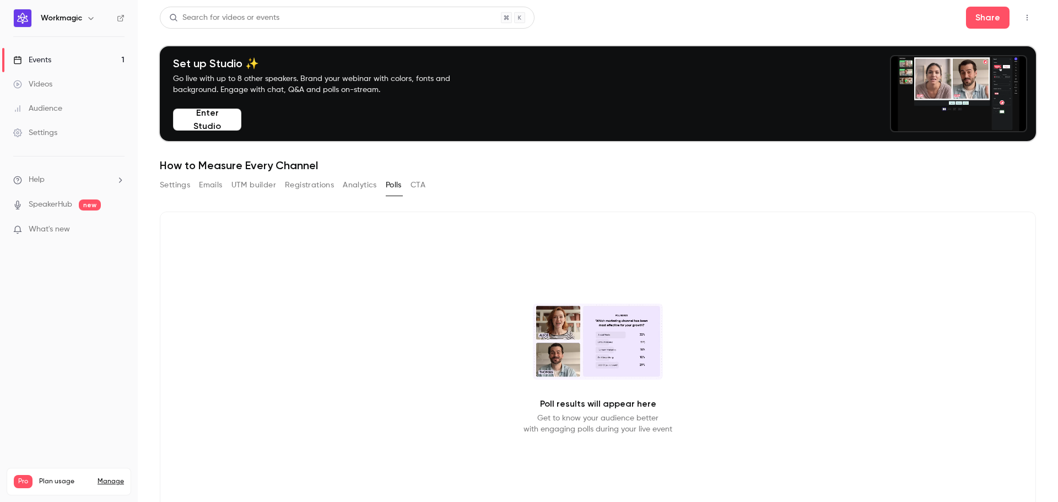
click at [184, 187] on button "Settings" at bounding box center [175, 185] width 30 height 18
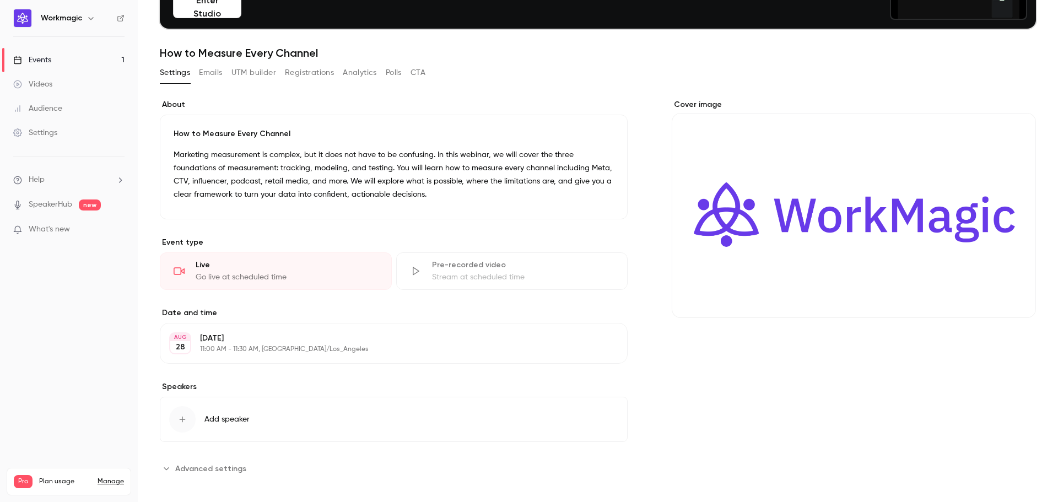
scroll to position [121, 0]
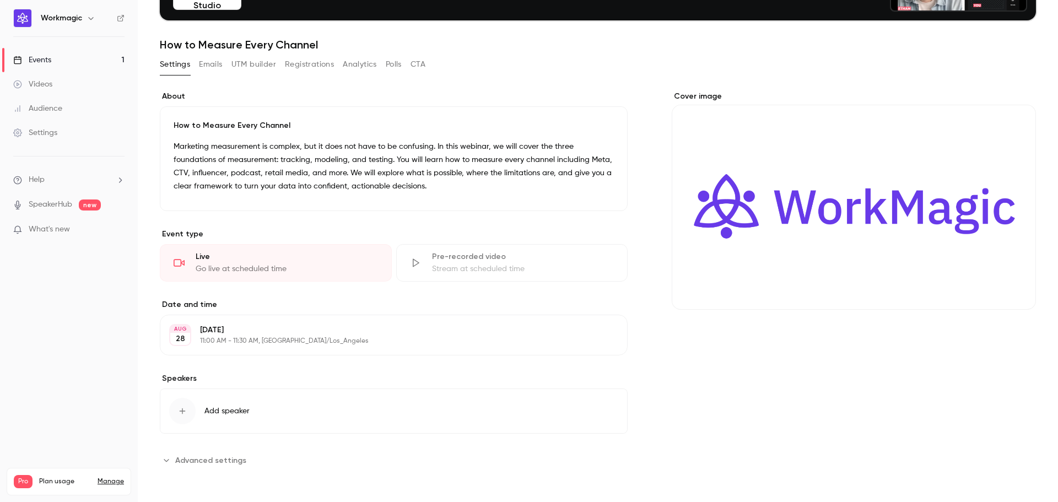
click at [234, 459] on span "Advanced settings" at bounding box center [210, 460] width 71 height 12
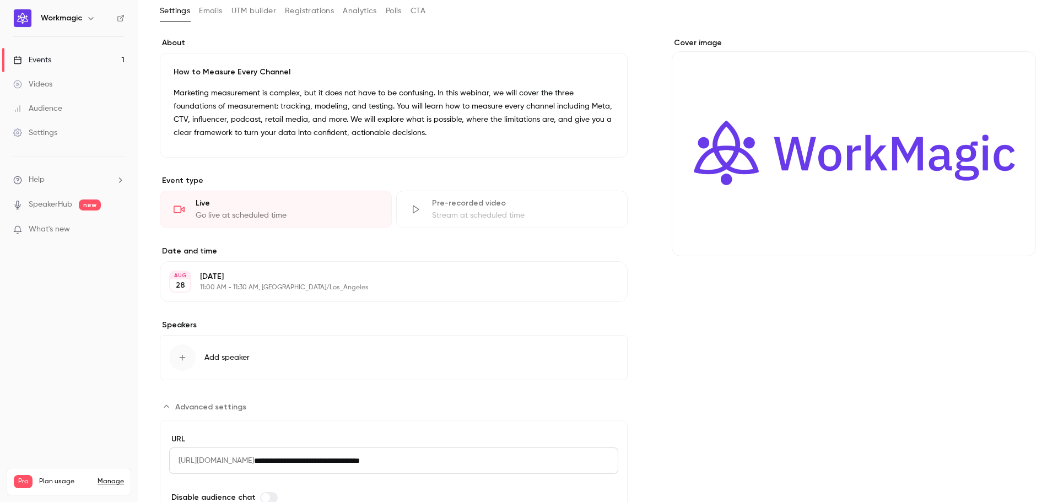
scroll to position [222, 0]
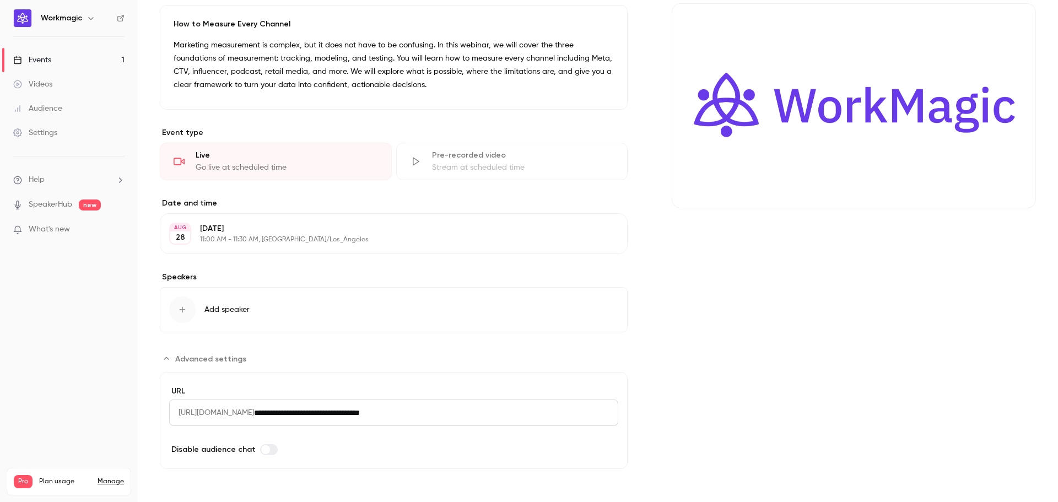
click at [254, 413] on span "[URL][DOMAIN_NAME]" at bounding box center [211, 412] width 85 height 26
click at [448, 418] on input "**********" at bounding box center [436, 412] width 364 height 26
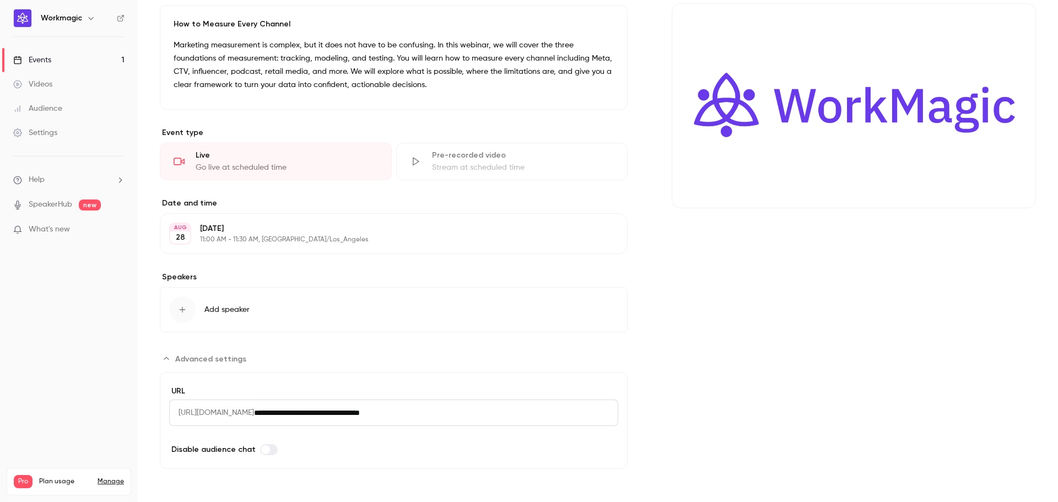
click at [448, 418] on input "**********" at bounding box center [436, 412] width 364 height 26
click at [589, 409] on input "**********" at bounding box center [436, 412] width 364 height 26
drag, startPoint x: 589, startPoint y: 409, endPoint x: 184, endPoint y: 420, distance: 405.0
click at [184, 420] on div "**********" at bounding box center [393, 412] width 449 height 26
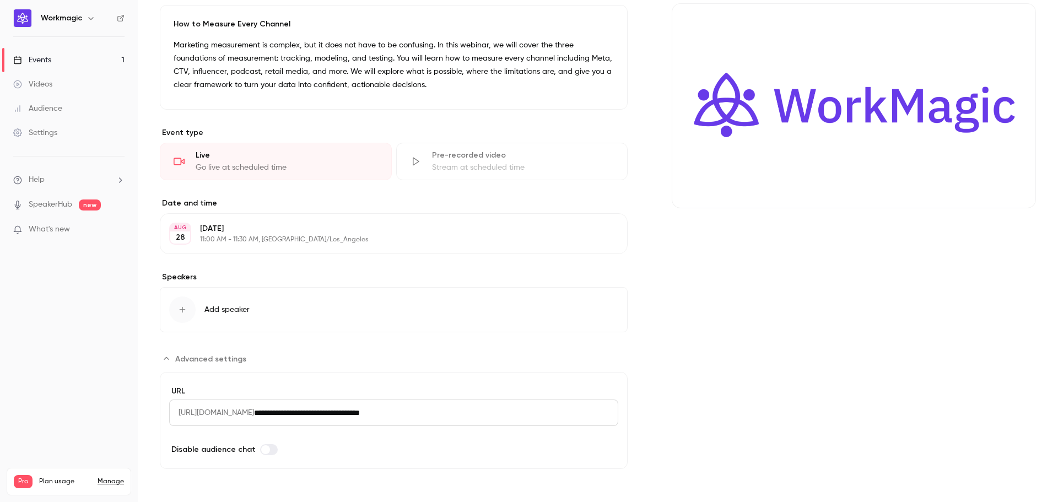
click at [199, 414] on span "[URL][DOMAIN_NAME]" at bounding box center [211, 412] width 85 height 26
click at [203, 414] on span "[URL][DOMAIN_NAME]" at bounding box center [211, 412] width 85 height 26
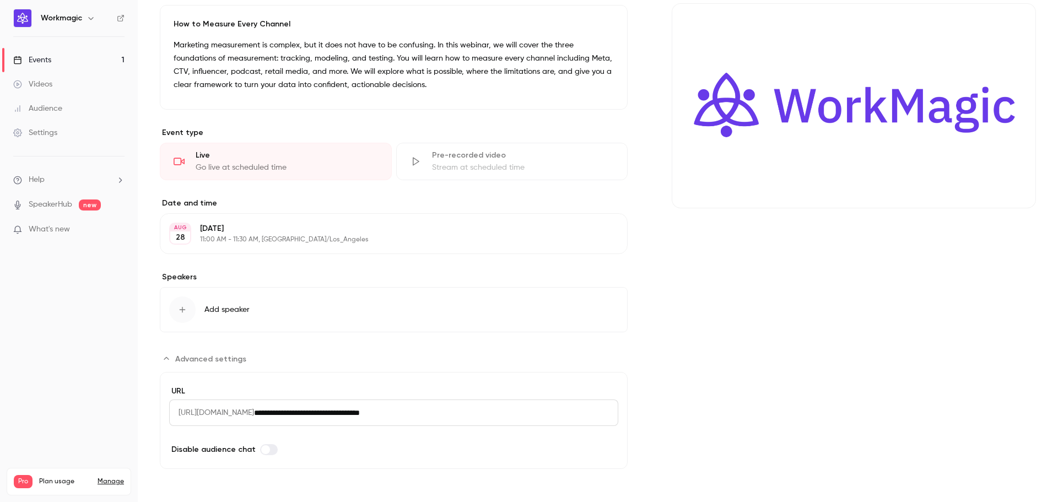
copy span "/"
click at [187, 411] on span "[URL][DOMAIN_NAME]" at bounding box center [211, 412] width 85 height 26
click at [176, 415] on span "[URL][DOMAIN_NAME]" at bounding box center [211, 412] width 85 height 26
drag, startPoint x: 182, startPoint y: 413, endPoint x: 559, endPoint y: 414, distance: 377.3
click at [559, 414] on div "**********" at bounding box center [393, 412] width 449 height 26
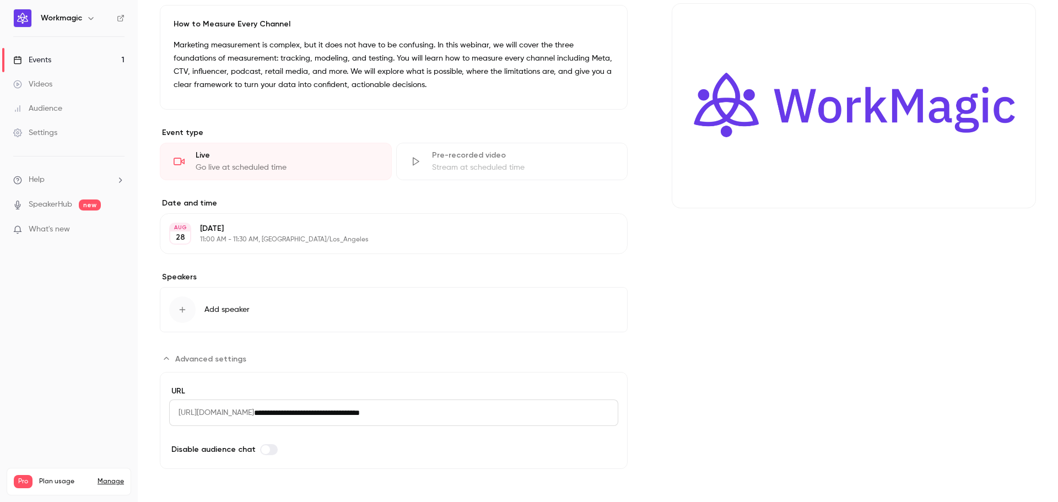
click at [544, 335] on div "**********" at bounding box center [394, 229] width 468 height 479
click at [167, 362] on icon "Advanced settings" at bounding box center [166, 358] width 9 height 9
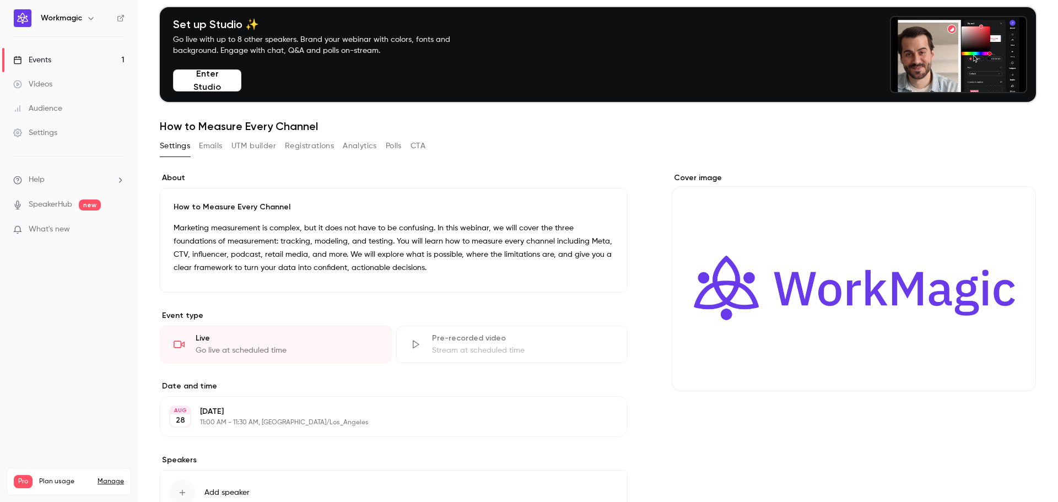
scroll to position [0, 0]
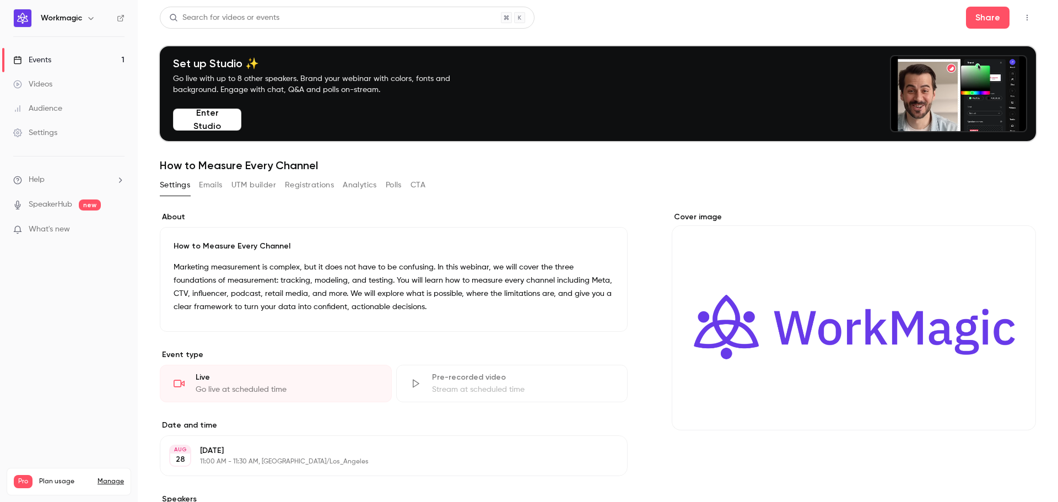
click at [216, 188] on button "Emails" at bounding box center [210, 185] width 23 height 18
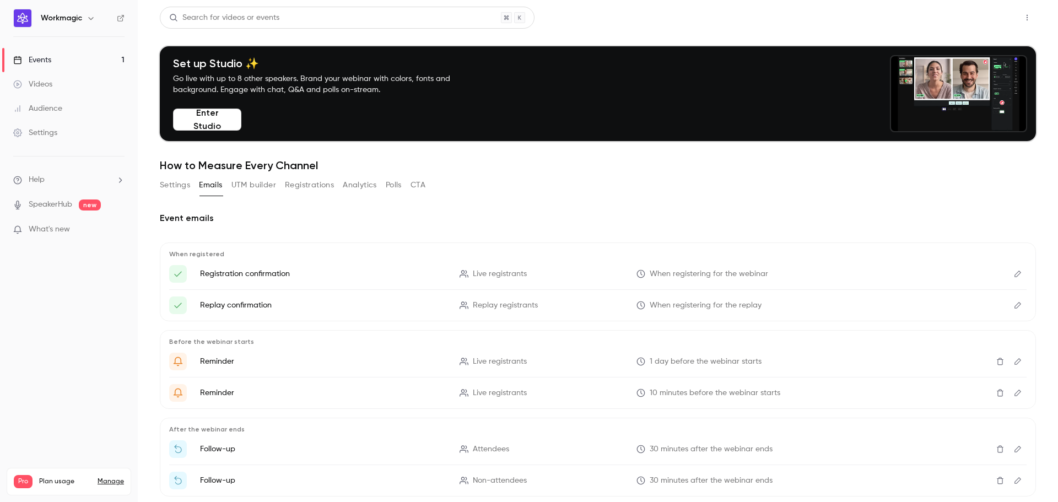
click at [982, 21] on button "Share" at bounding box center [988, 18] width 44 height 22
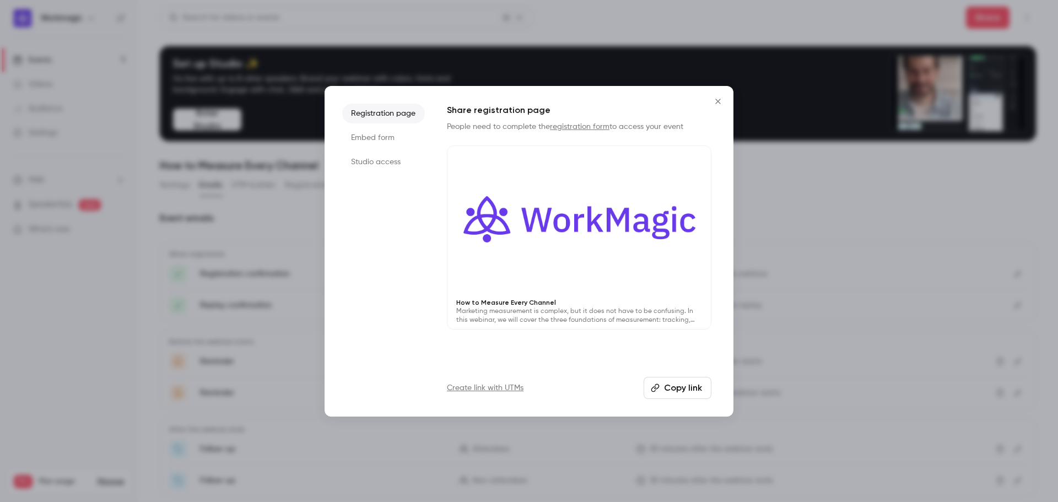
click at [668, 385] on button "Copy link" at bounding box center [677, 388] width 68 height 22
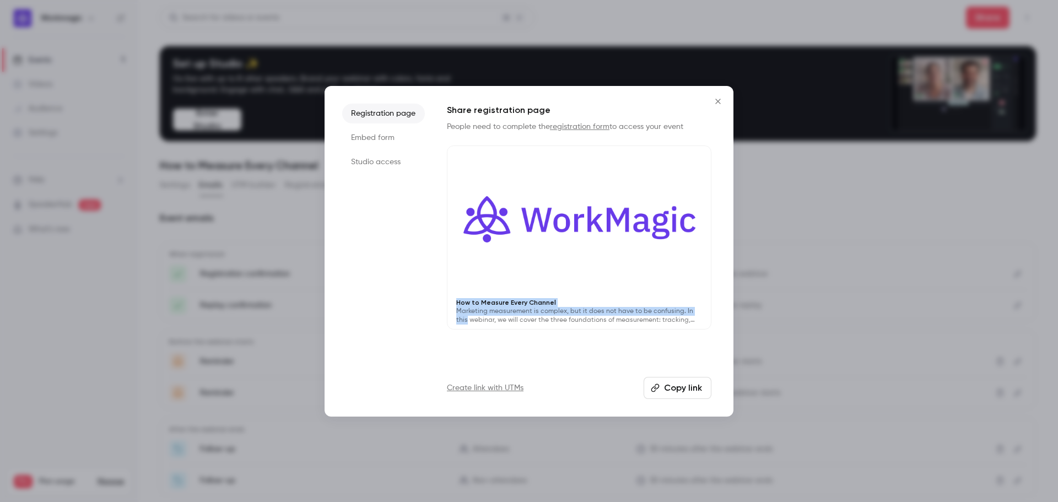
drag, startPoint x: 442, startPoint y: 142, endPoint x: 704, endPoint y: 307, distance: 310.7
click at [704, 307] on div "Registration page Embed form Studio access Share registration page People need …" at bounding box center [528, 251] width 409 height 330
click at [704, 307] on div "How to Measure Every Channel Marketing measurement is complex, but it does not …" at bounding box center [578, 311] width 263 height 35
click at [447, 309] on div "How to Measure Every Channel Marketing measurement is complex, but it does not …" at bounding box center [578, 311] width 263 height 35
click at [717, 97] on icon "Close" at bounding box center [717, 101] width 13 height 9
